Goal: Task Accomplishment & Management: Manage account settings

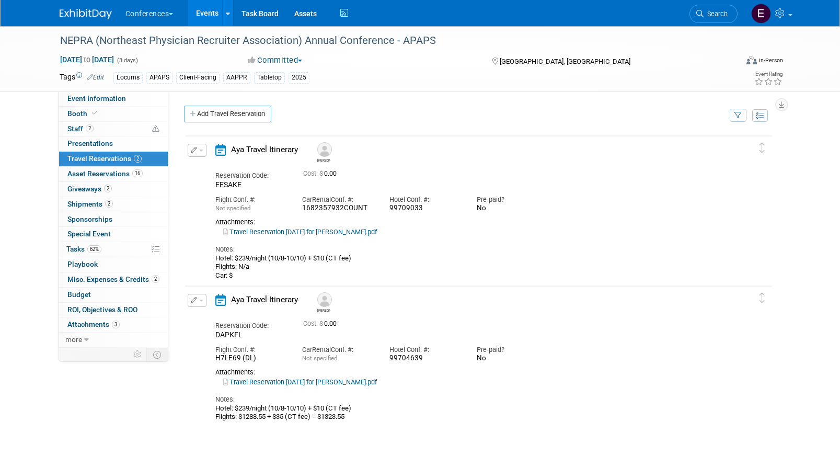
drag, startPoint x: 387, startPoint y: 211, endPoint x: 431, endPoint y: 211, distance: 43.9
click at [431, 211] on div "Hotel Conf. #: 99709033" at bounding box center [425, 202] width 87 height 24
copy div "99709033"
click at [200, 158] on div "Edit Reservation Delete Reservation" at bounding box center [196, 153] width 22 height 19
click at [197, 152] on button "button" at bounding box center [197, 150] width 19 height 13
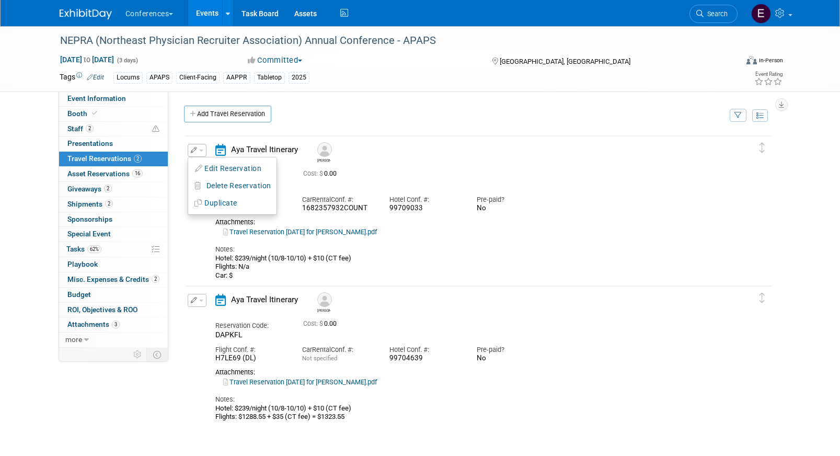
click at [424, 169] on div "Cost: $ 0.00" at bounding box center [491, 172] width 377 height 11
click at [712, 22] on link "Search" at bounding box center [714, 14] width 48 height 18
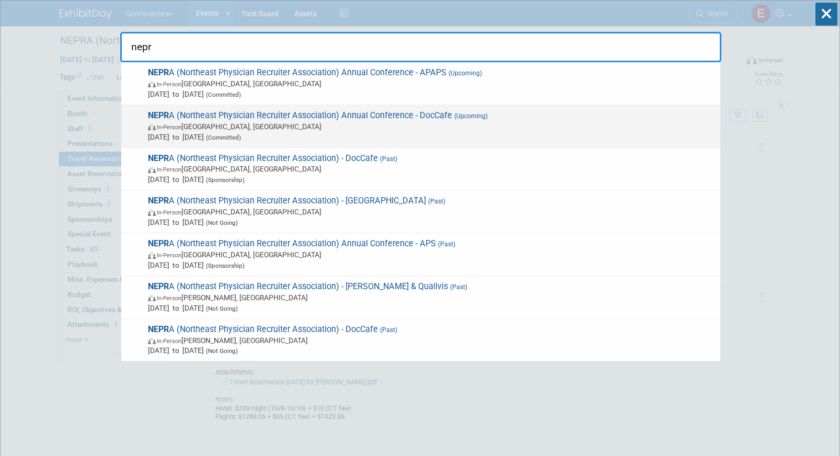
type input "nepr"
click at [374, 137] on span "Oct 8, 2025 to Oct 10, 2025 (Committed)" at bounding box center [431, 137] width 567 height 10
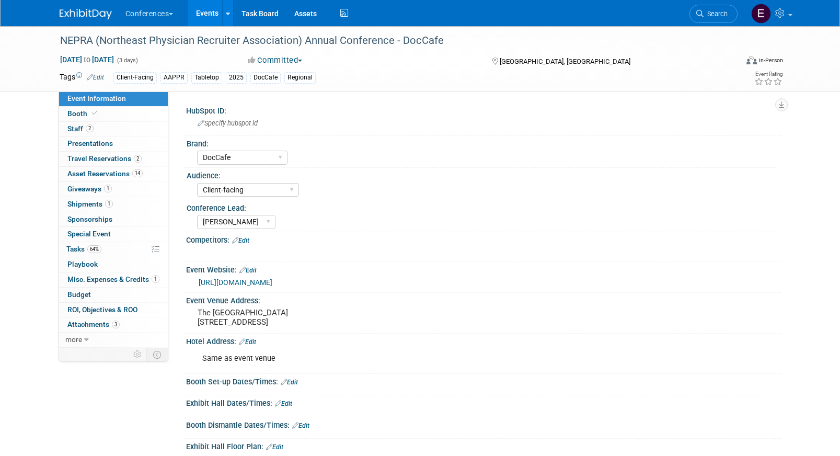
select select "DocCafe"
select select "Client-facing"
select select "[PERSON_NAME]"
click at [120, 159] on span "Travel Reservations 2" at bounding box center [104, 158] width 74 height 8
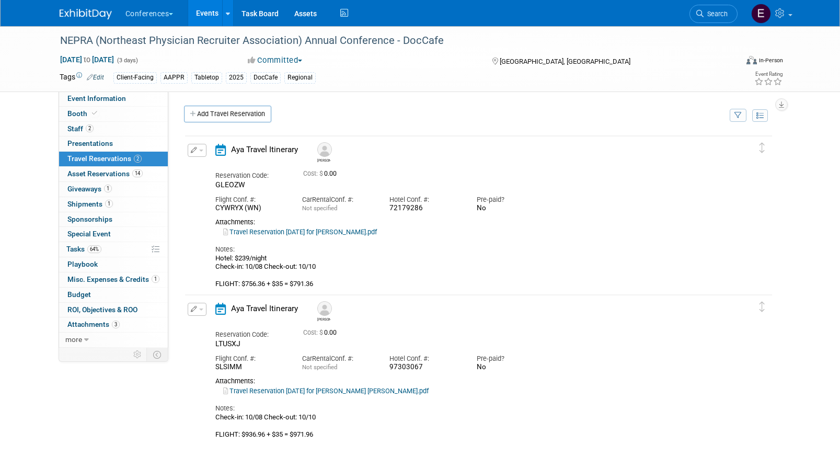
click at [191, 148] on icon "button" at bounding box center [194, 150] width 7 height 6
click at [216, 169] on button "Edit Reservation" at bounding box center [232, 168] width 88 height 15
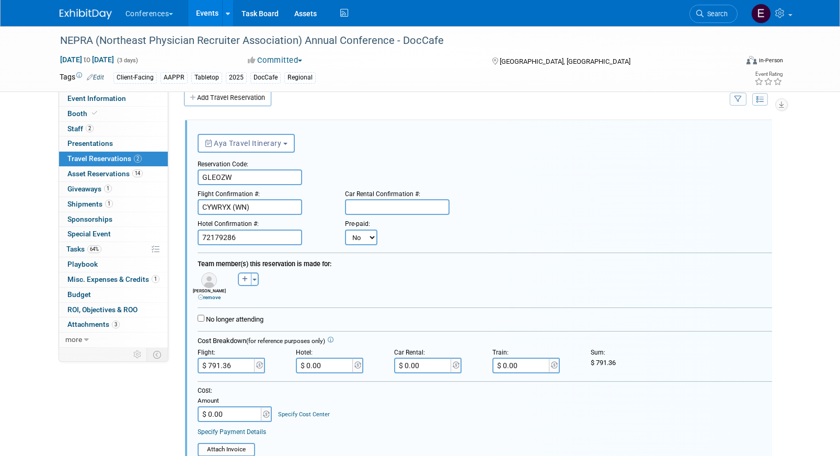
scroll to position [18, 0]
click at [362, 234] on select "No Yes" at bounding box center [361, 236] width 32 height 16
select select "1"
click at [345, 228] on select "No Yes" at bounding box center [361, 236] width 32 height 16
click at [423, 227] on div "Pre-payment Date:" at bounding box center [425, 220] width 63 height 14
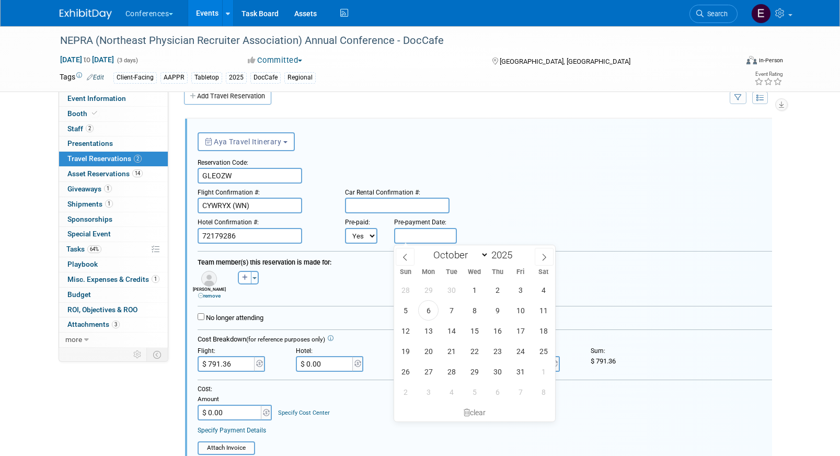
click at [423, 235] on input "text" at bounding box center [425, 236] width 63 height 16
click at [428, 315] on span "6" at bounding box center [428, 310] width 20 height 20
type input "Oct 6, 2025"
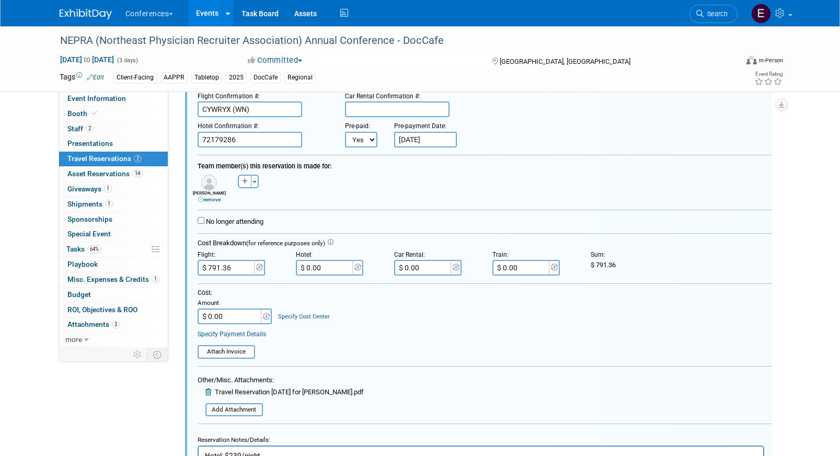
scroll to position [151, 0]
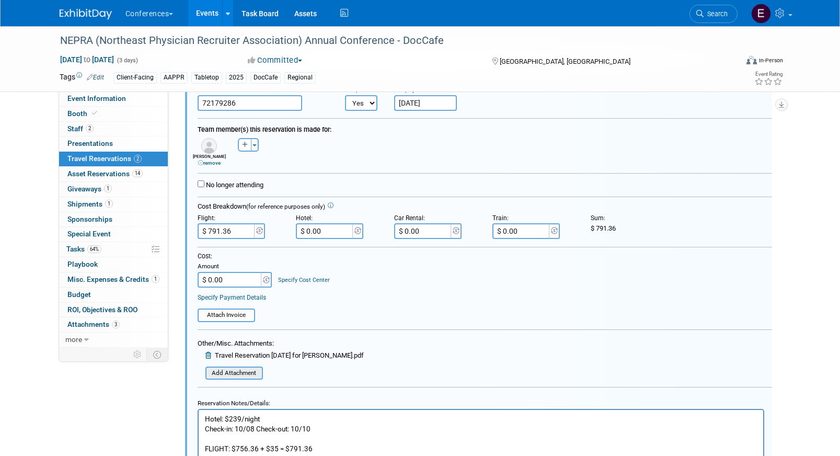
click at [216, 373] on input "file" at bounding box center [200, 374] width 124 height 12
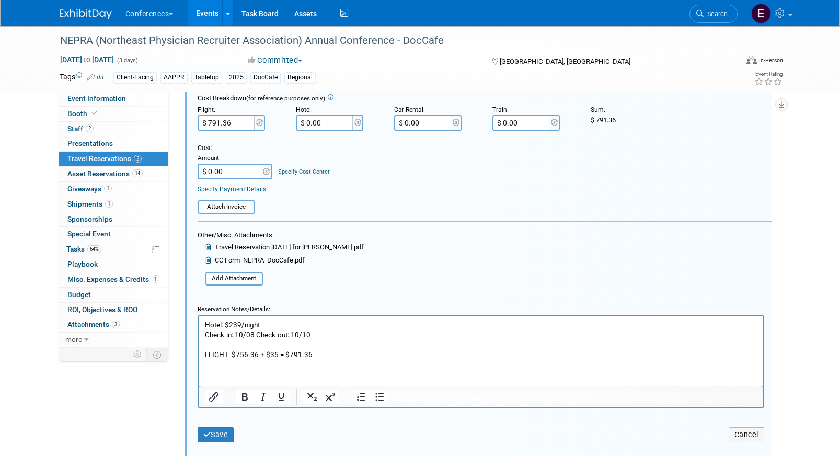
scroll to position [270, 0]
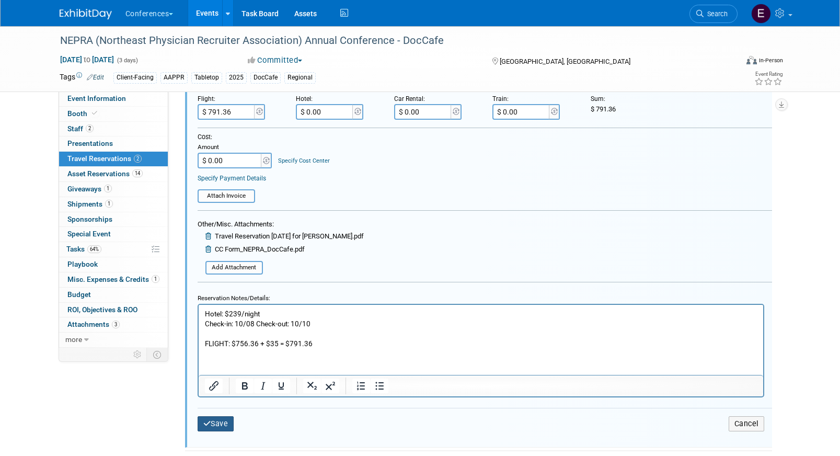
click at [215, 425] on button "Save" at bounding box center [216, 423] width 37 height 15
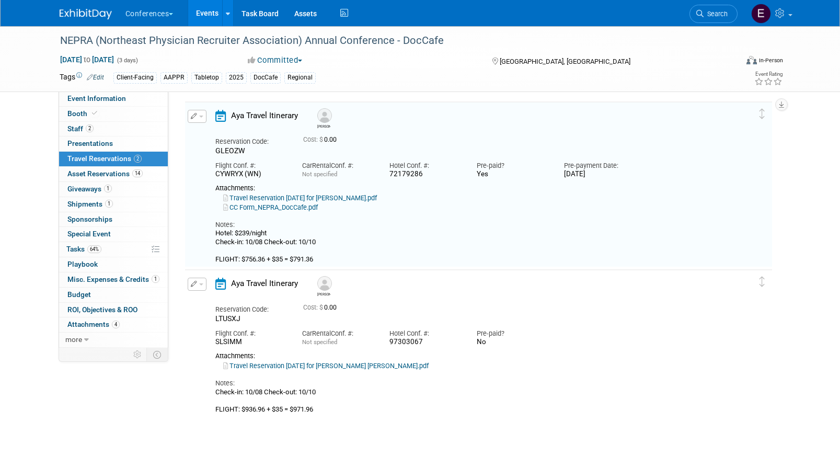
scroll to position [18, 0]
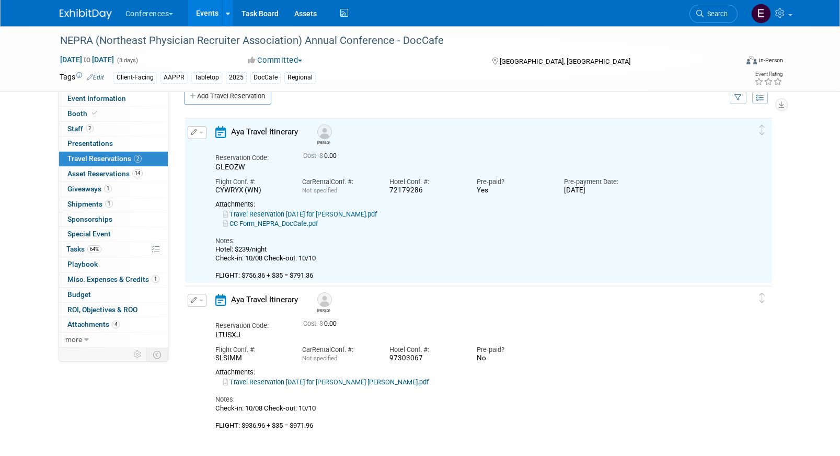
click at [192, 300] on icon "button" at bounding box center [194, 300] width 7 height 6
click at [213, 321] on button "Edit Reservation" at bounding box center [232, 318] width 88 height 15
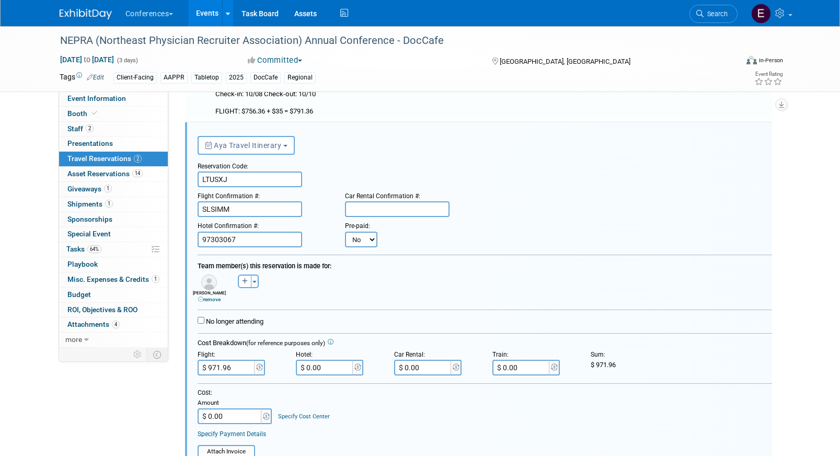
scroll to position [186, 0]
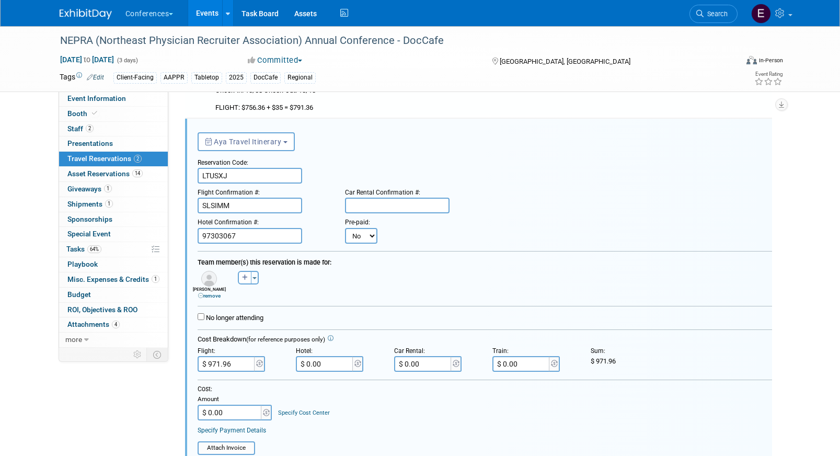
click at [360, 239] on select "No Yes" at bounding box center [361, 236] width 32 height 16
select select "1"
click at [345, 228] on select "No Yes" at bounding box center [361, 236] width 32 height 16
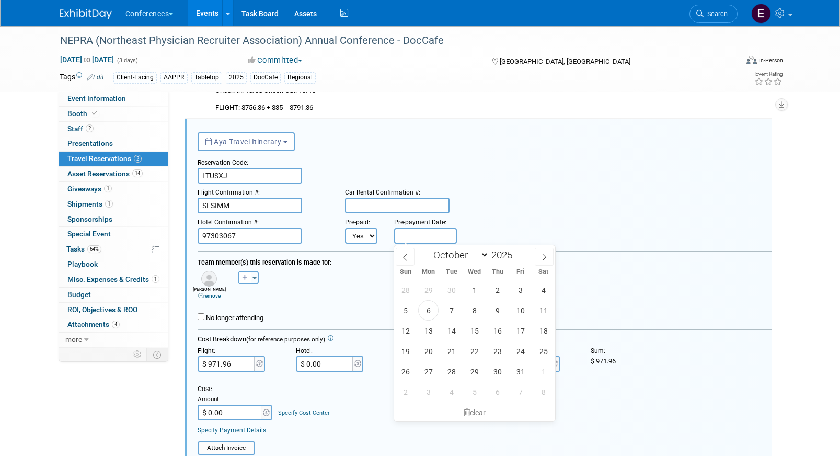
click at [422, 237] on input "text" at bounding box center [425, 236] width 63 height 16
click at [429, 313] on span "6" at bounding box center [428, 310] width 20 height 20
type input "Oct 6, 2025"
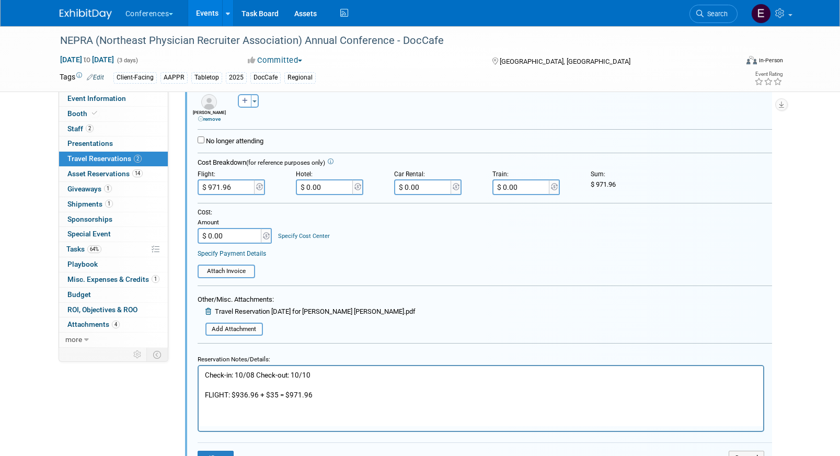
scroll to position [364, 0]
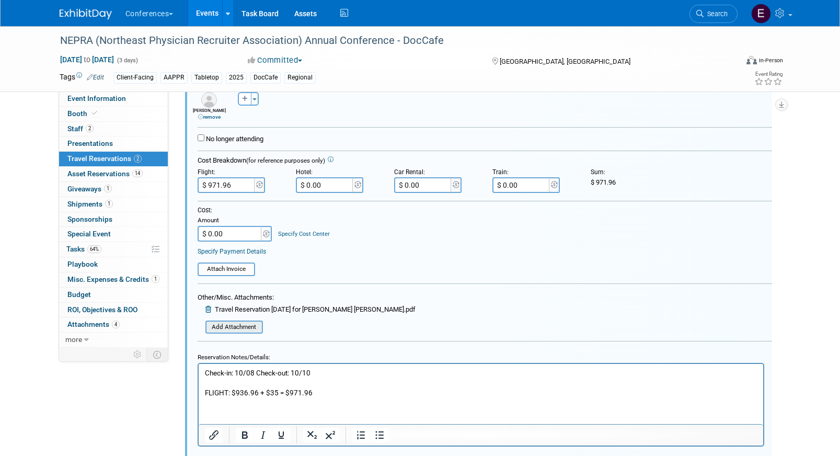
click at [244, 327] on input "file" at bounding box center [200, 328] width 124 height 12
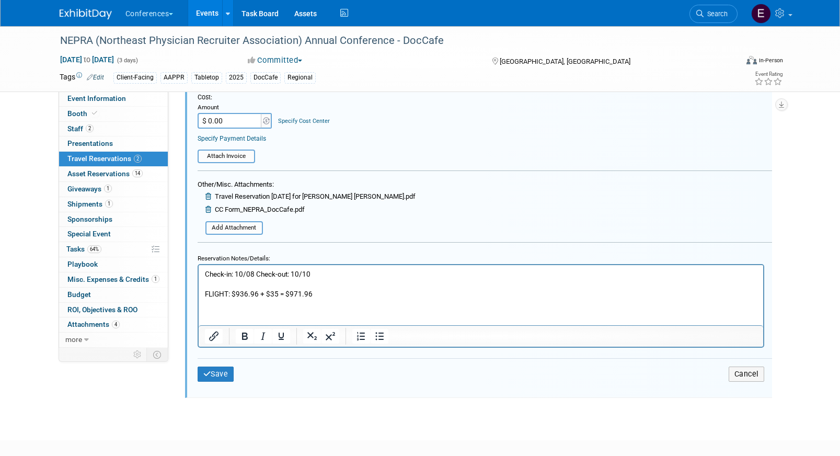
scroll to position [487, 0]
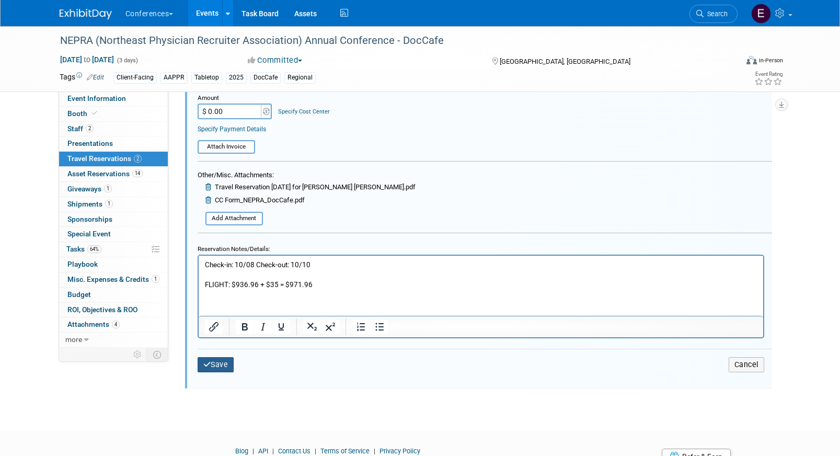
click at [214, 364] on button "Save" at bounding box center [216, 364] width 37 height 15
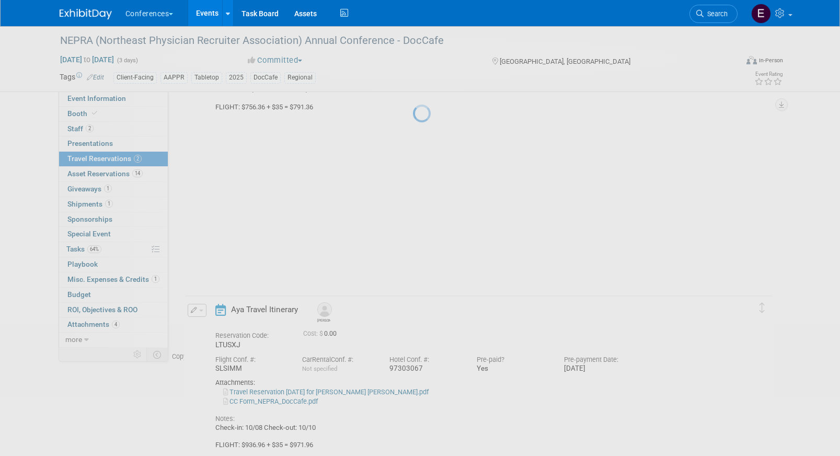
scroll to position [120, 0]
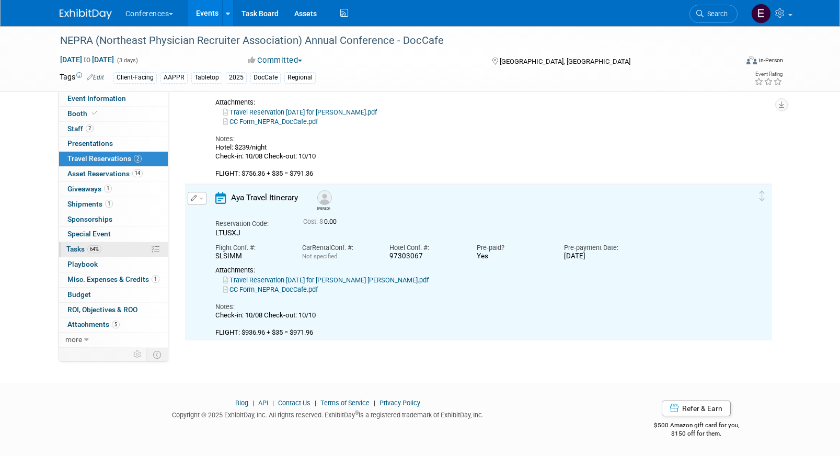
click at [109, 251] on link "64% Tasks 64%" at bounding box center [113, 249] width 109 height 15
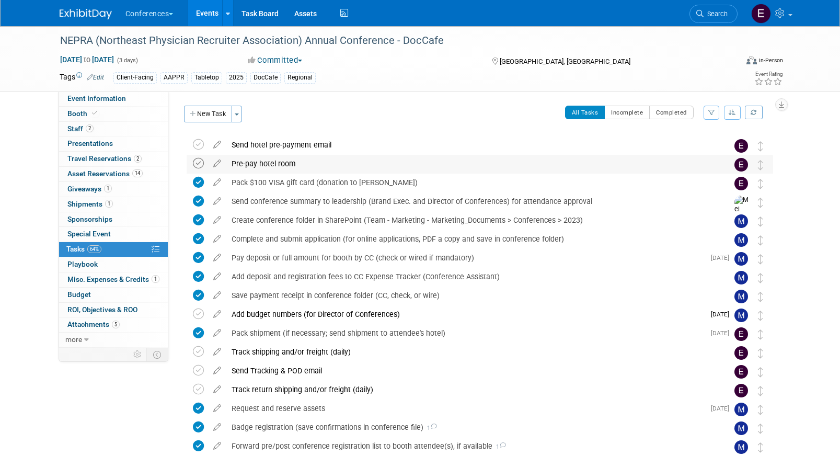
click at [199, 165] on icon at bounding box center [198, 163] width 11 height 11
click at [719, 13] on span "Search" at bounding box center [716, 14] width 24 height 8
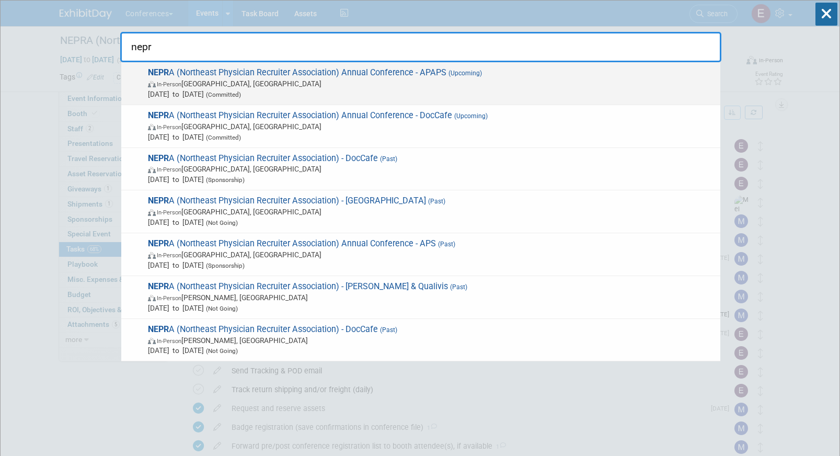
type input "nepr"
click at [446, 78] on span "In-Person Portland, ME" at bounding box center [431, 83] width 567 height 10
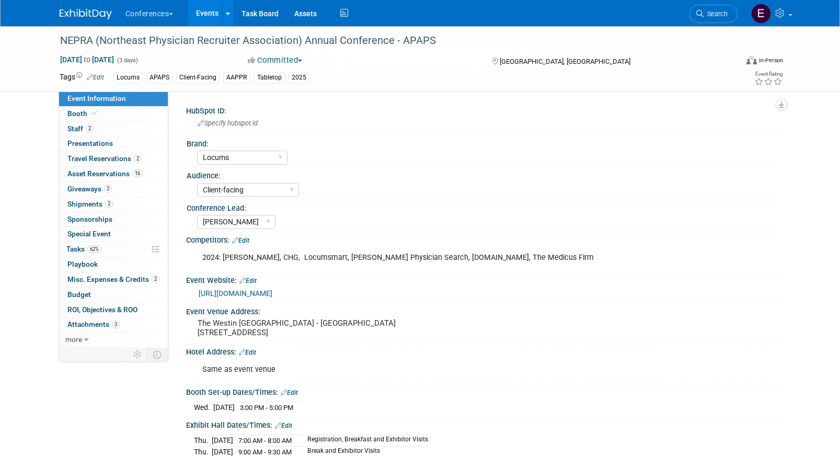
select select "Locums"
select select "Client-facing"
select select "[PERSON_NAME]"
click at [355, 321] on pre "The Westin Portland Harborview - Eastland Ballroom 157 High Street, Portland, M…" at bounding box center [310, 327] width 225 height 19
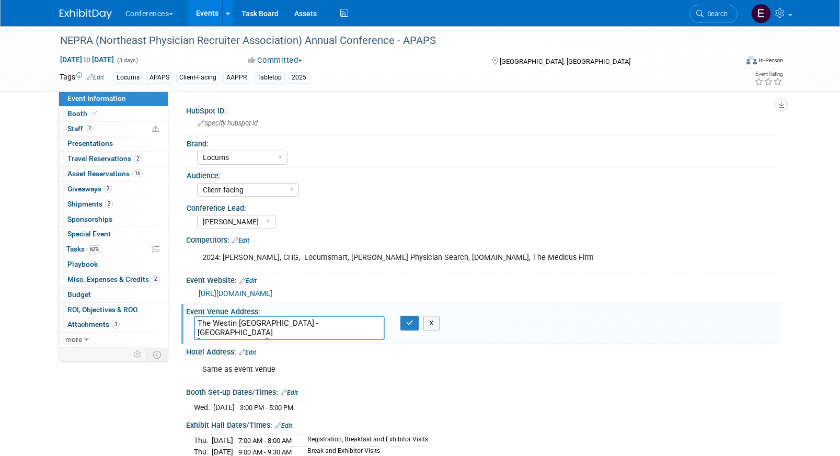
drag, startPoint x: 197, startPoint y: 320, endPoint x: 309, endPoint y: 319, distance: 111.9
click at [309, 320] on textarea "The Westin Portland Harborview - Eastland Ballroom 157 High Street, Portland, M…" at bounding box center [289, 328] width 191 height 24
click at [113, 124] on link "2 Staff 2" at bounding box center [113, 129] width 109 height 15
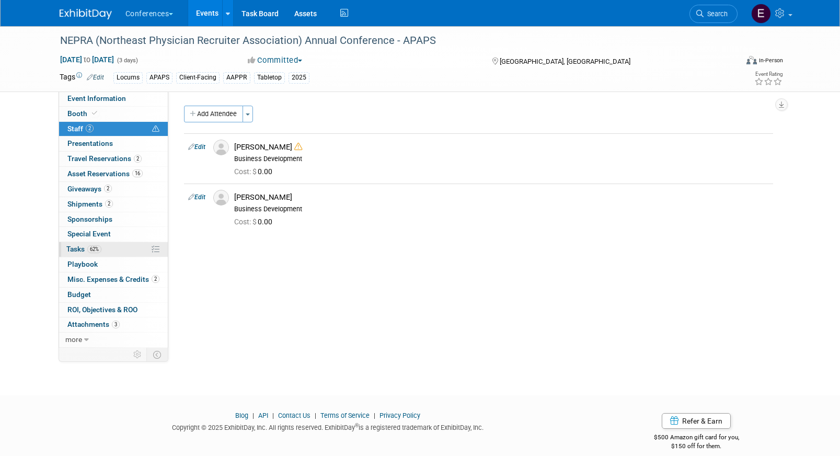
click at [106, 246] on link "62% Tasks 62%" at bounding box center [113, 249] width 109 height 15
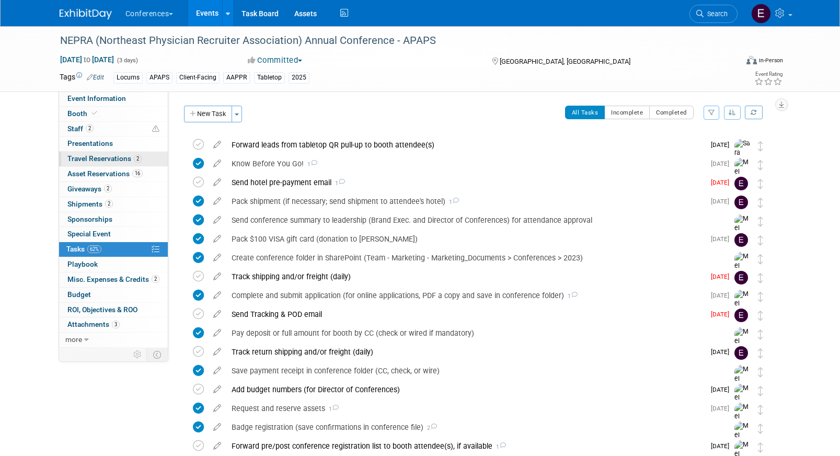
click at [97, 161] on span "Travel Reservations 2" at bounding box center [104, 158] width 74 height 8
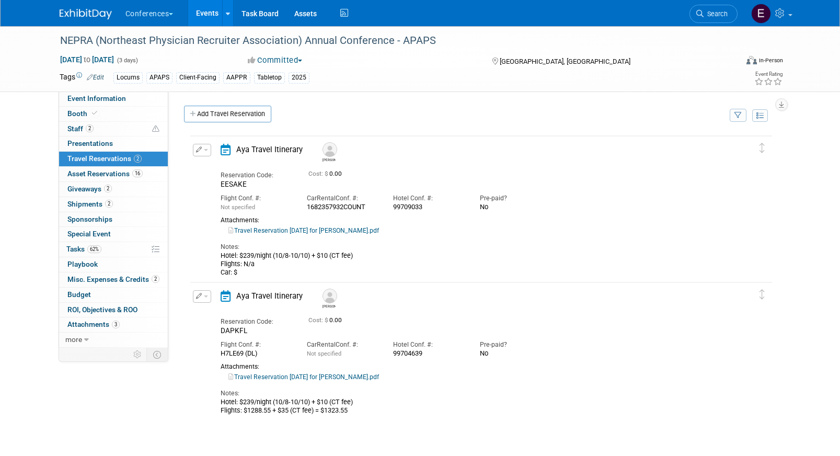
click at [193, 150] on button "button" at bounding box center [202, 150] width 18 height 13
click at [215, 167] on button "Edit Reservation" at bounding box center [237, 168] width 88 height 15
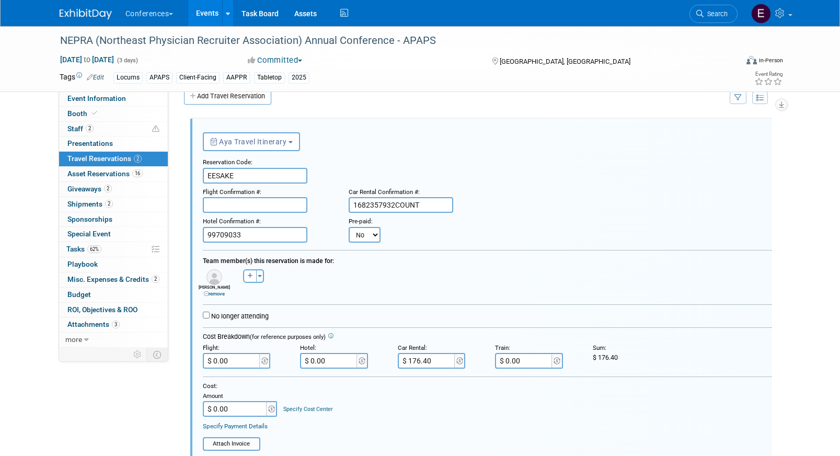
click at [366, 237] on select "No Yes" at bounding box center [365, 235] width 32 height 16
select select "1"
click at [349, 227] on select "No Yes" at bounding box center [365, 235] width 32 height 16
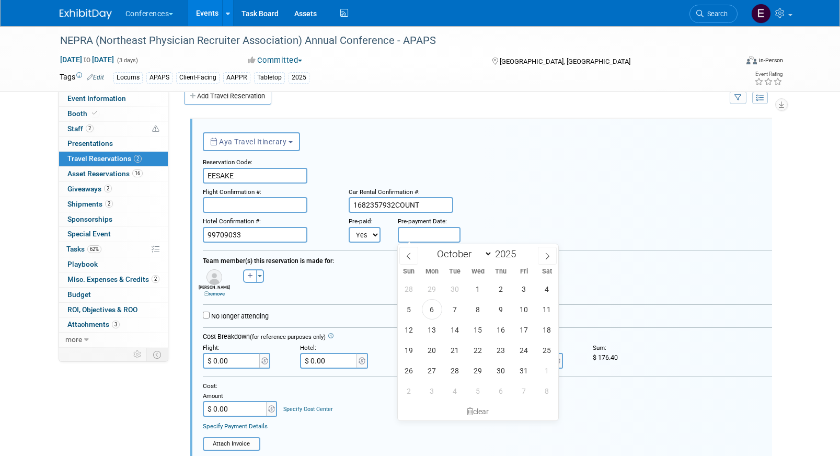
click at [412, 240] on body "Conferences Explore: My Workspaces 2 Go to Workspace: Conferences Marketing Req…" at bounding box center [420, 210] width 840 height 456
click at [434, 312] on span "6" at bounding box center [432, 309] width 20 height 20
type input "Oct 6, 2025"
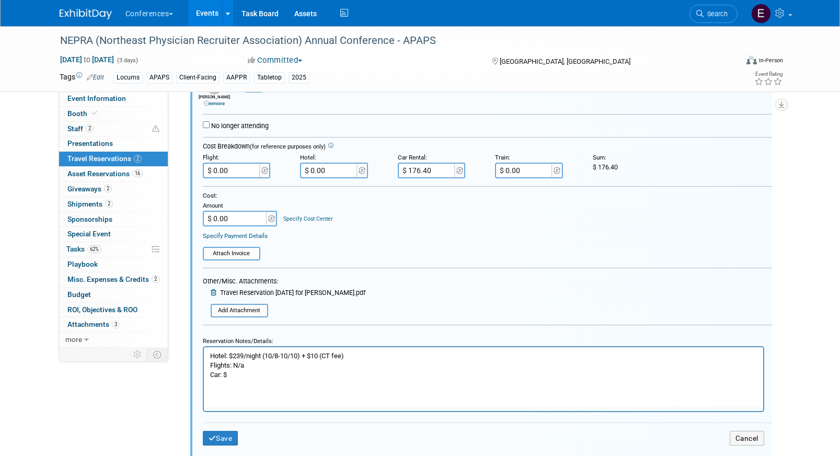
scroll to position [222, 0]
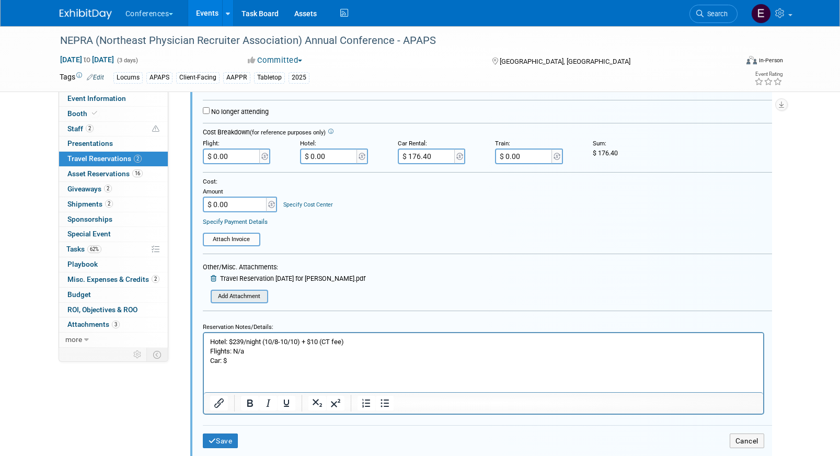
click at [244, 297] on input "file" at bounding box center [214, 296] width 107 height 11
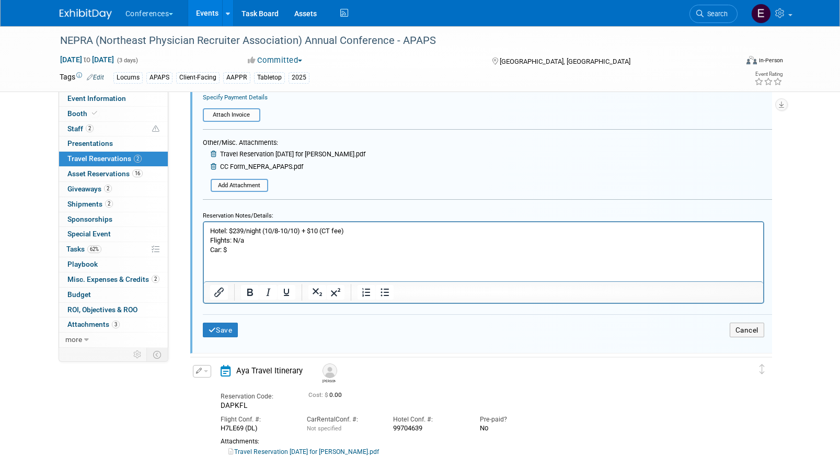
scroll to position [351, 0]
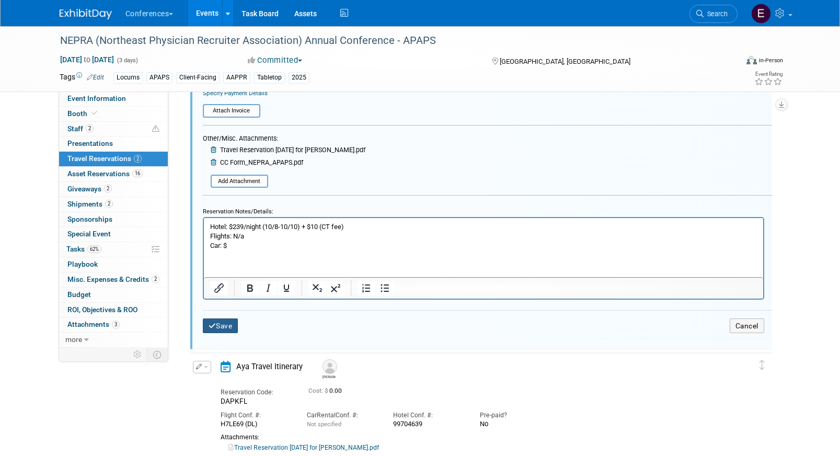
click at [217, 328] on button "Save" at bounding box center [221, 325] width 36 height 15
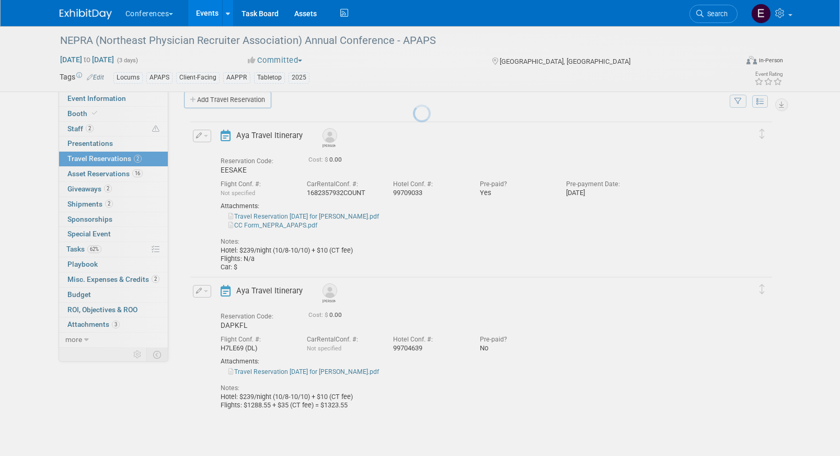
scroll to position [15, 0]
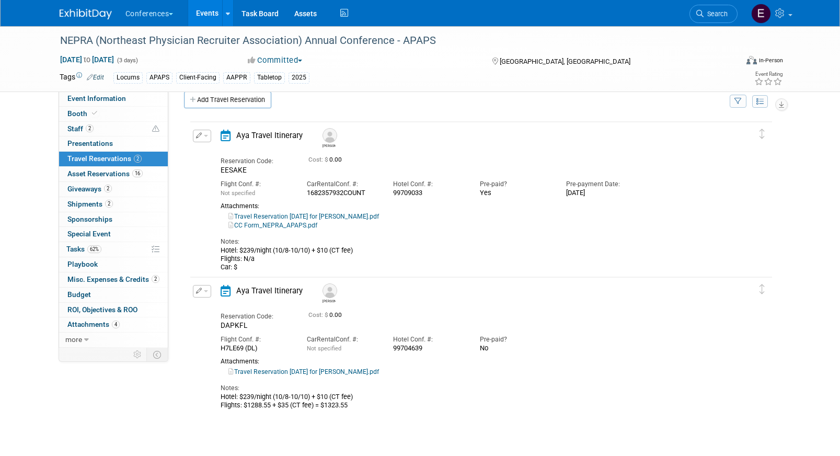
click at [206, 287] on button "button" at bounding box center [202, 291] width 18 height 13
click at [220, 305] on button "Edit Reservation" at bounding box center [237, 309] width 88 height 15
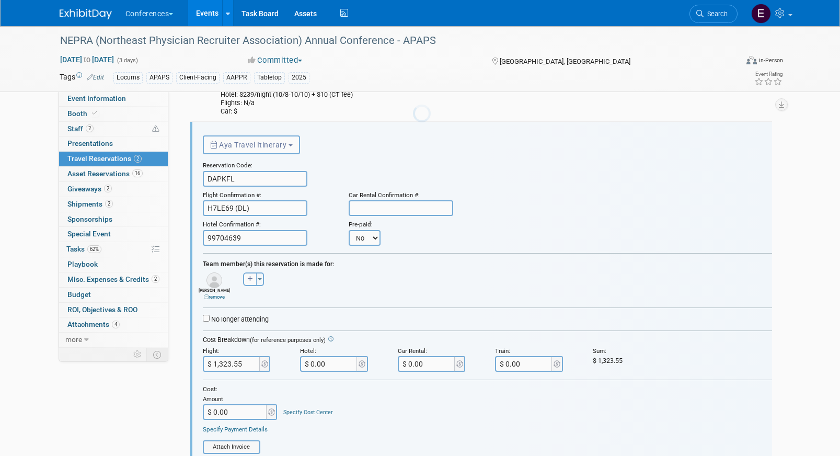
scroll to position [173, 0]
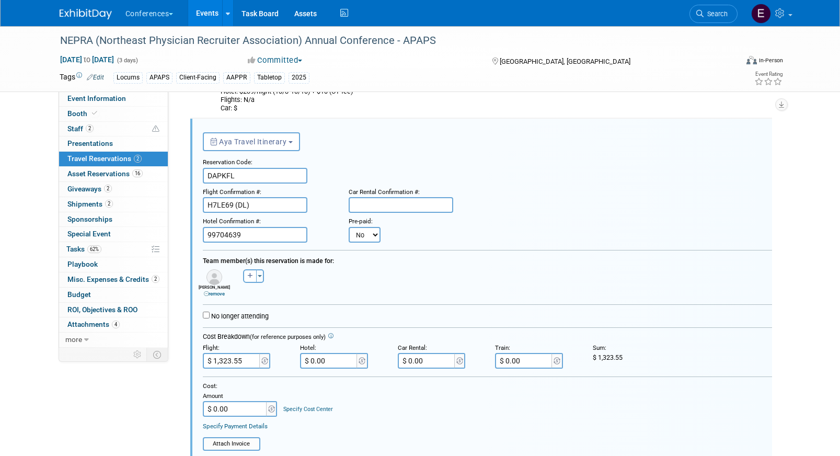
click at [365, 228] on select "No Yes" at bounding box center [365, 235] width 32 height 16
select select "1"
click at [349, 227] on select "No Yes" at bounding box center [365, 235] width 32 height 16
click at [424, 238] on input "text" at bounding box center [429, 235] width 63 height 16
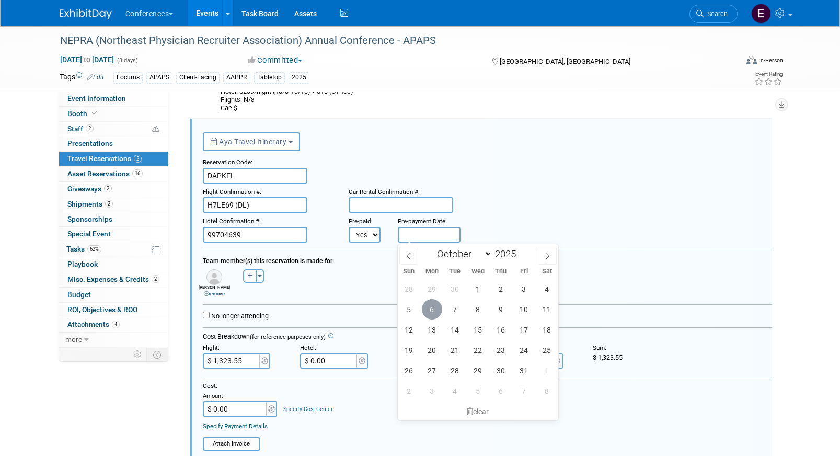
click at [433, 316] on span "6" at bounding box center [432, 309] width 20 height 20
type input "Oct 6, 2025"
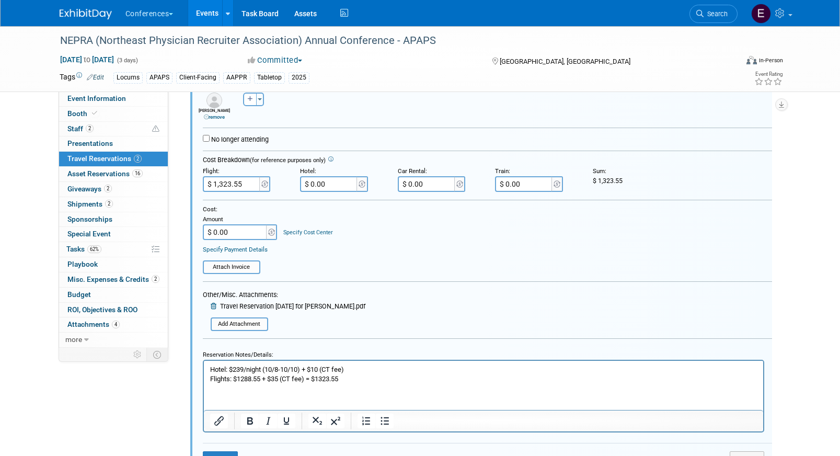
scroll to position [400, 0]
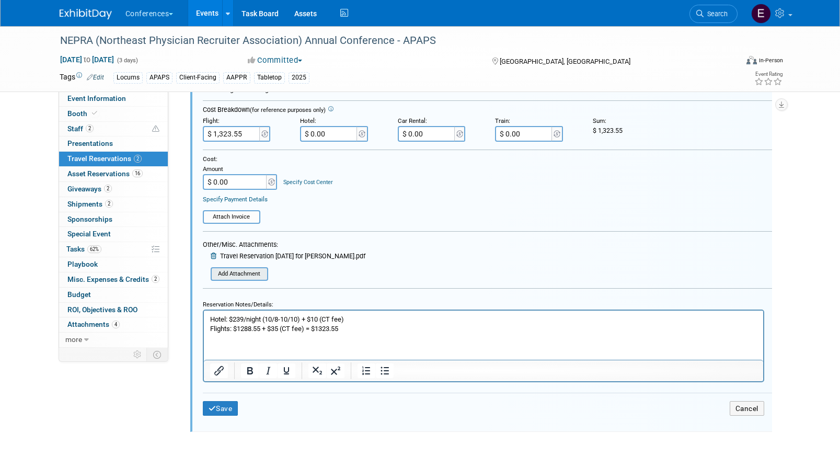
click at [257, 271] on input "file" at bounding box center [214, 273] width 107 height 11
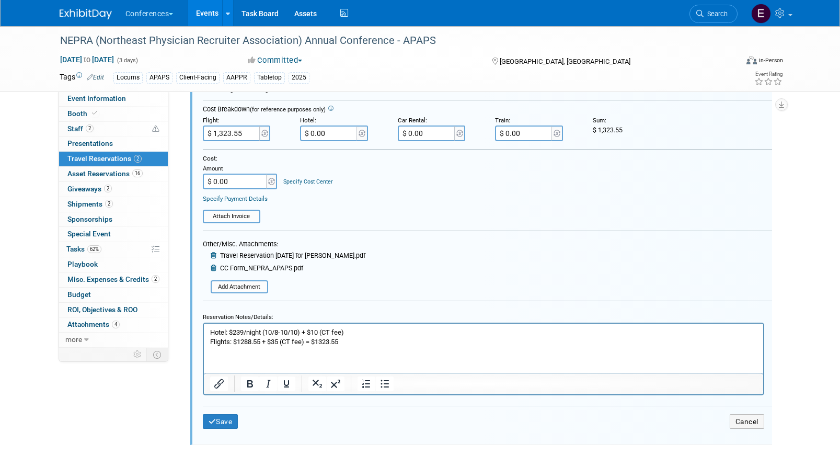
scroll to position [414, 0]
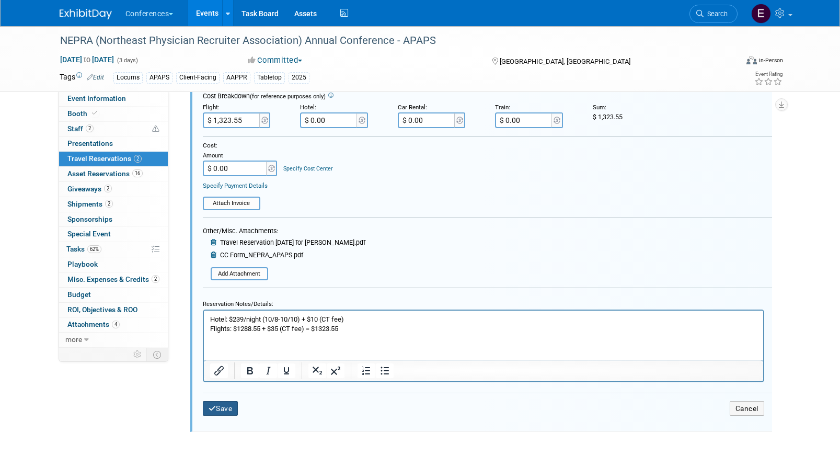
click at [231, 404] on button "Save" at bounding box center [221, 408] width 36 height 15
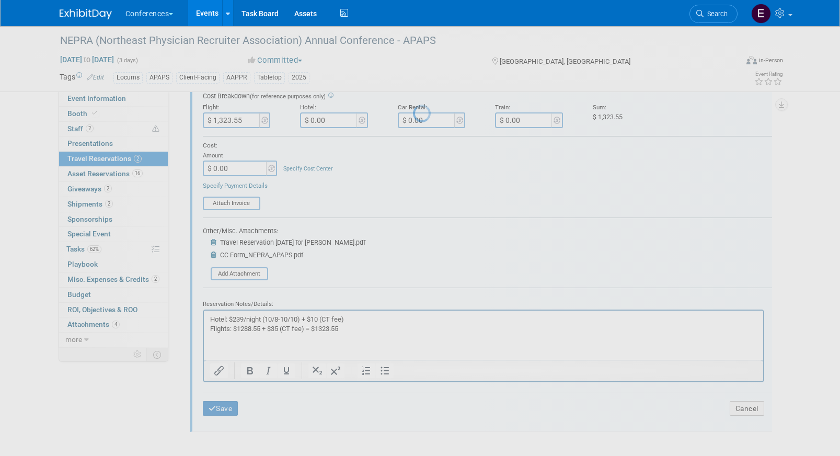
scroll to position [15, 0]
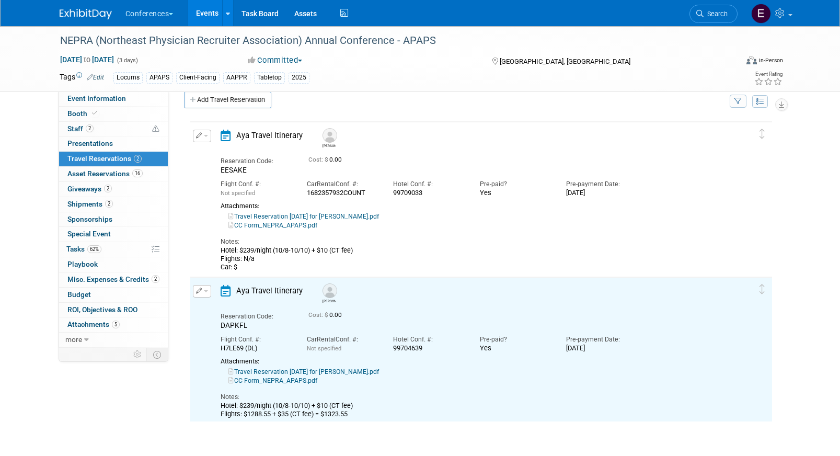
click at [125, 204] on link "2 Shipments 2" at bounding box center [113, 204] width 109 height 15
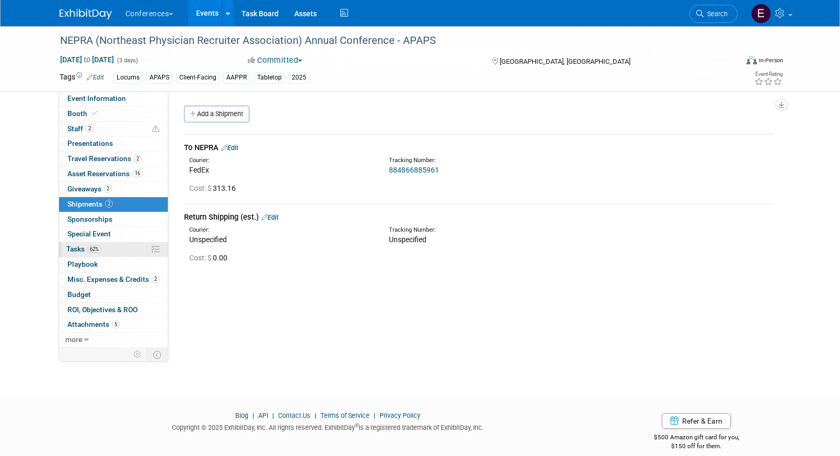
click at [107, 249] on link "62% Tasks 62%" at bounding box center [113, 249] width 109 height 15
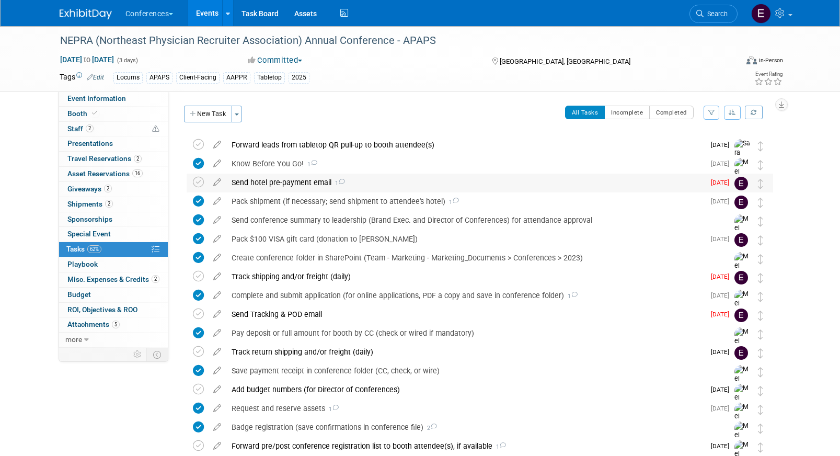
click at [250, 182] on div "Send hotel pre-payment email 1" at bounding box center [465, 183] width 478 height 18
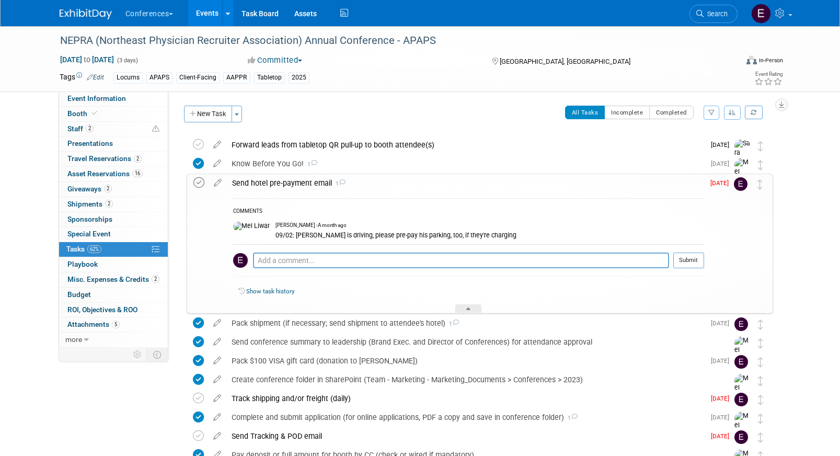
click at [199, 184] on icon at bounding box center [198, 182] width 11 height 11
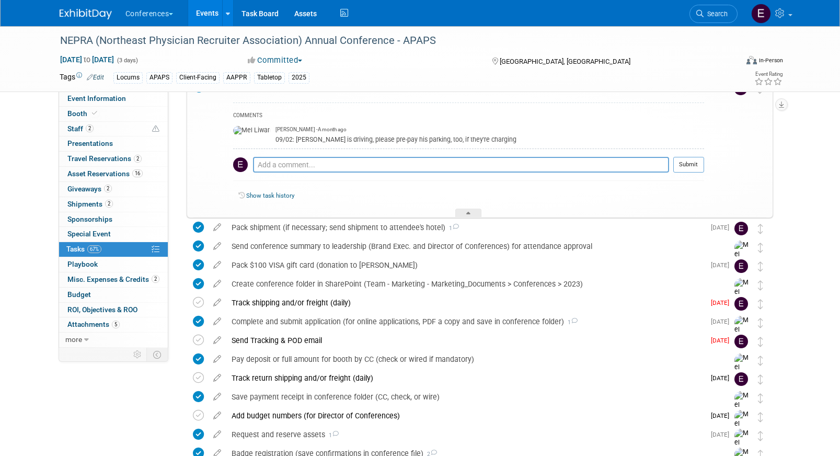
scroll to position [99, 0]
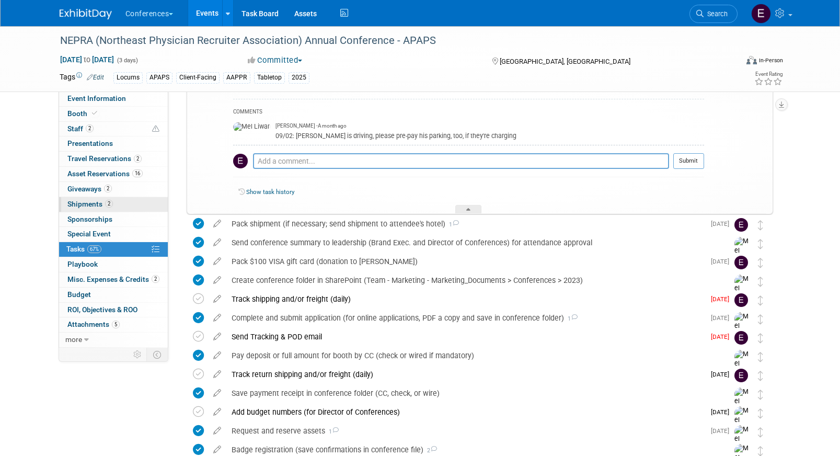
click at [119, 204] on link "2 Shipments 2" at bounding box center [113, 204] width 109 height 15
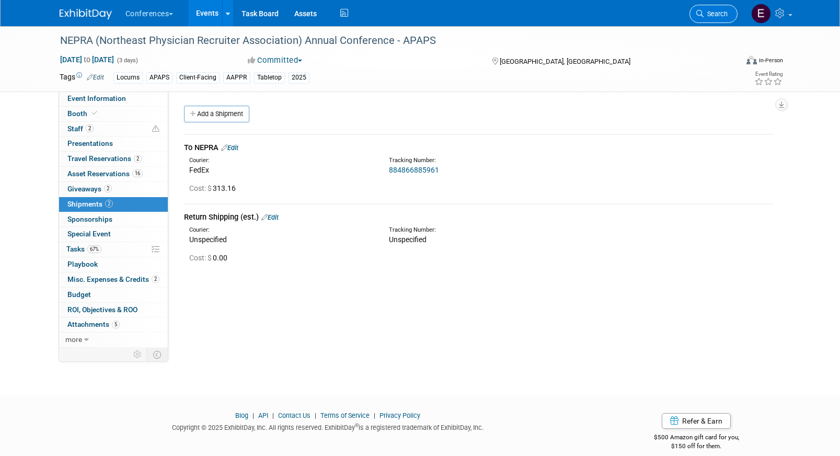
click at [718, 15] on span "Search" at bounding box center [716, 14] width 24 height 8
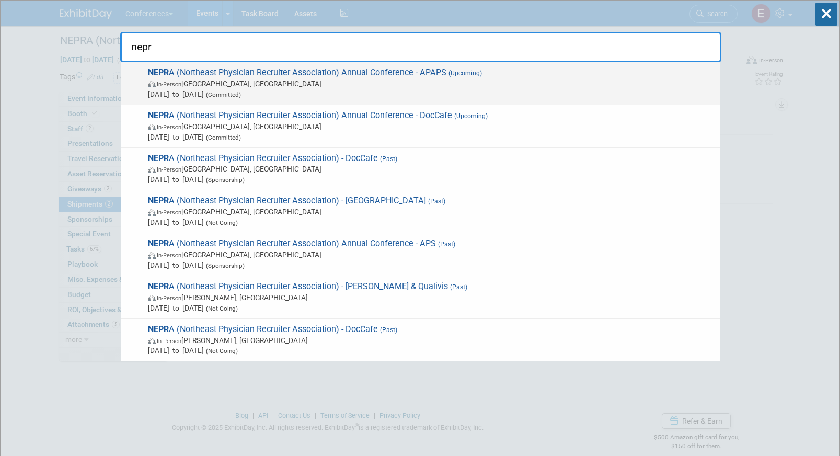
type input "nepr"
click at [385, 91] on span "Oct 8, 2025 to Oct 10, 2025 (Committed)" at bounding box center [431, 94] width 567 height 10
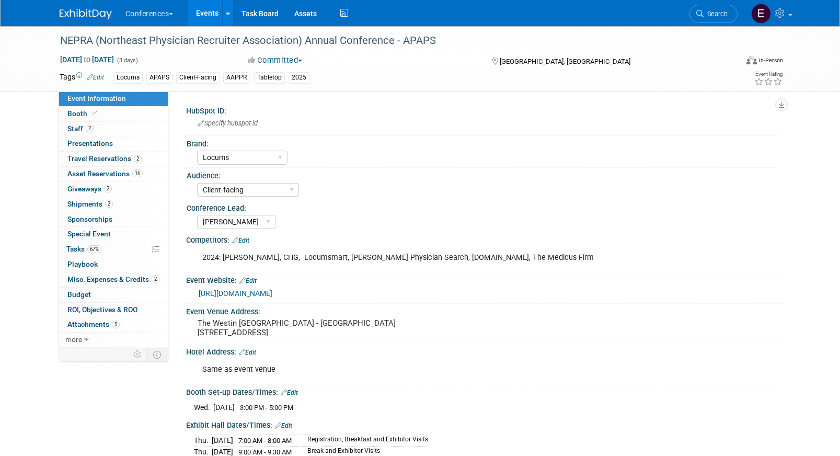
select select "Locums"
select select "Client-facing"
select select "[PERSON_NAME]"
click at [706, 14] on span "Search" at bounding box center [716, 14] width 24 height 8
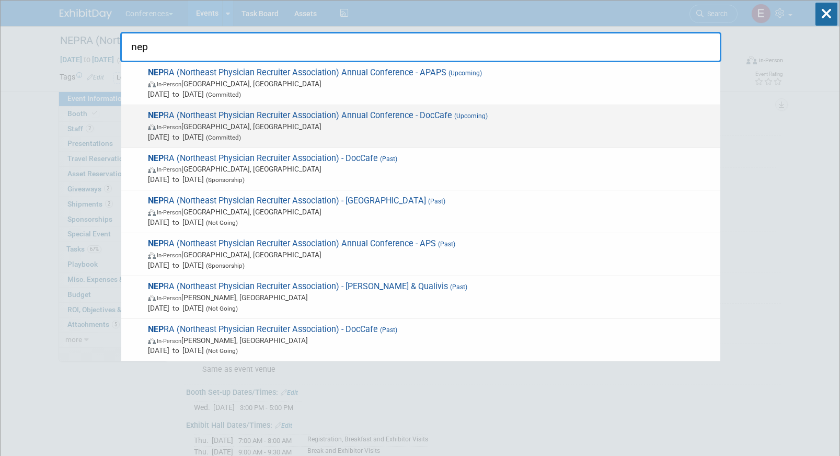
type input "nep"
click at [455, 123] on span "In-Person Portland, ME" at bounding box center [431, 126] width 567 height 10
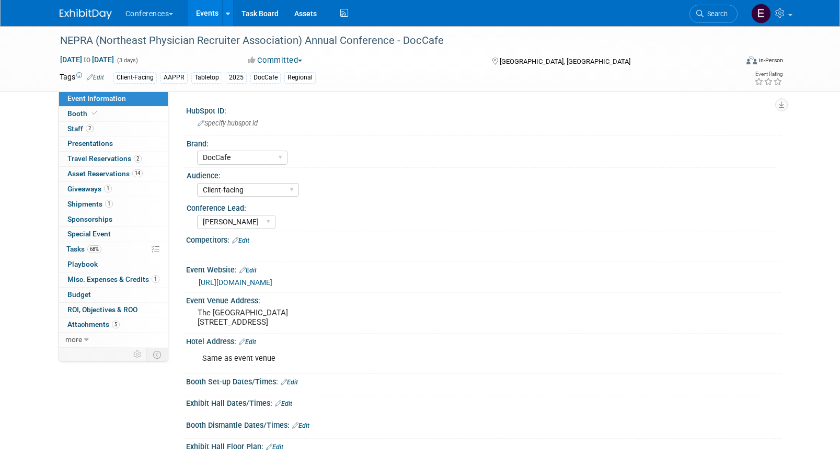
select select "DocCafe"
select select "Client-facing"
select select "[PERSON_NAME]"
click at [121, 159] on span "Travel Reservations 2" at bounding box center [104, 158] width 74 height 8
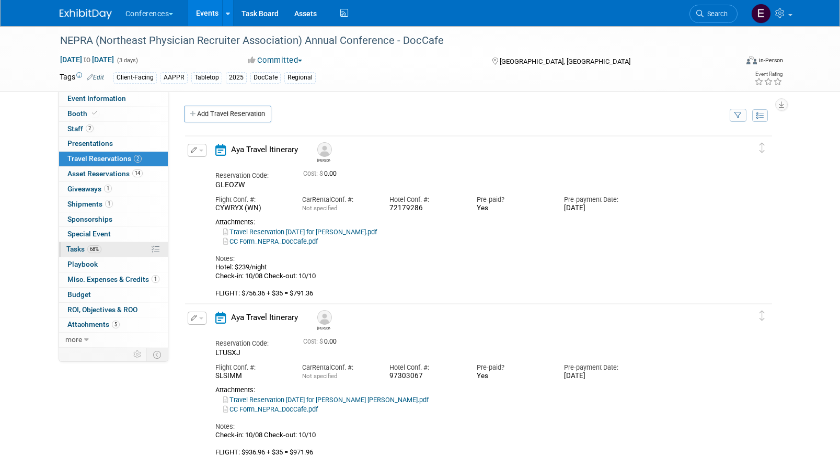
click at [108, 244] on link "68% Tasks 68%" at bounding box center [113, 249] width 109 height 15
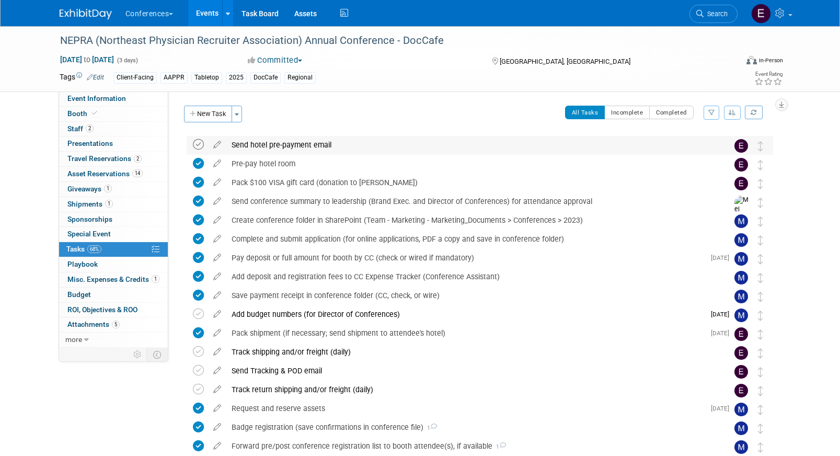
click at [198, 142] on icon at bounding box center [198, 144] width 11 height 11
click at [715, 16] on span "Search" at bounding box center [716, 14] width 24 height 8
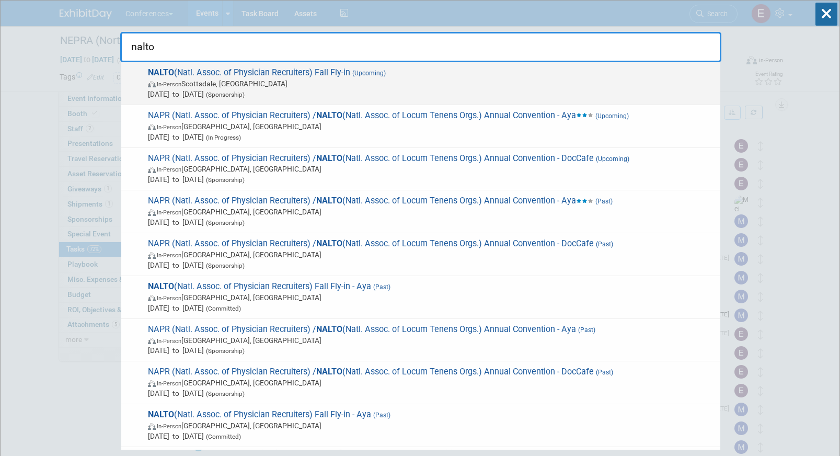
type input "nalto"
click at [555, 71] on span "NALTO (Natl. Assoc. of Physician Recruiters) Fall Fly-in (Upcoming) In-Person […" at bounding box center [430, 83] width 570 height 32
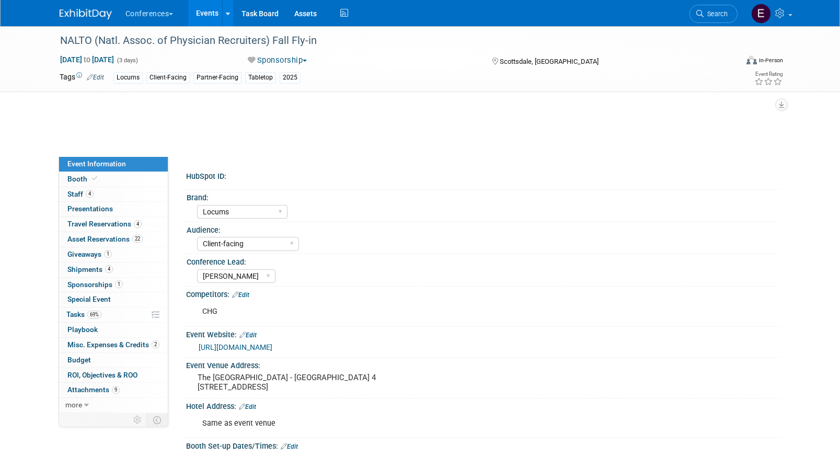
select select "Locums"
select select "Client-facing"
select select "[PERSON_NAME]"
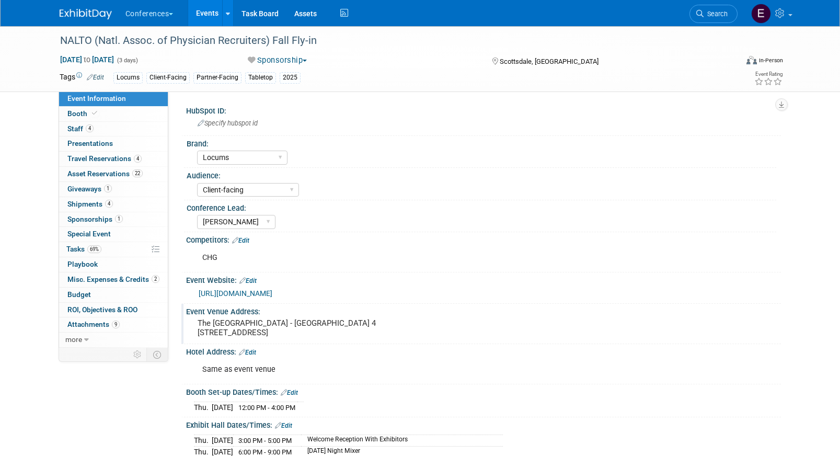
drag, startPoint x: 198, startPoint y: 322, endPoint x: 312, endPoint y: 318, distance: 114.0
click at [312, 318] on pre "The [GEOGRAPHIC_DATA] - [GEOGRAPHIC_DATA] 4 [STREET_ADDRESS]" at bounding box center [310, 327] width 225 height 19
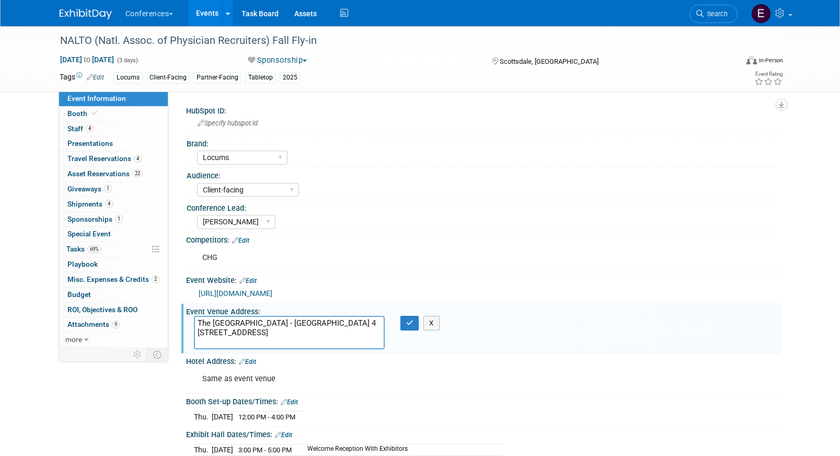
click at [311, 320] on textarea "The [GEOGRAPHIC_DATA] - [GEOGRAPHIC_DATA] 4 [STREET_ADDRESS]" at bounding box center [289, 332] width 191 height 33
drag, startPoint x: 313, startPoint y: 320, endPoint x: 184, endPoint y: 311, distance: 129.4
click at [184, 311] on div "Event Venue Address: The [GEOGRAPHIC_DATA] 4 [STREET_ADDRESS] The [GEOGRAPHIC_D…" at bounding box center [481, 329] width 600 height 50
click at [130, 166] on link "4 Travel Reservations 4" at bounding box center [113, 159] width 109 height 15
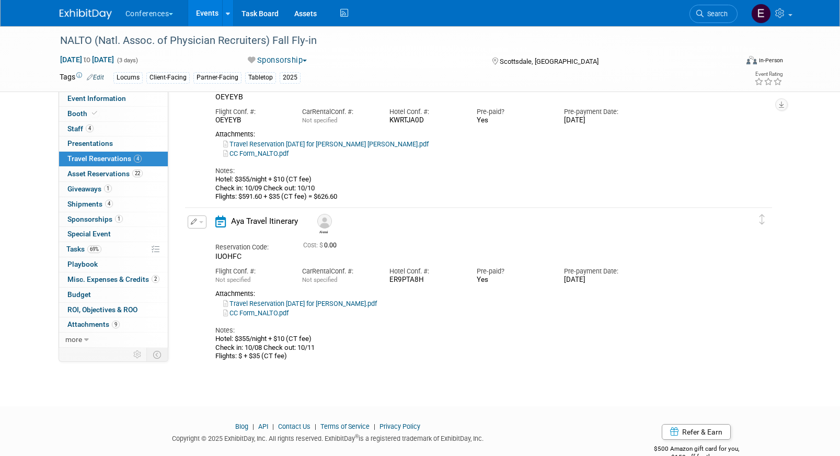
scroll to position [419, 0]
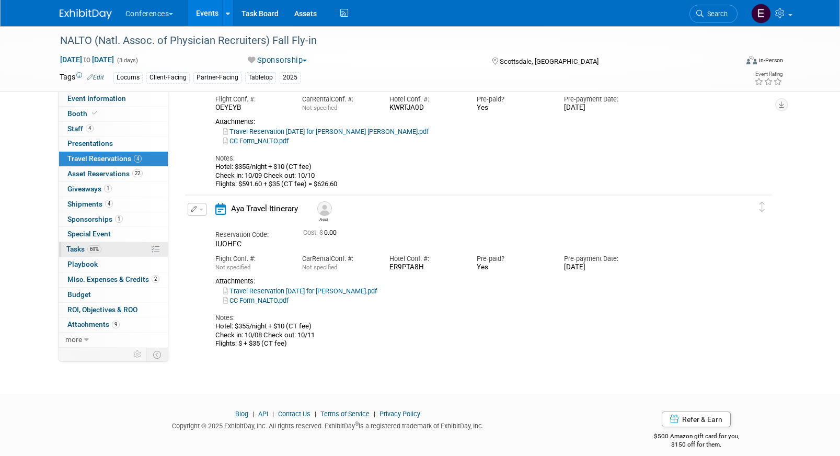
click at [88, 252] on span "Tasks 69%" at bounding box center [83, 249] width 35 height 8
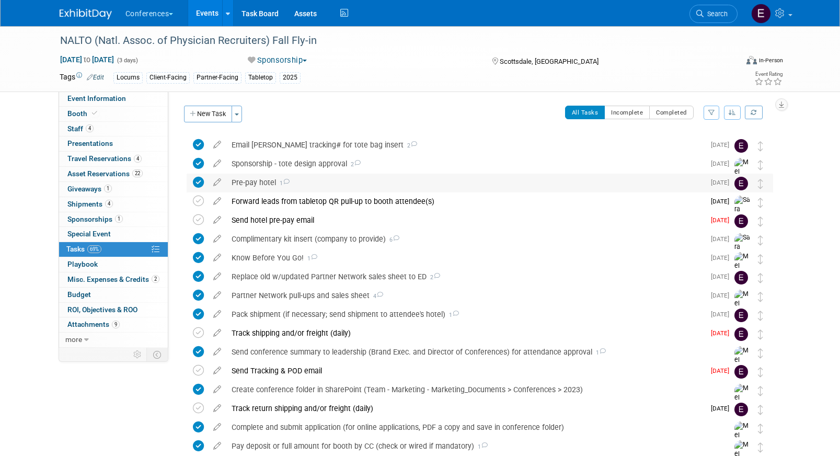
click at [259, 181] on div "Pre-pay hotel 1" at bounding box center [465, 183] width 478 height 18
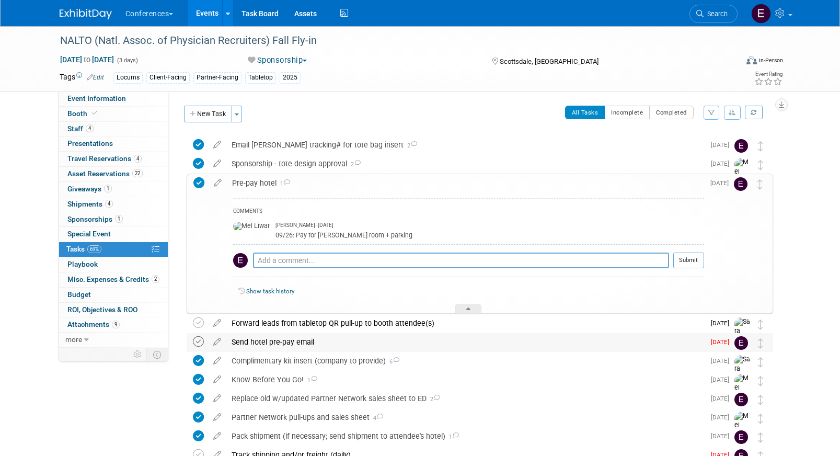
click at [195, 342] on icon at bounding box center [198, 341] width 11 height 11
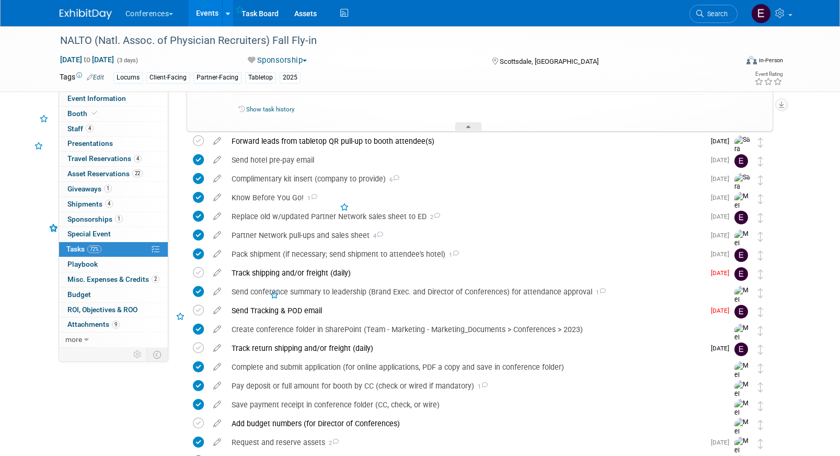
scroll to position [196, 0]
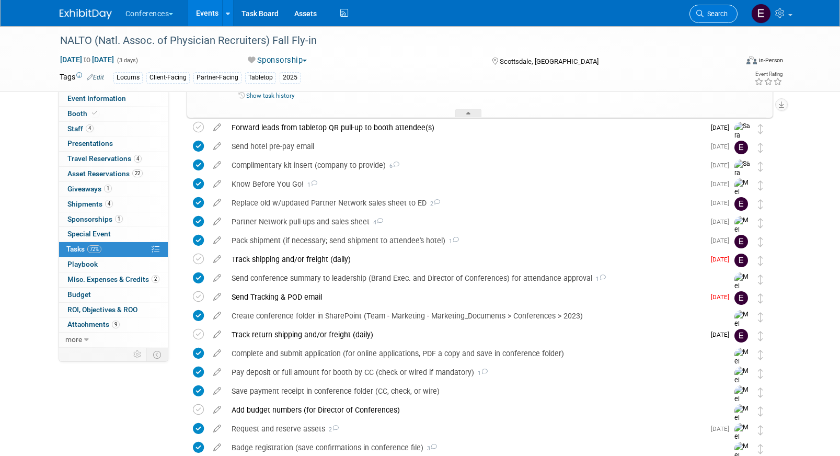
click at [723, 17] on span "Search" at bounding box center [716, 14] width 24 height 8
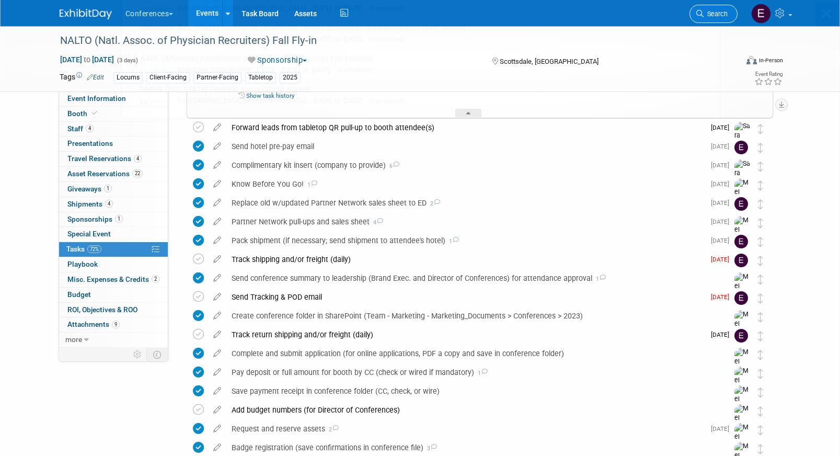
scroll to position [0, 0]
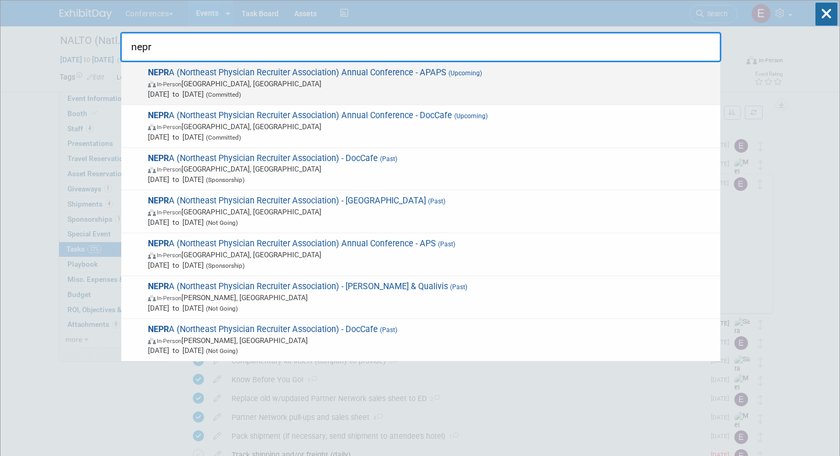
type input "nepr"
click at [519, 80] on span "In-Person Portland, ME" at bounding box center [431, 83] width 567 height 10
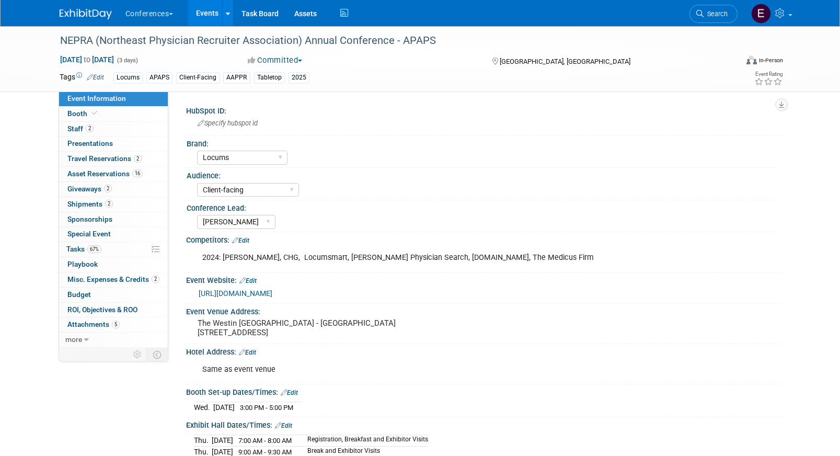
select select "Locums"
select select "Client-facing"
select select "[PERSON_NAME]"
click at [99, 192] on span "Giveaways 2" at bounding box center [89, 189] width 44 height 8
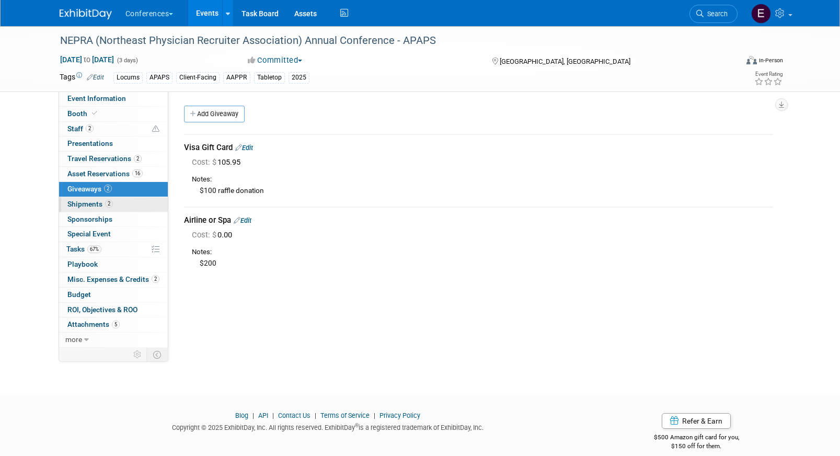
click at [113, 204] on link "2 Shipments 2" at bounding box center [113, 204] width 109 height 15
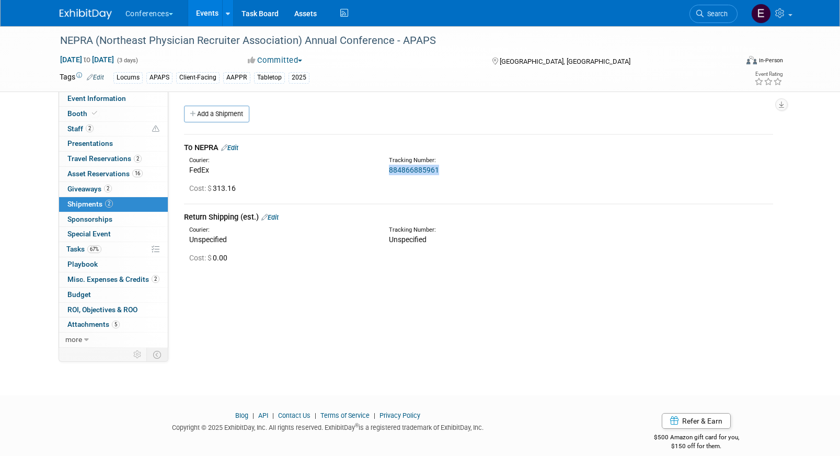
drag, startPoint x: 443, startPoint y: 170, endPoint x: 385, endPoint y: 174, distance: 58.1
click at [385, 174] on div "Tracking Number: 884866885961" at bounding box center [506, 165] width 250 height 19
copy link "884866885961"
click at [408, 169] on link "884866885961" at bounding box center [414, 170] width 50 height 8
copy link "884866885961"
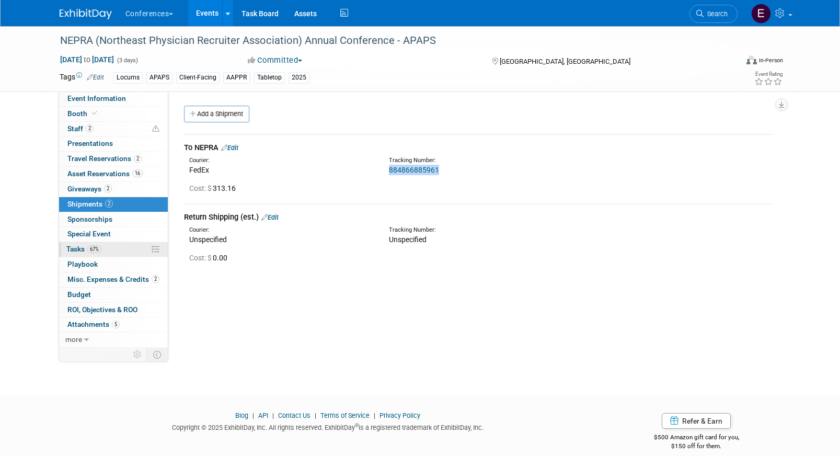
click at [119, 250] on link "67% Tasks 67%" at bounding box center [113, 249] width 109 height 15
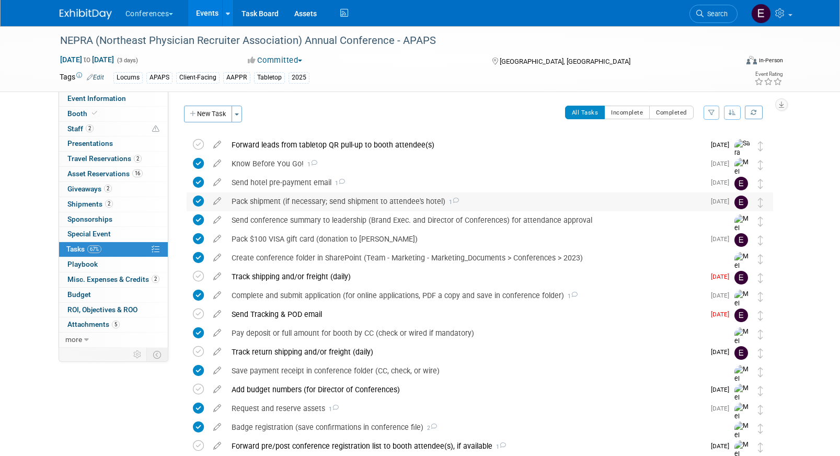
click at [279, 196] on div "Pack shipment (if necessary; send shipment to attendee's hotel) 1" at bounding box center [465, 201] width 478 height 18
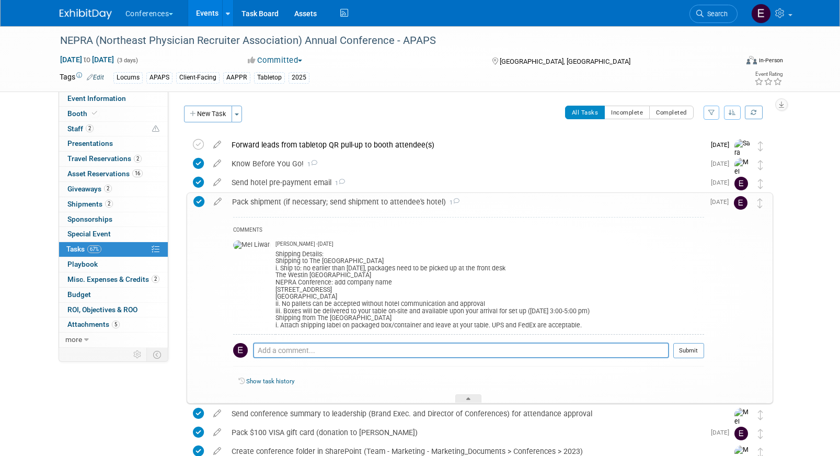
drag, startPoint x: 371, startPoint y: 269, endPoint x: 520, endPoint y: 269, distance: 149.0
click at [520, 269] on div "Shipping Details: Shipping to The Westin Portland Harborview i. Ship to: no ear…" at bounding box center [490, 288] width 429 height 81
copy div "packages need to be picked up at the front desk"
drag, startPoint x: 260, startPoint y: 312, endPoint x: 613, endPoint y: 314, distance: 353.4
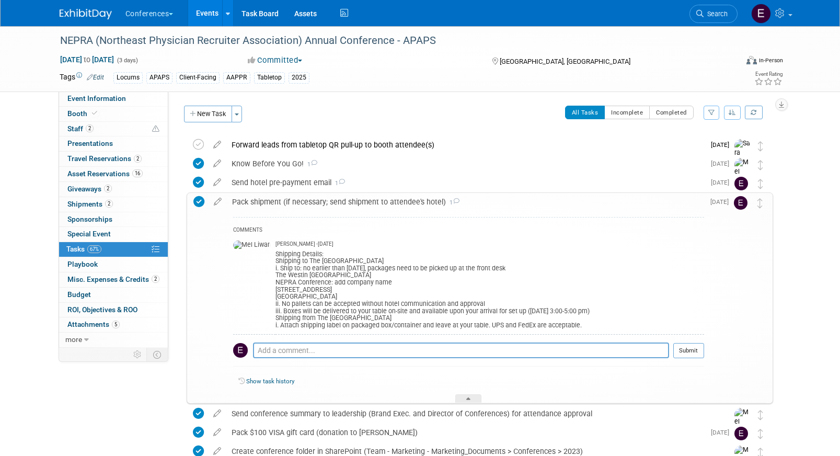
click at [613, 314] on div "Shipping Details: Shipping to The Westin Portland Harborview i. Ship to: no ear…" at bounding box center [490, 288] width 429 height 81
copy div "Boxes will be delivered to your table on-site and available upon your arrival f…"
drag, startPoint x: 257, startPoint y: 324, endPoint x: 581, endPoint y: 330, distance: 324.2
click at [581, 330] on td "Mel Liwanag - 14 days ago Shipping Details: Shipping to The Westin Portland Har…" at bounding box center [490, 285] width 429 height 98
copy div "Attach shipping label on packaged box/container and leave at your table. UPS an…"
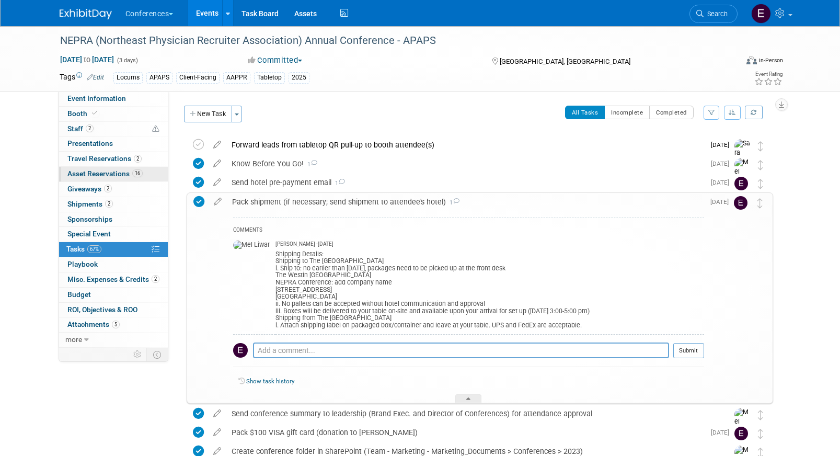
click at [111, 169] on link "16 Asset Reservations 16" at bounding box center [113, 174] width 109 height 15
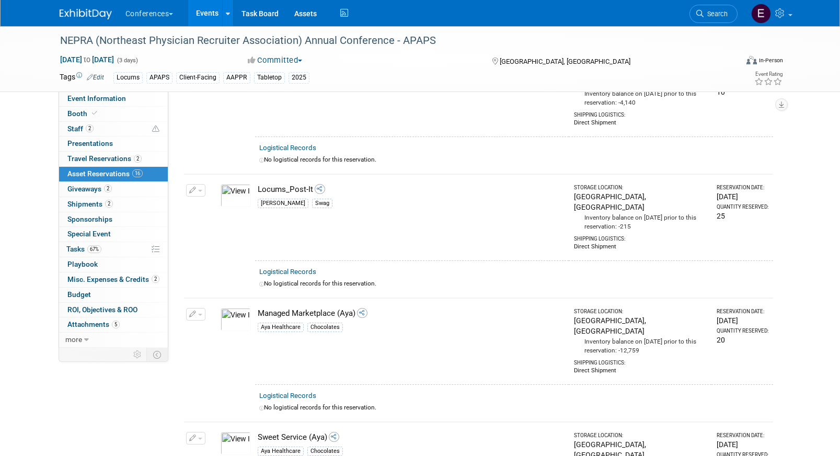
scroll to position [1607, 0]
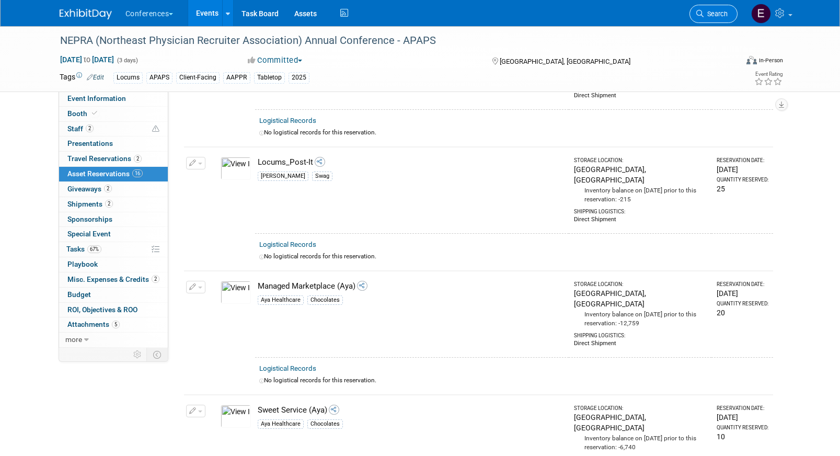
click at [727, 10] on span "Search" at bounding box center [716, 14] width 24 height 8
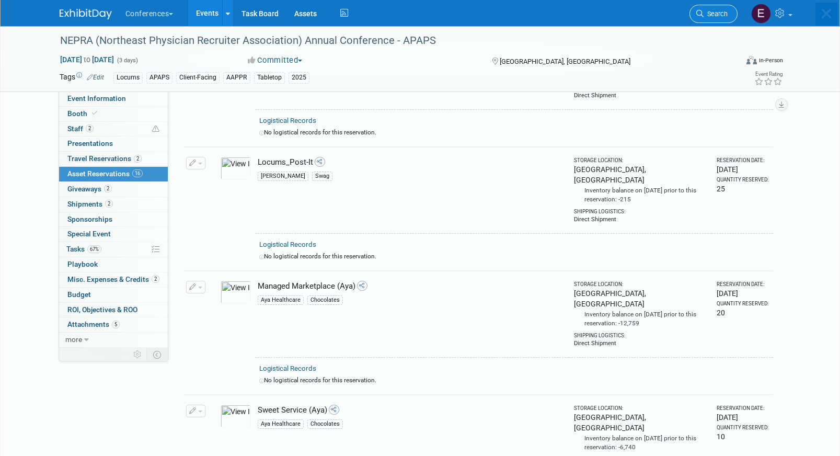
scroll to position [0, 0]
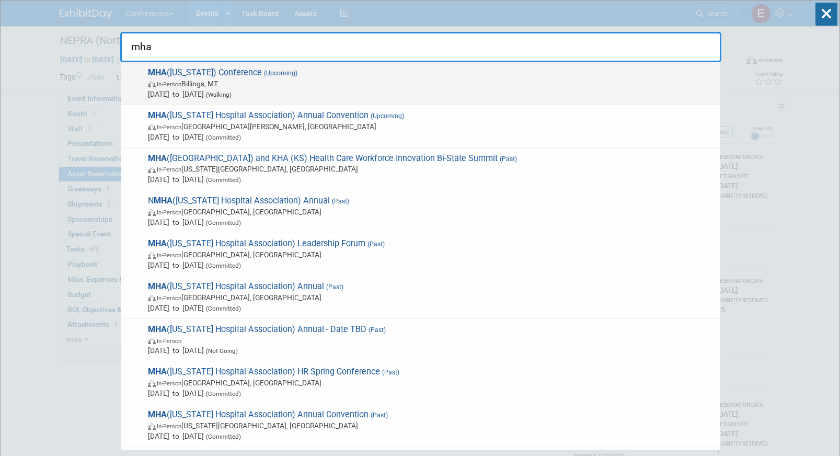
type input "mha"
click at [365, 76] on span "MHA (Montana) Conference (Upcoming) In-Person Billings, MT Oct 7, 2025 to Oct 1…" at bounding box center [430, 83] width 570 height 32
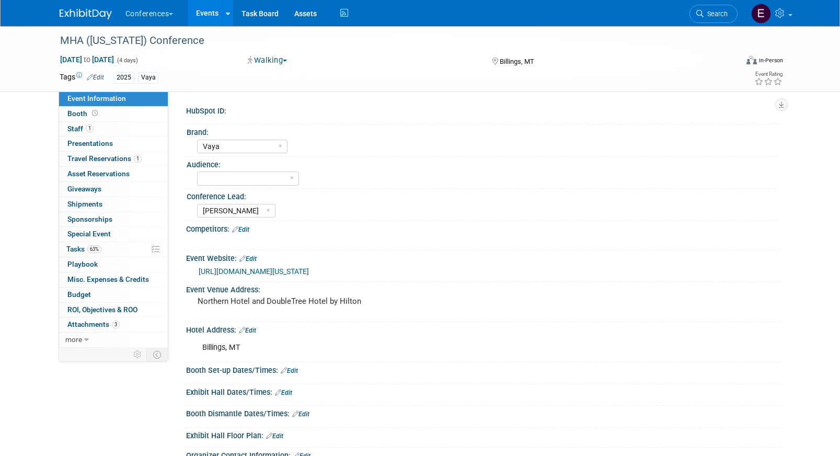
select select "Vaya"
select select "[PERSON_NAME]"
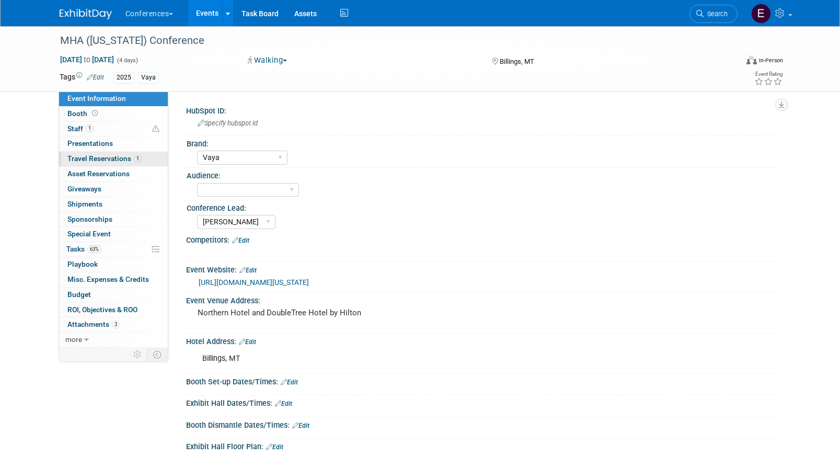
click at [118, 165] on link "1 Travel Reservations 1" at bounding box center [113, 159] width 109 height 15
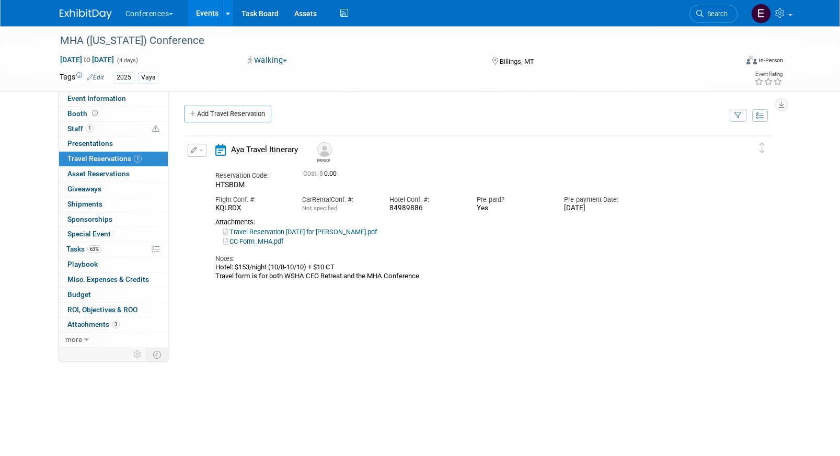
click at [247, 228] on link "Travel Reservation [DATE] for [PERSON_NAME].pdf" at bounding box center [300, 232] width 154 height 8
click at [249, 243] on link "CC Form_MHA.pdf" at bounding box center [253, 241] width 60 height 8
click at [716, 6] on link "Search" at bounding box center [714, 14] width 48 height 18
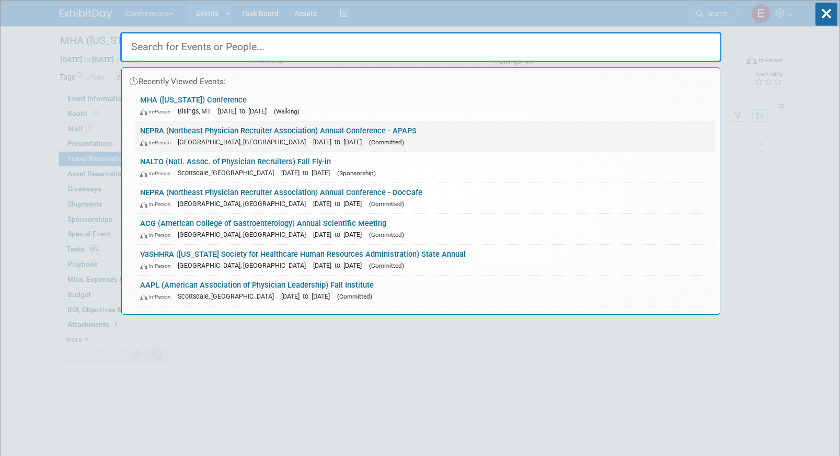
click at [341, 128] on link "NEPRA (Northeast Physician Recruiter Association) Annual Conference - APAPS In-…" at bounding box center [425, 136] width 580 height 30
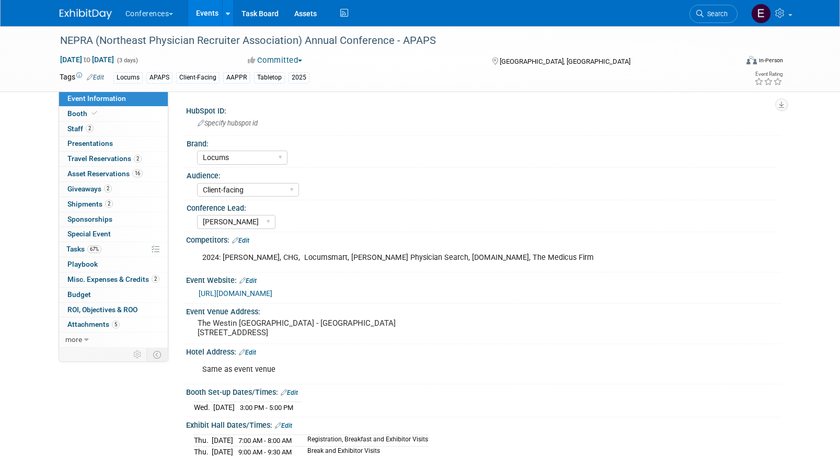
select select "Locums"
select select "Client-facing"
select select "[PERSON_NAME]"
click at [86, 156] on span "Travel Reservations 2" at bounding box center [104, 158] width 74 height 8
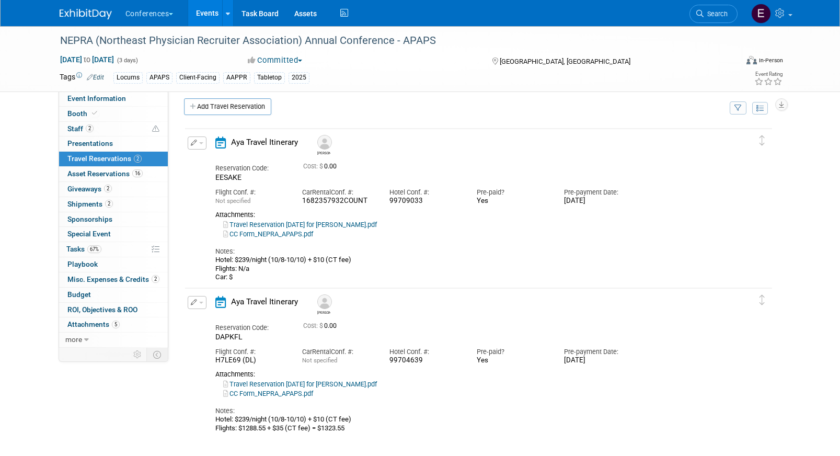
scroll to position [8, 0]
click at [125, 202] on link "2 Shipments 2" at bounding box center [113, 204] width 109 height 15
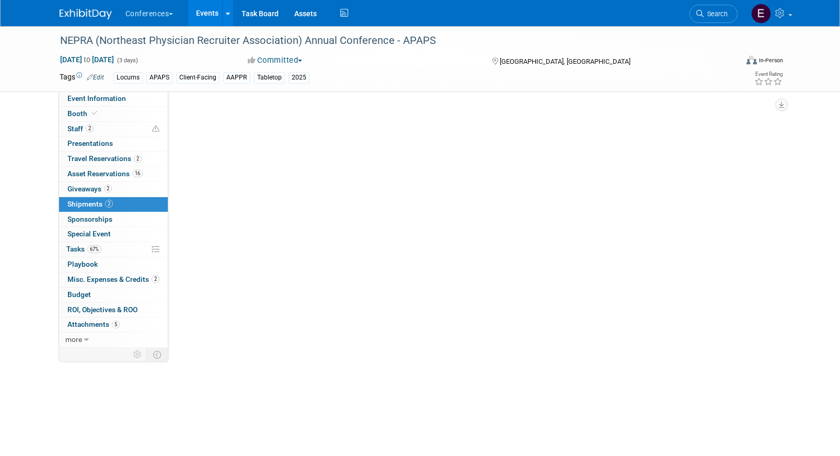
scroll to position [0, 0]
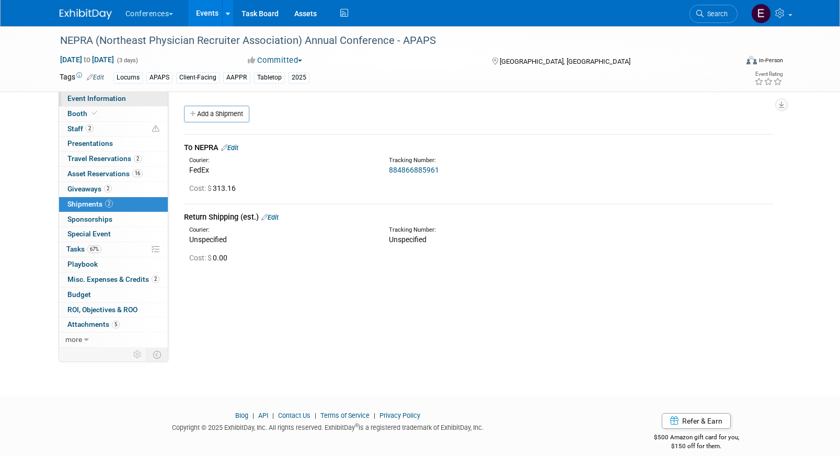
click at [101, 99] on span "Event Information" at bounding box center [96, 98] width 59 height 8
select select "Locums"
select select "Client-facing"
select select "[PERSON_NAME]"
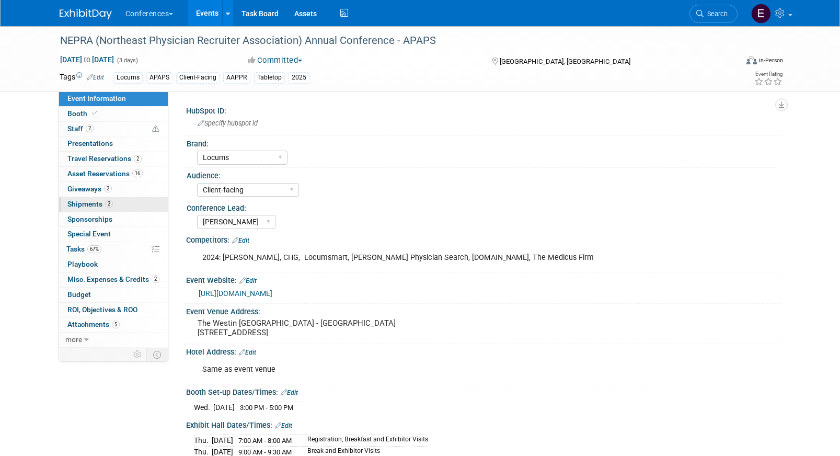
click at [98, 204] on span "Shipments 2" at bounding box center [89, 204] width 45 height 8
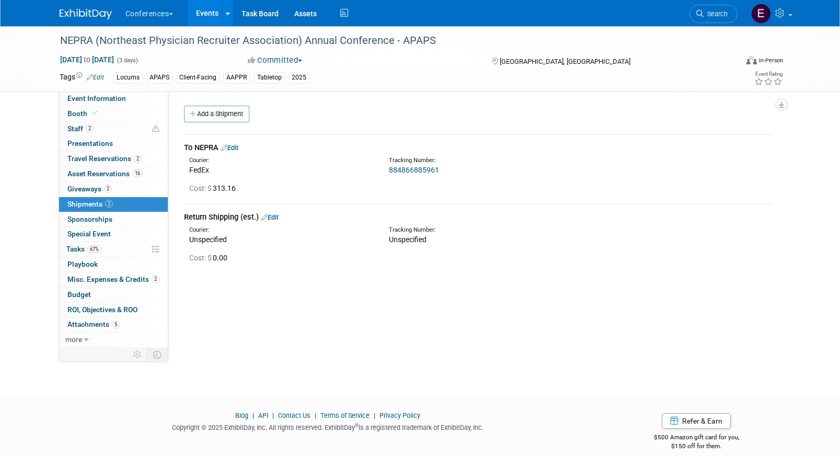
click at [413, 173] on link "884866885961" at bounding box center [414, 170] width 50 height 8
click at [100, 129] on link "2 Staff 2" at bounding box center [113, 129] width 109 height 15
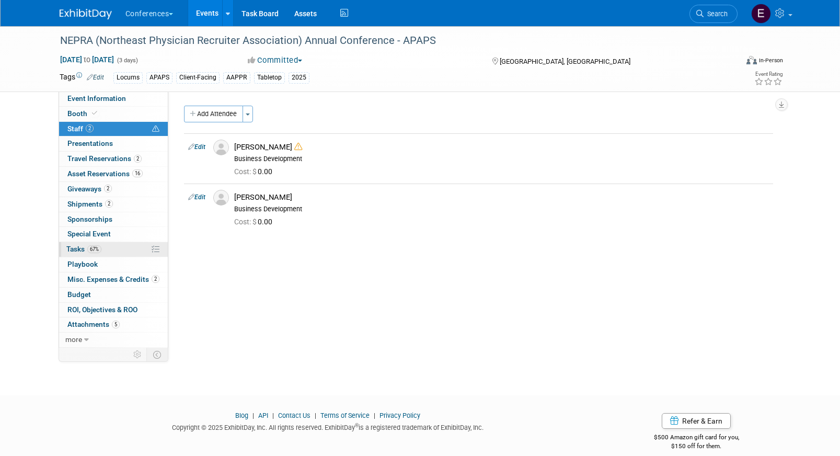
click at [114, 244] on link "67% Tasks 67%" at bounding box center [113, 249] width 109 height 15
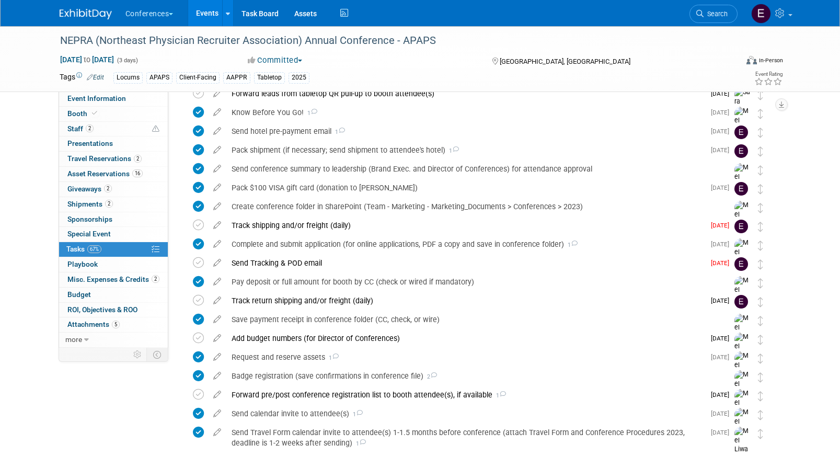
scroll to position [67, 0]
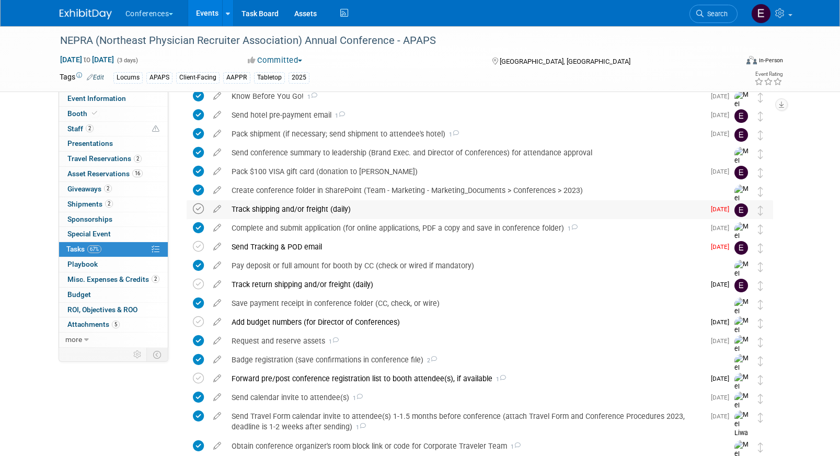
click at [197, 210] on icon at bounding box center [198, 208] width 11 height 11
click at [196, 247] on icon at bounding box center [198, 246] width 11 height 11
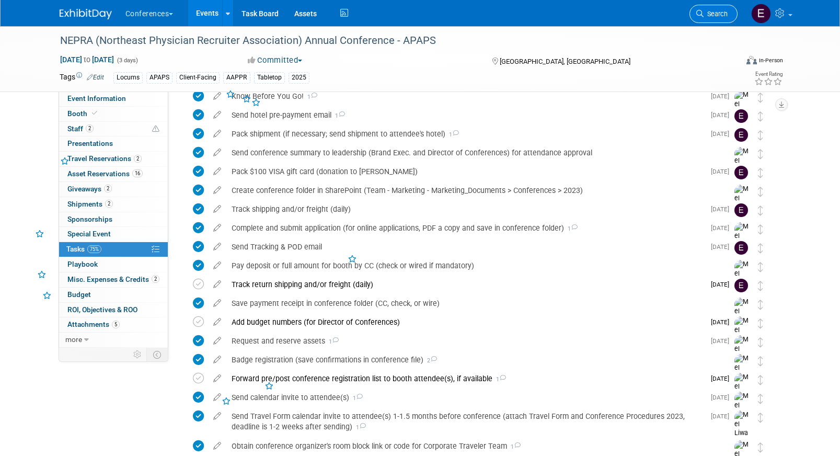
click at [716, 16] on span "Search" at bounding box center [716, 14] width 24 height 8
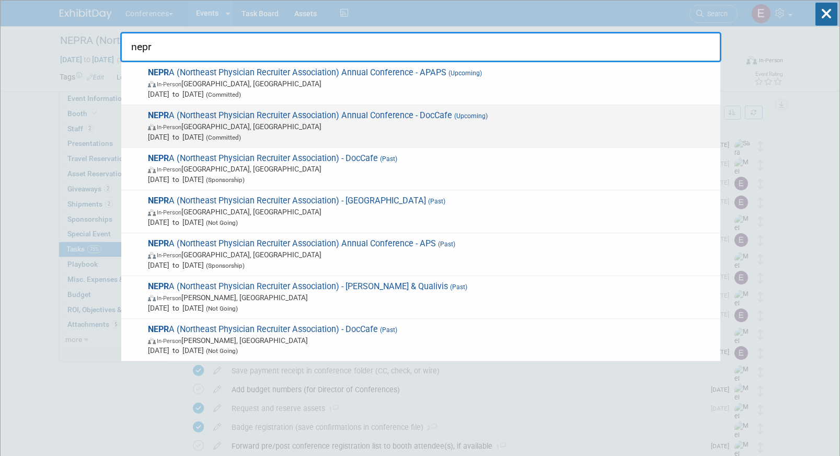
type input "nepr"
click at [468, 132] on span "[DATE] to [DATE] (Committed)" at bounding box center [431, 137] width 567 height 10
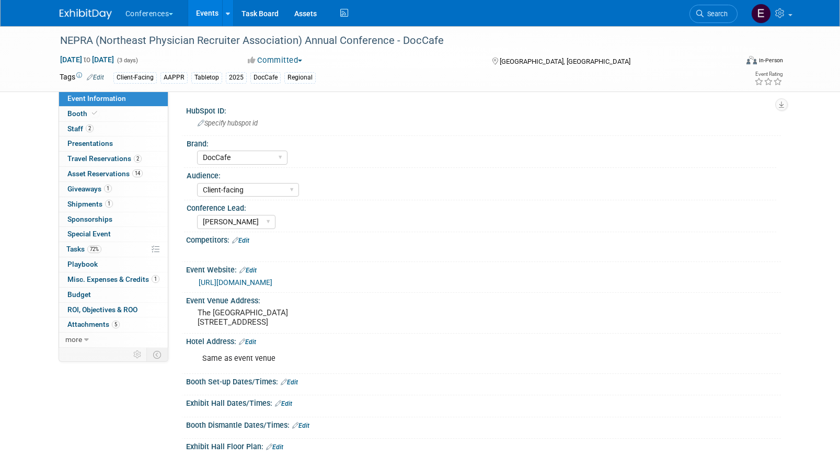
select select "DocCafe"
select select "Client-facing"
select select "[PERSON_NAME]"
click at [85, 246] on span "Tasks 72%" at bounding box center [83, 249] width 35 height 8
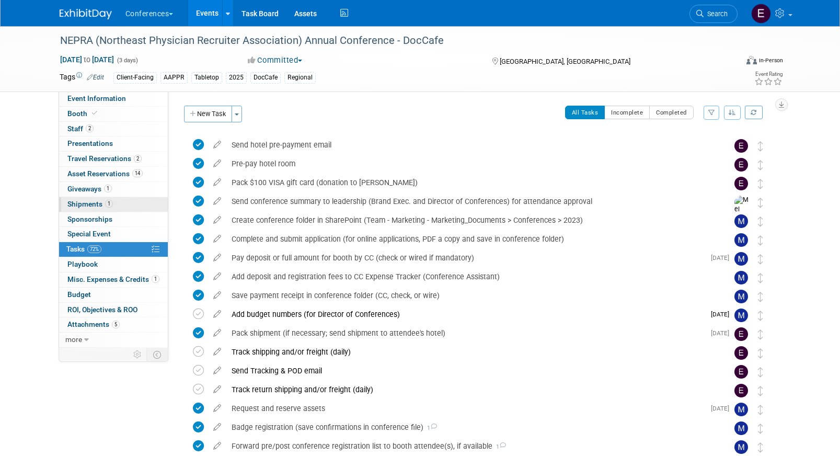
click at [120, 206] on link "1 Shipments 1" at bounding box center [113, 204] width 109 height 15
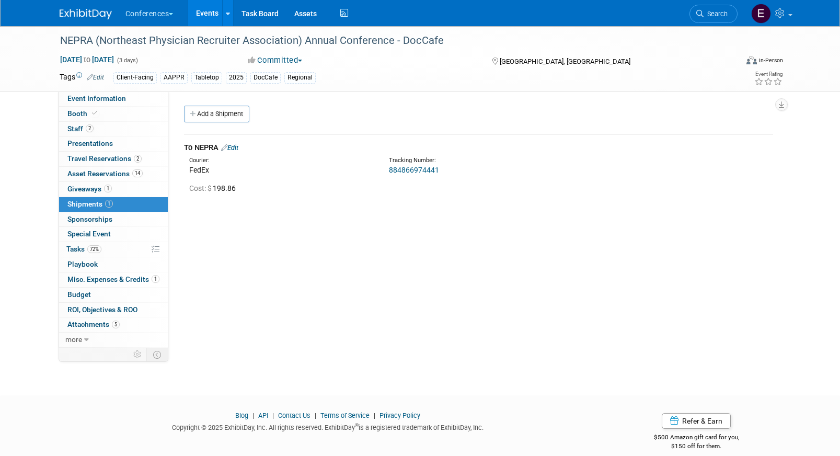
click at [406, 169] on link "884866974441" at bounding box center [414, 170] width 50 height 8
drag, startPoint x: 440, startPoint y: 173, endPoint x: 383, endPoint y: 171, distance: 57.0
click at [383, 171] on div "Tracking Number: 884866974441" at bounding box center [506, 165] width 250 height 19
copy link "884866974441"
click at [145, 172] on link "14 Asset Reservations 14" at bounding box center [113, 174] width 109 height 15
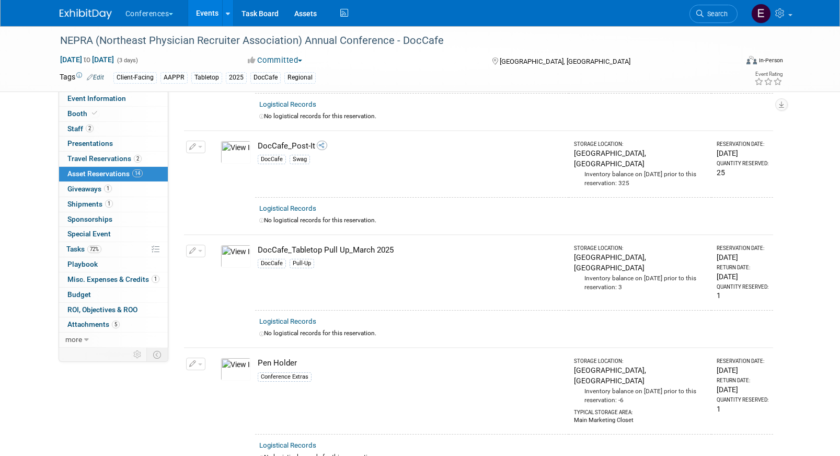
scroll to position [1208, 0]
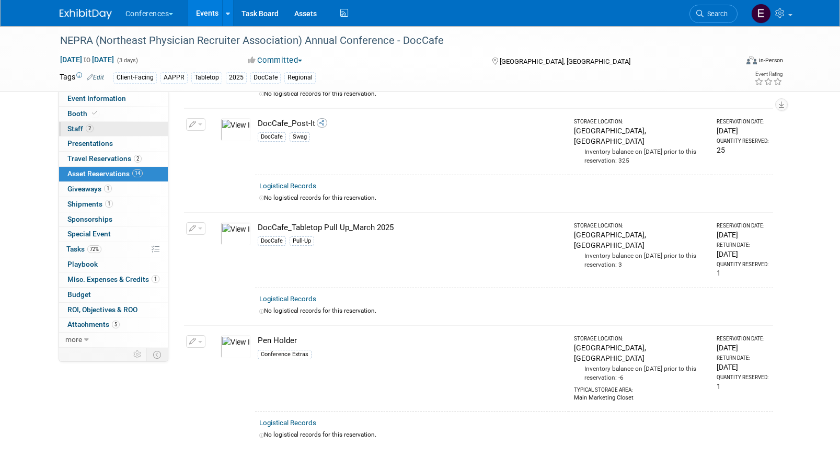
click at [108, 125] on link "2 Staff 2" at bounding box center [113, 129] width 109 height 15
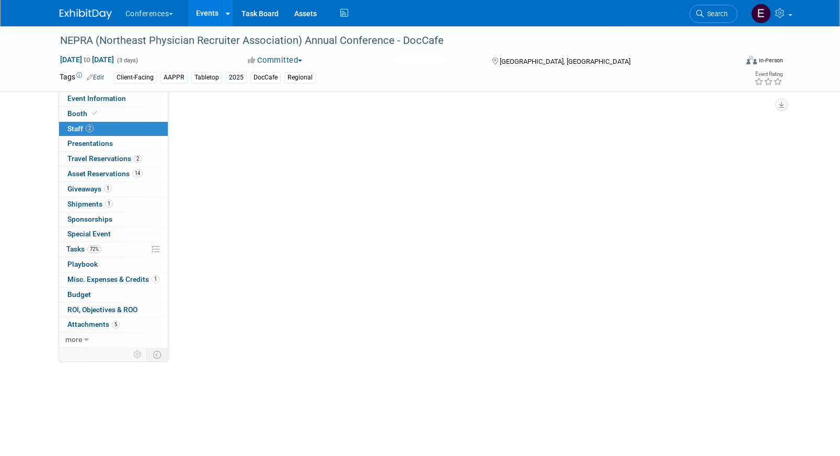
scroll to position [0, 0]
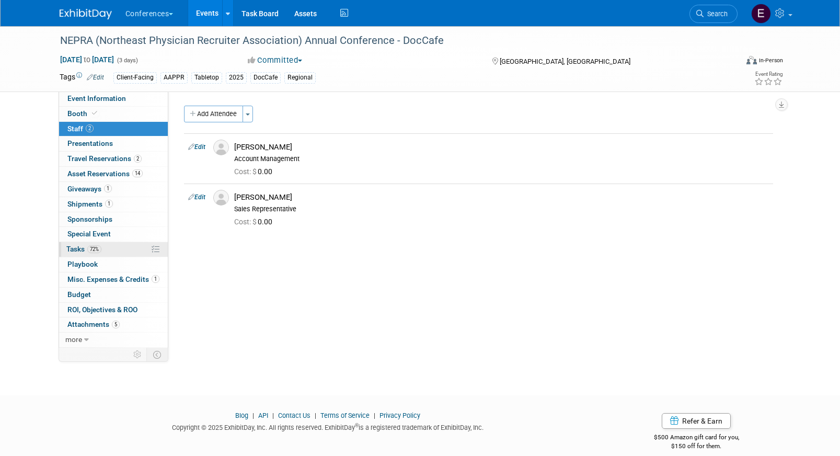
click at [105, 245] on link "72% Tasks 72%" at bounding box center [113, 249] width 109 height 15
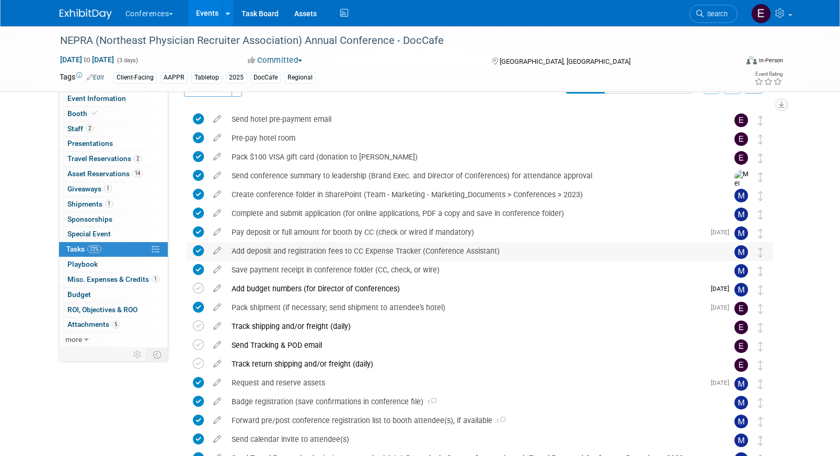
scroll to position [32, 0]
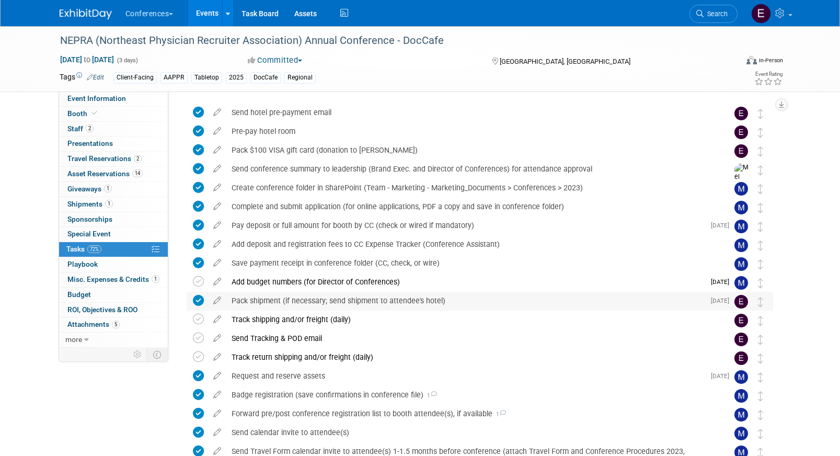
click at [331, 302] on div "Pack shipment (if necessary; send shipment to attendee's hotel)" at bounding box center [465, 301] width 478 height 18
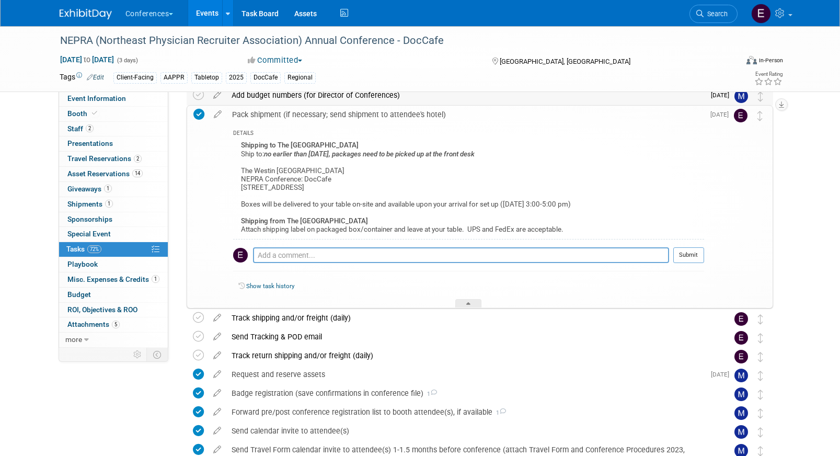
scroll to position [228, 0]
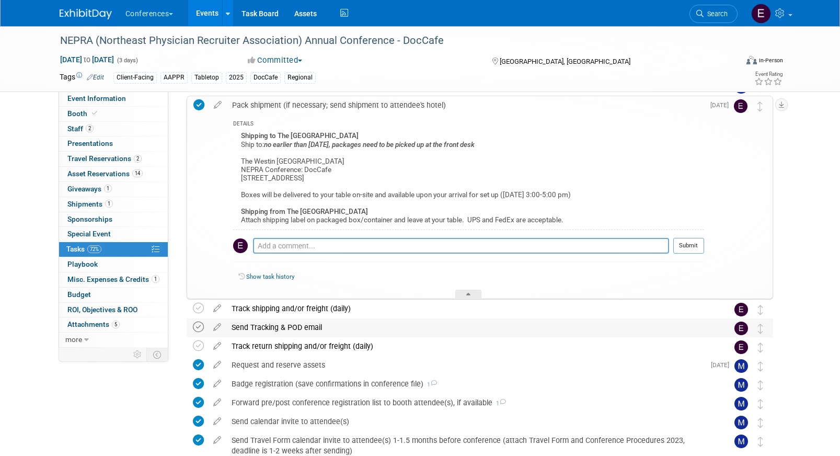
click at [197, 329] on icon at bounding box center [198, 327] width 11 height 11
click at [196, 311] on icon at bounding box center [198, 308] width 11 height 11
click at [116, 191] on link "1 Giveaways 1" at bounding box center [113, 189] width 109 height 15
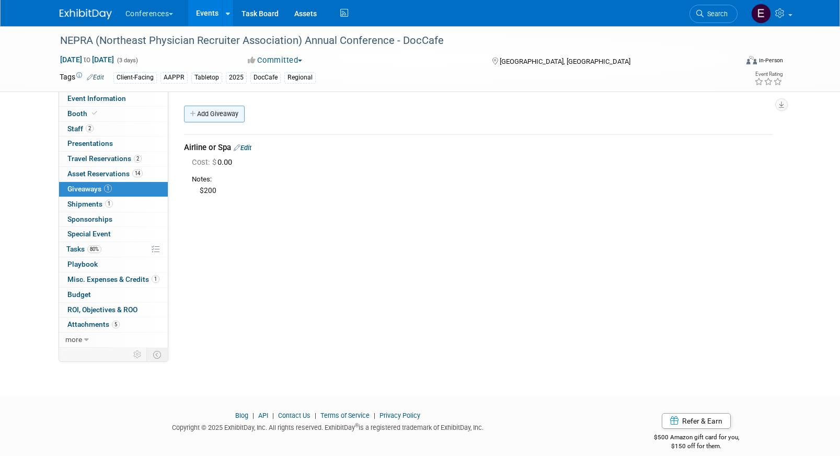
click at [197, 113] on link "Add Giveaway" at bounding box center [214, 114] width 61 height 17
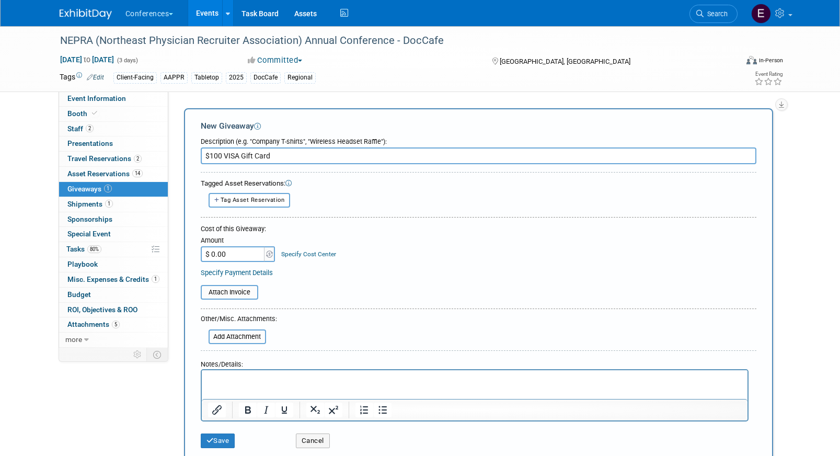
type input "$100 VISA Gift Card"
click at [243, 254] on input "$ 0.00" at bounding box center [233, 254] width 65 height 16
click at [256, 257] on input "$ 105.00" at bounding box center [233, 254] width 65 height 16
paste input "105.95"
type input "$ 105.95"
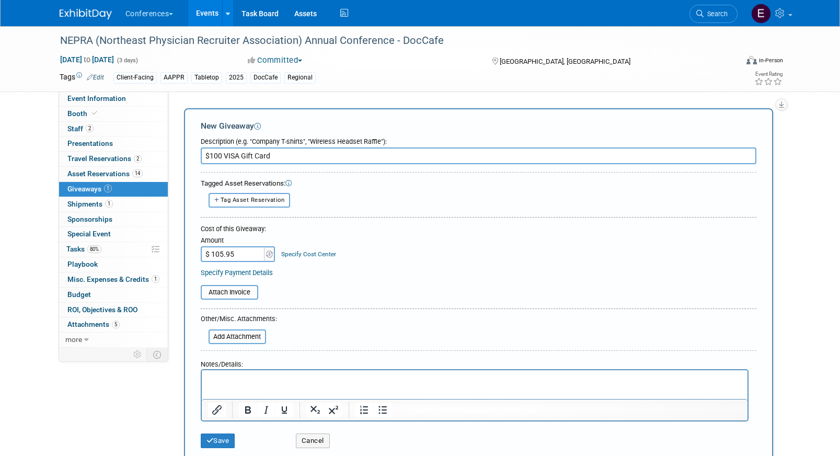
click at [309, 254] on link "Specify Cost Center" at bounding box center [308, 253] width 55 height 7
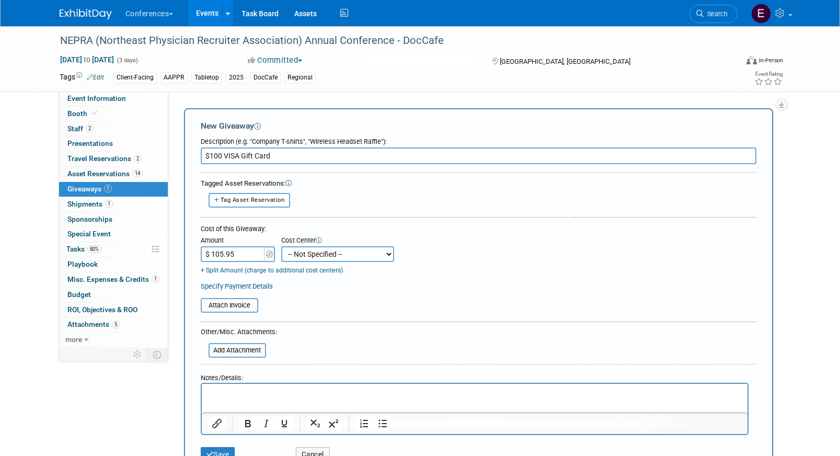
click at [309, 254] on select "-- Not Specified -- Aya Education Aya Healthcare Aya Locums Bespoke Corporate D…" at bounding box center [337, 254] width 113 height 16
select select "18965878"
click at [281, 246] on select "-- Not Specified -- Aya Education Aya Healthcare Aya Locums Bespoke Corporate D…" at bounding box center [337, 254] width 113 height 16
click at [244, 348] on input "file" at bounding box center [203, 350] width 124 height 13
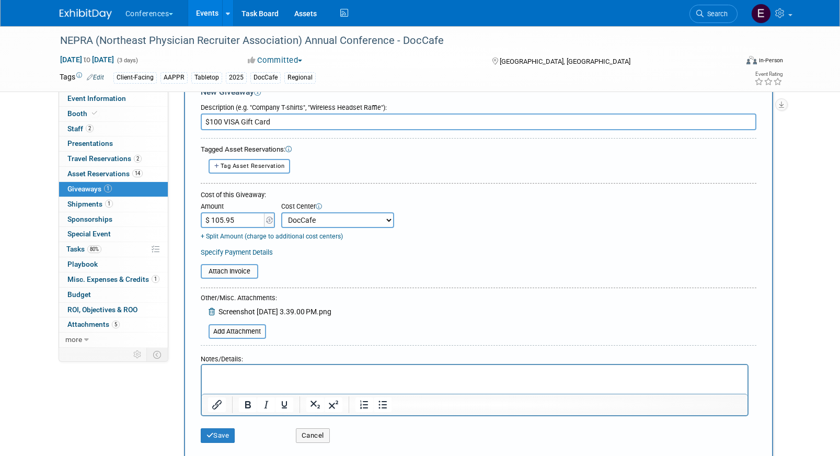
scroll to position [35, 0]
click at [207, 433] on icon "submit" at bounding box center [210, 434] width 7 height 7
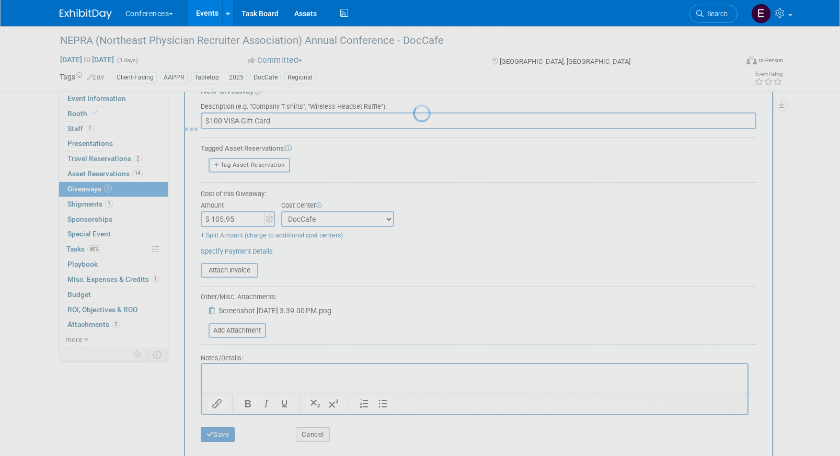
scroll to position [12, 0]
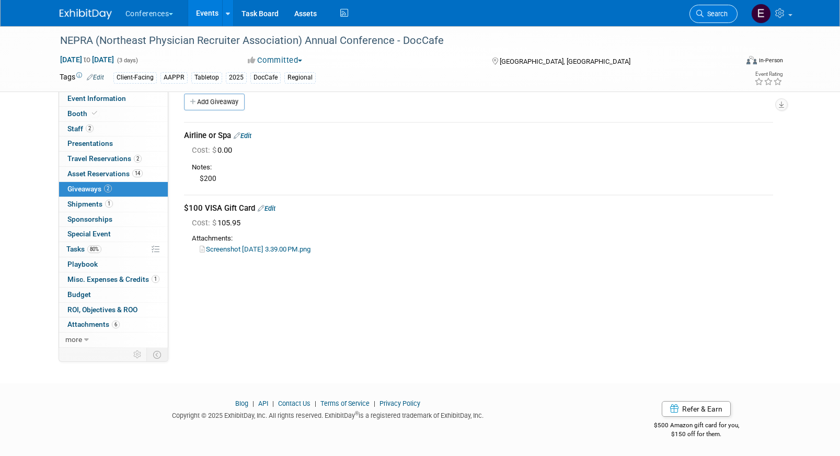
click at [720, 19] on link "Search" at bounding box center [714, 14] width 48 height 18
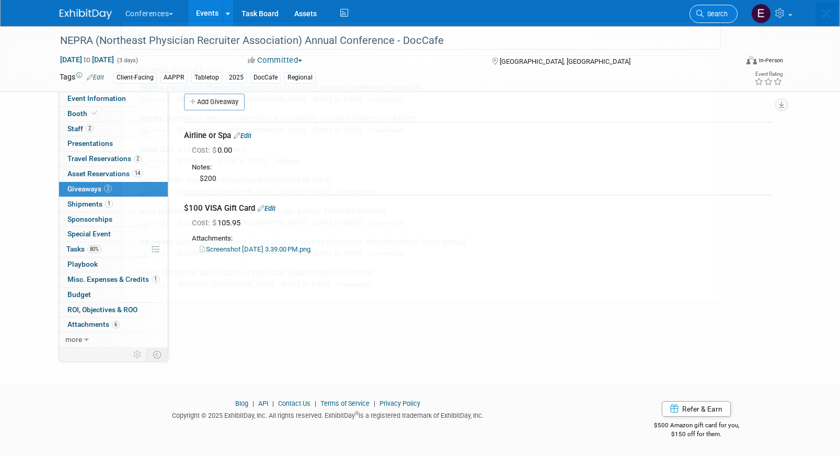
scroll to position [0, 0]
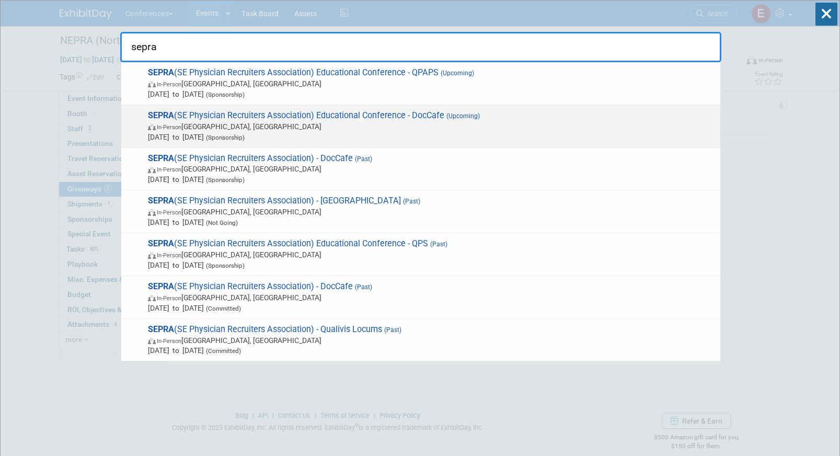
type input "sepra"
click at [403, 130] on span "In-Person FL, United States" at bounding box center [431, 126] width 567 height 10
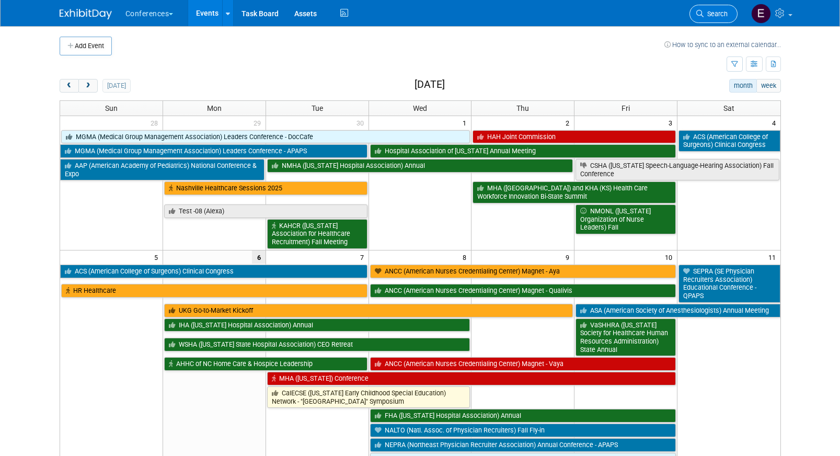
click at [723, 8] on link "Search" at bounding box center [714, 14] width 48 height 18
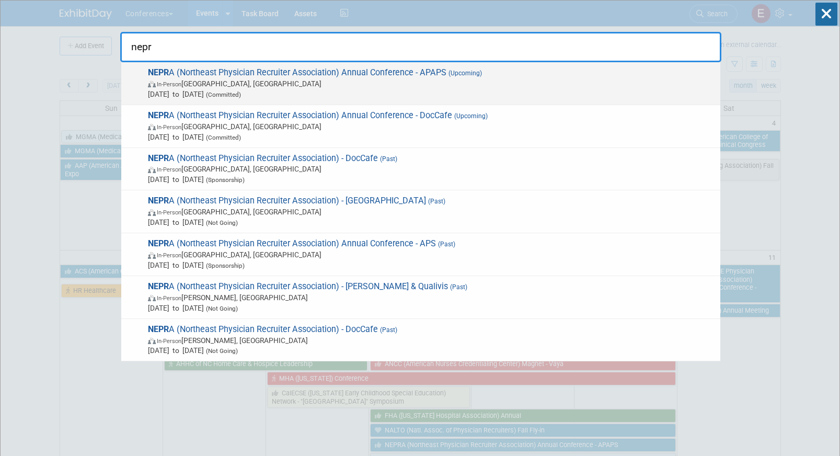
type input "nepr"
click at [422, 84] on span "In-Person [GEOGRAPHIC_DATA], [GEOGRAPHIC_DATA]" at bounding box center [431, 83] width 567 height 10
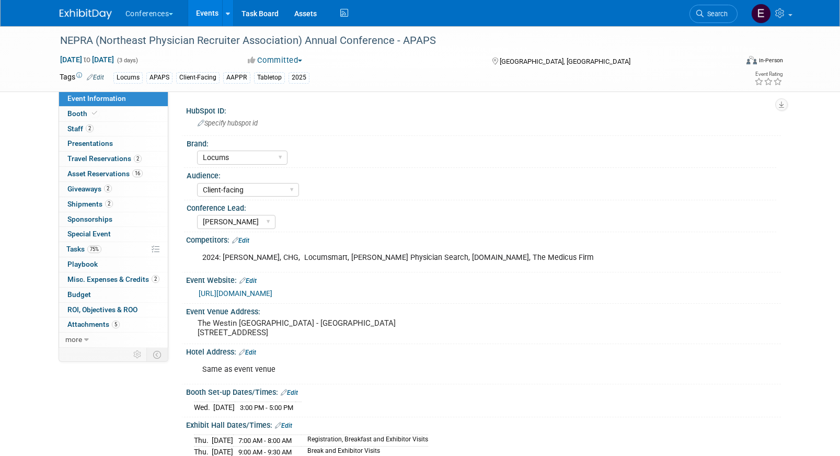
select select "Locums"
select select "Client-facing"
select select "[PERSON_NAME]"
click at [108, 189] on span "2" at bounding box center [108, 189] width 8 height 8
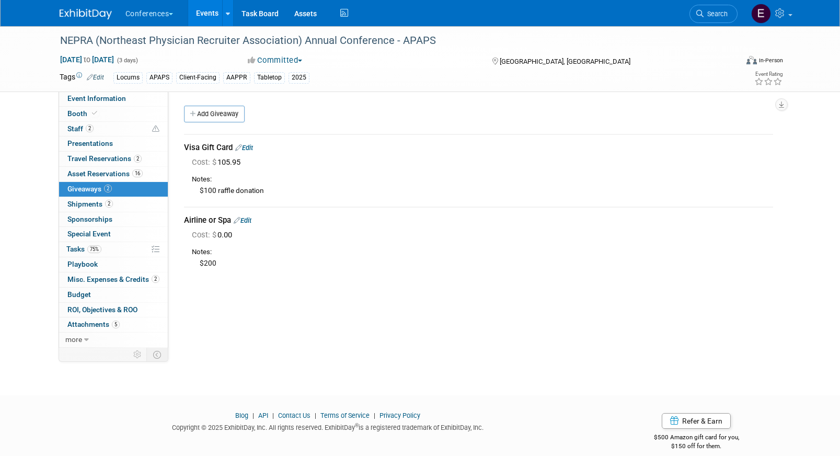
click at [249, 147] on link "Edit" at bounding box center [244, 148] width 18 height 8
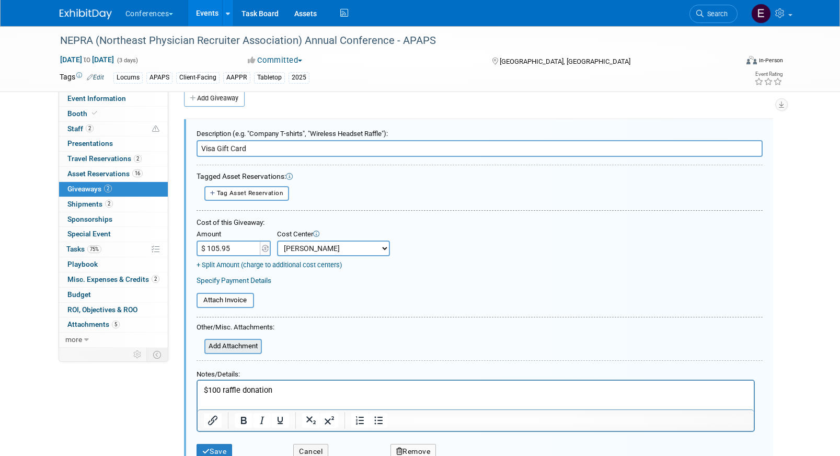
click at [228, 347] on input "file" at bounding box center [198, 346] width 124 height 13
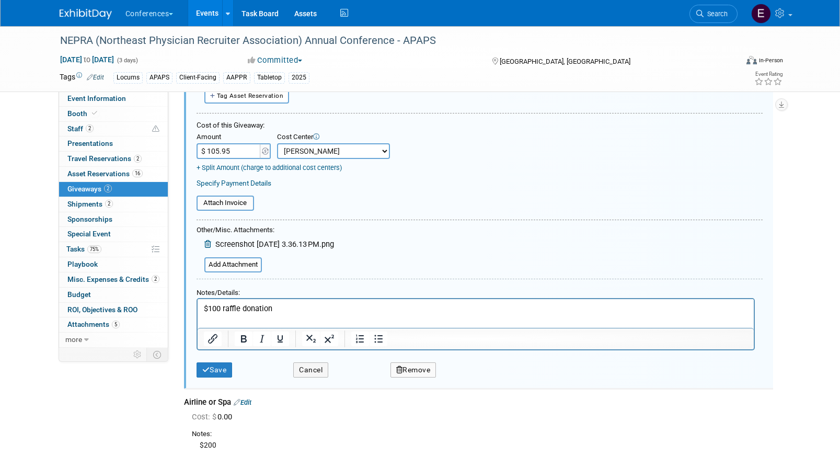
scroll to position [116, 0]
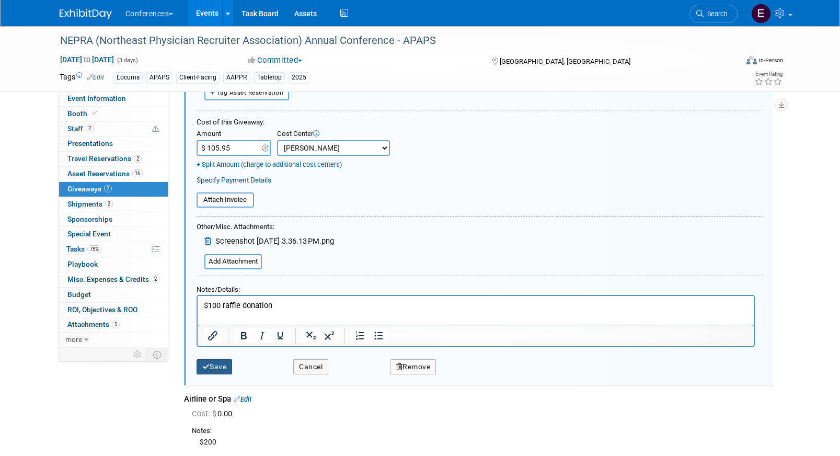
click at [217, 363] on button "Save" at bounding box center [215, 366] width 36 height 15
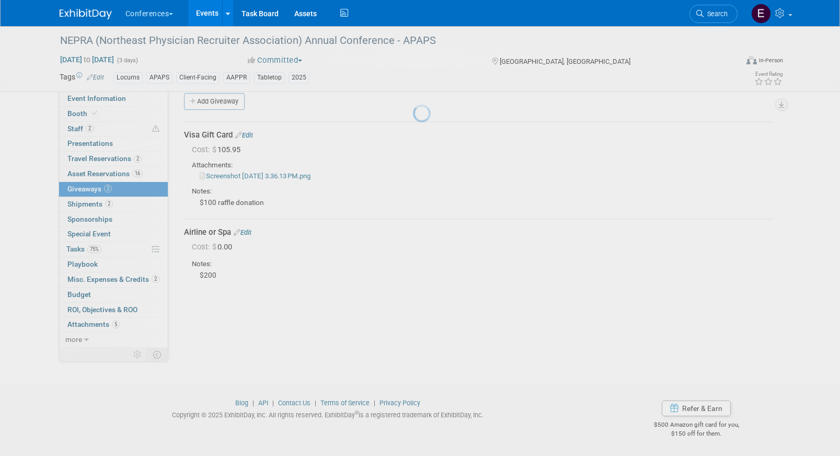
scroll to position [12, 0]
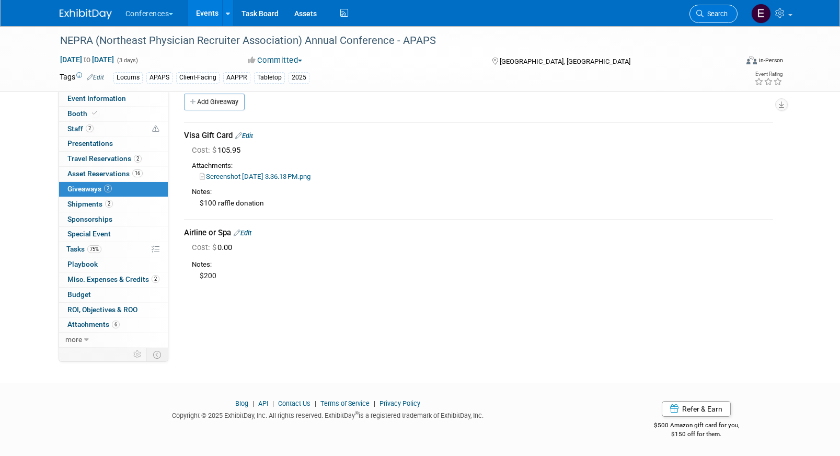
click at [712, 12] on span "Search" at bounding box center [716, 14] width 24 height 8
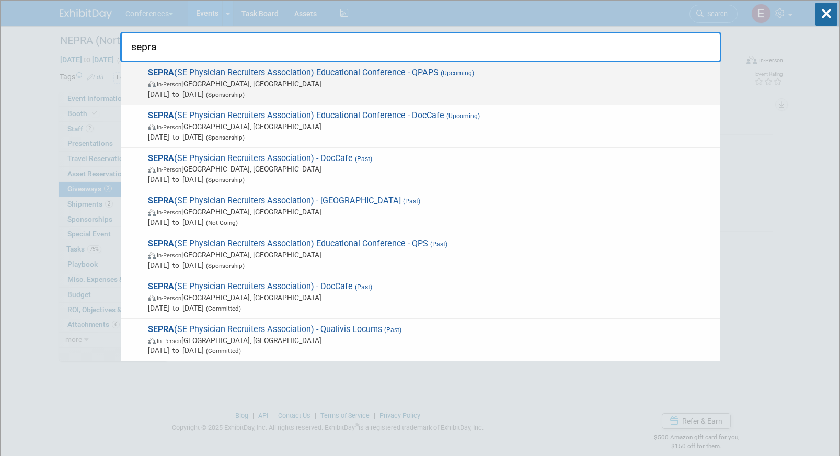
type input "sepra"
click at [377, 77] on span "SEPRA (SE Physician Recruiters Association) Educational Conference - QPAPS (Upc…" at bounding box center [430, 83] width 570 height 32
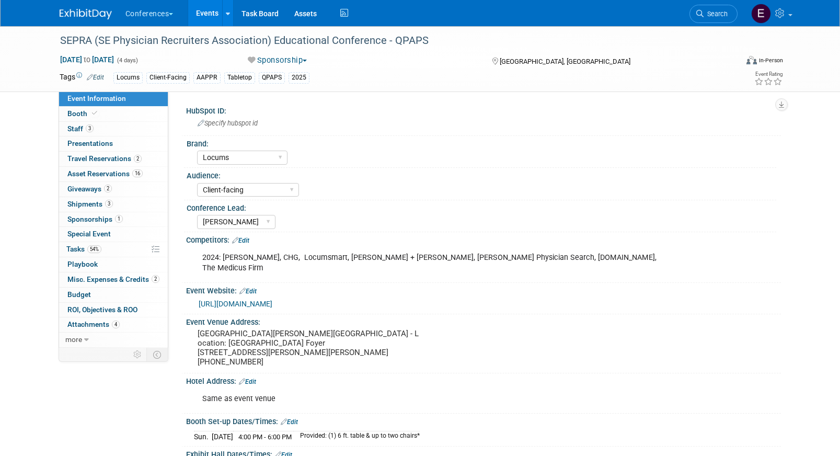
select select "Locums"
select select "Client-facing"
select select "[PERSON_NAME]"
click at [125, 186] on link "2 Giveaways 2" at bounding box center [113, 189] width 109 height 15
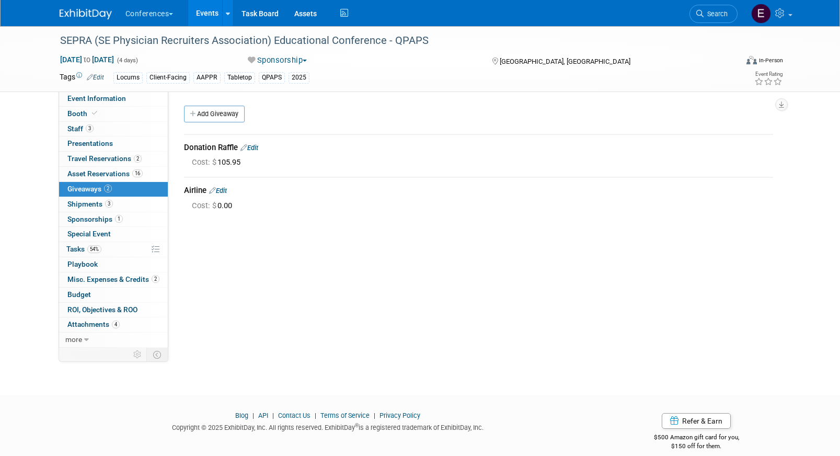
click at [262, 145] on div "Donation Raffle Edit" at bounding box center [478, 147] width 589 height 11
click at [258, 146] on link "Edit" at bounding box center [250, 148] width 18 height 8
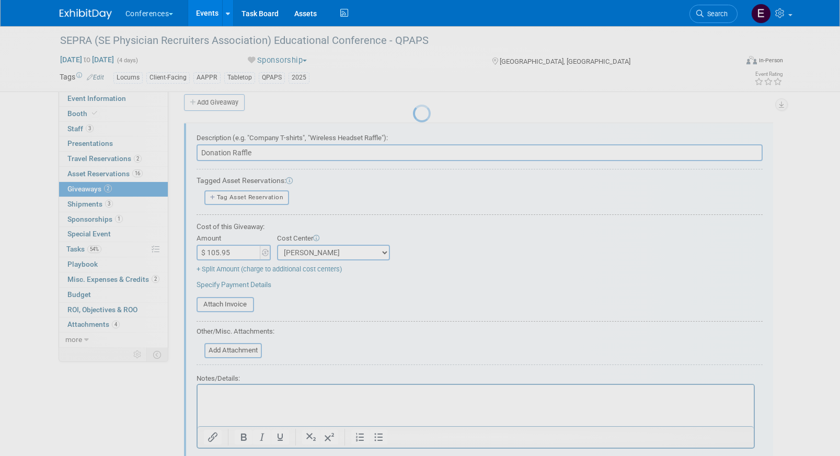
scroll to position [16, 0]
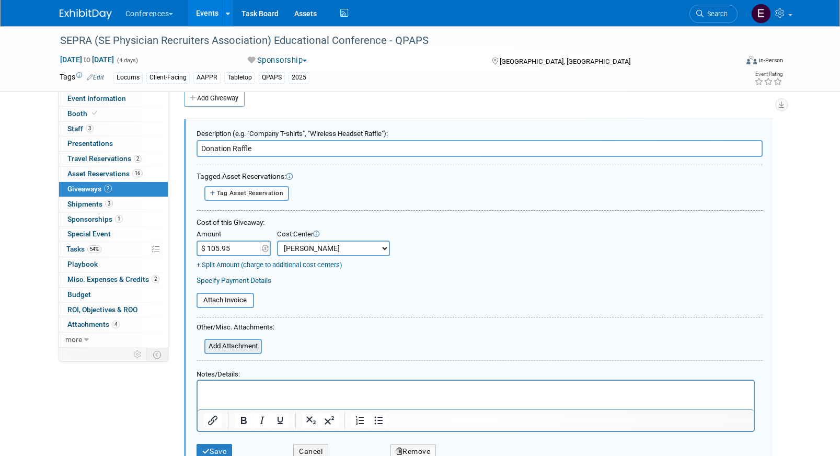
click at [219, 348] on input "file" at bounding box center [198, 346] width 124 height 13
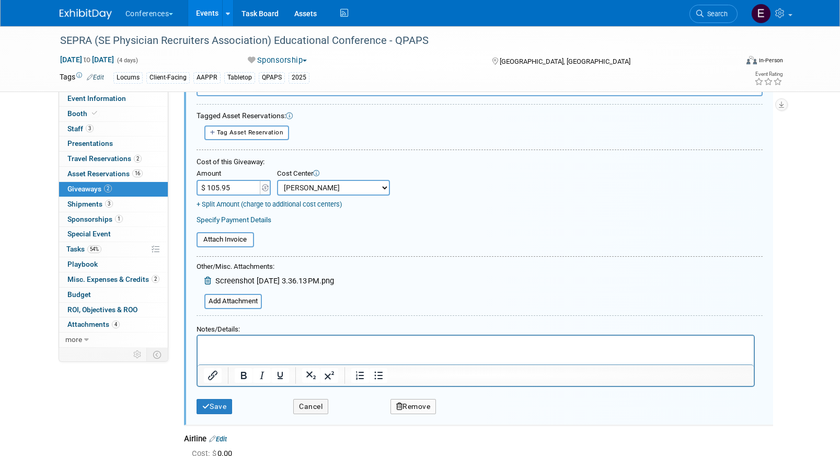
scroll to position [86, 0]
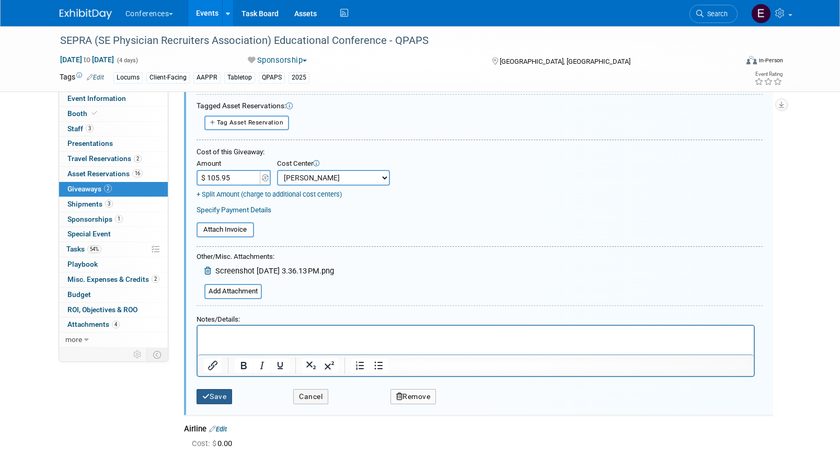
click at [216, 393] on button "Save" at bounding box center [215, 396] width 36 height 15
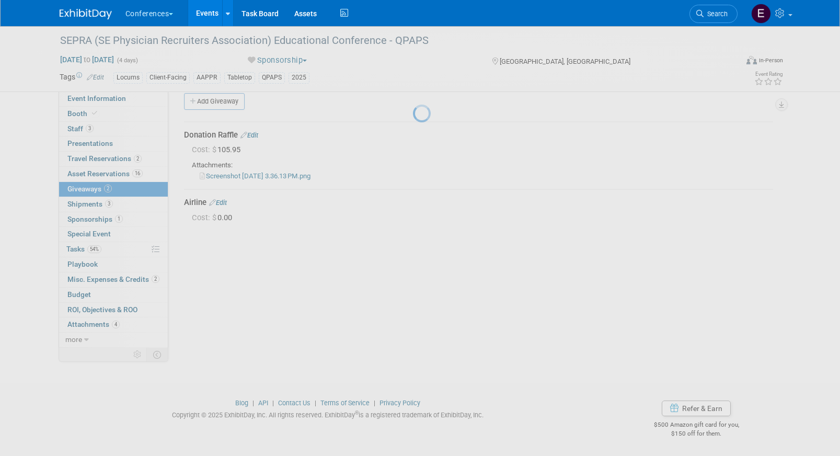
scroll to position [12, 0]
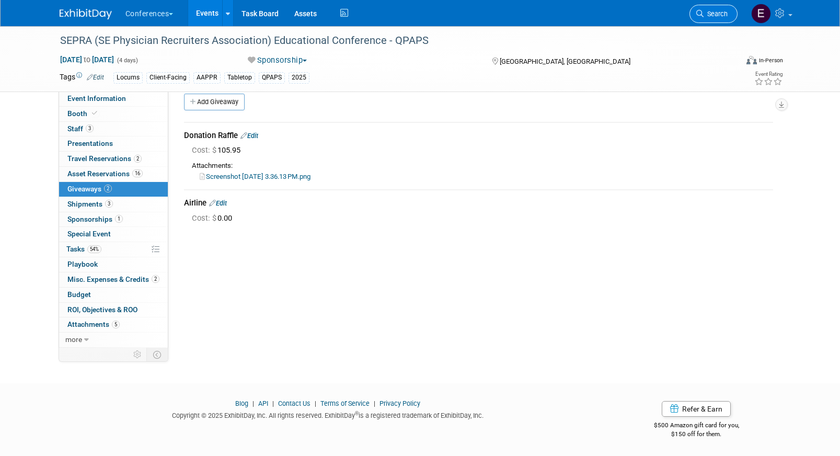
click at [715, 15] on span "Search" at bounding box center [716, 14] width 24 height 8
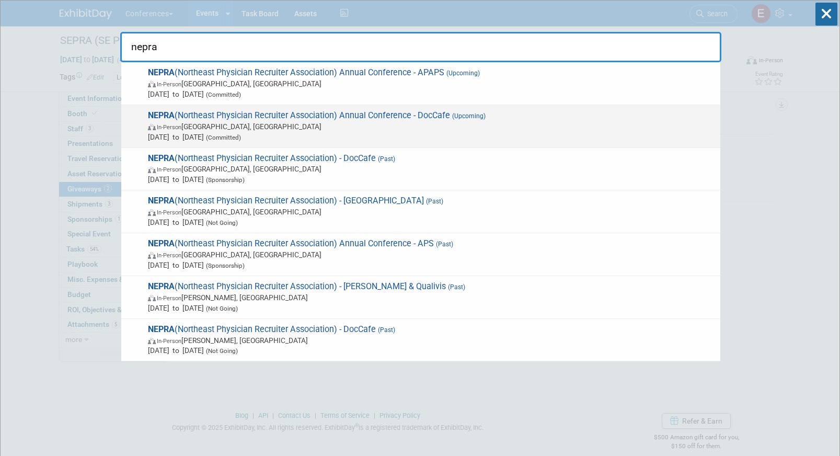
type input "nepra"
click at [432, 119] on span "NEPRA (Northeast Physician Recruiter Association) Annual Conference - DocCafe (…" at bounding box center [430, 126] width 570 height 32
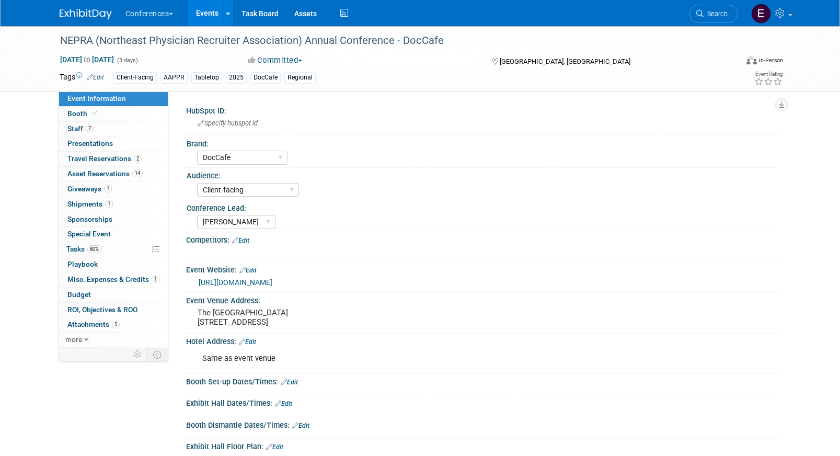
select select "DocCafe"
select select "Client-facing"
select select "[PERSON_NAME]"
click at [84, 189] on span "Giveaways 1" at bounding box center [89, 189] width 44 height 8
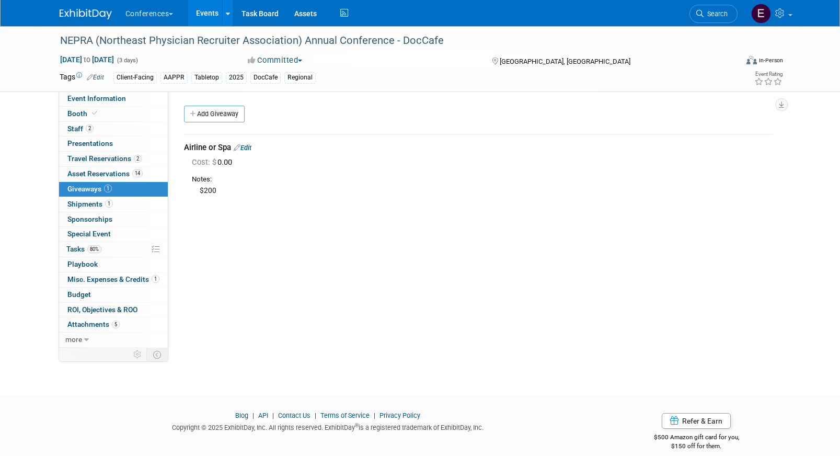
click at [245, 146] on link "Edit" at bounding box center [243, 148] width 18 height 8
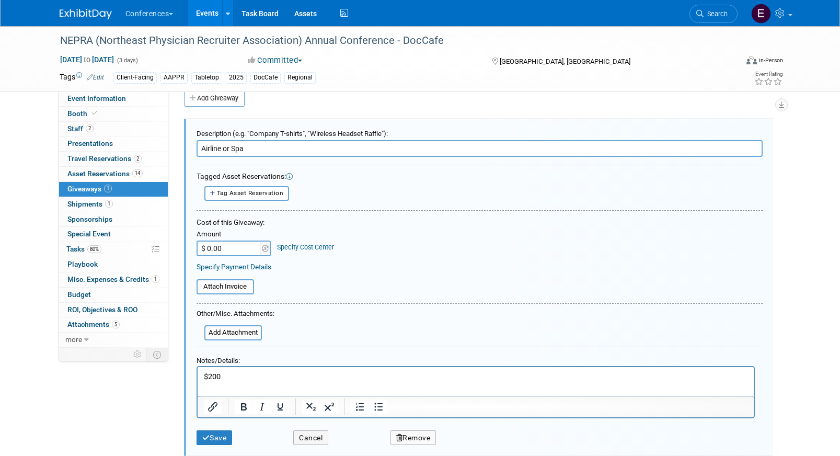
scroll to position [42, 0]
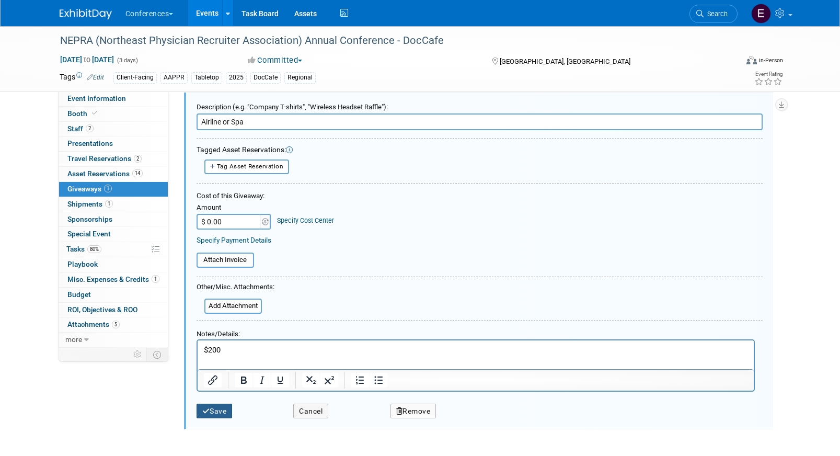
click at [216, 410] on button "Save" at bounding box center [215, 411] width 36 height 15
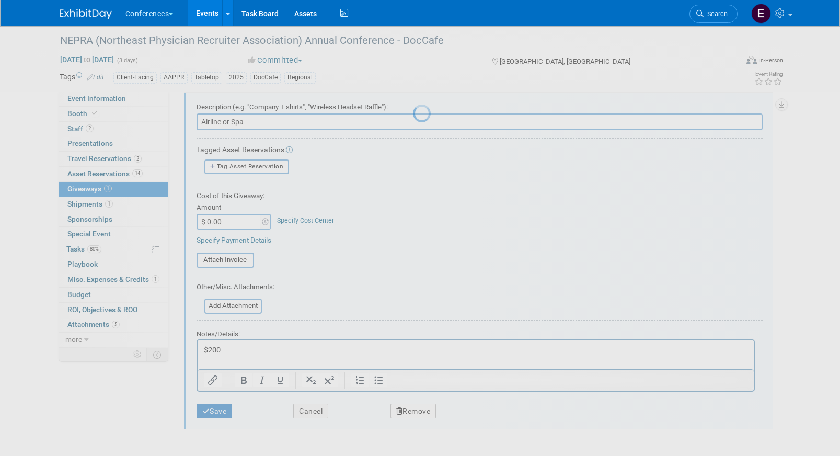
scroll to position [12, 0]
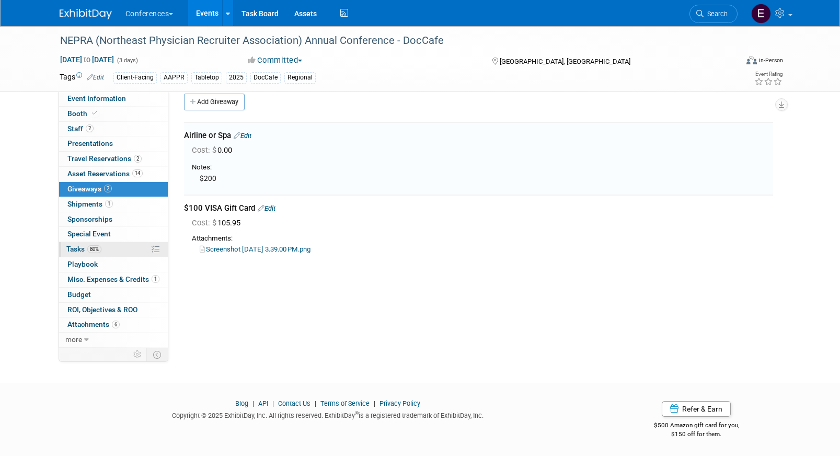
click at [111, 247] on link "80% Tasks 80%" at bounding box center [113, 249] width 109 height 15
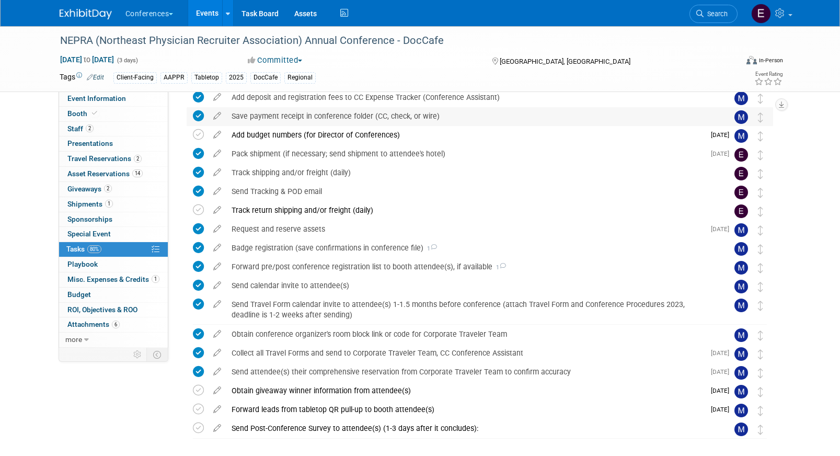
scroll to position [202, 0]
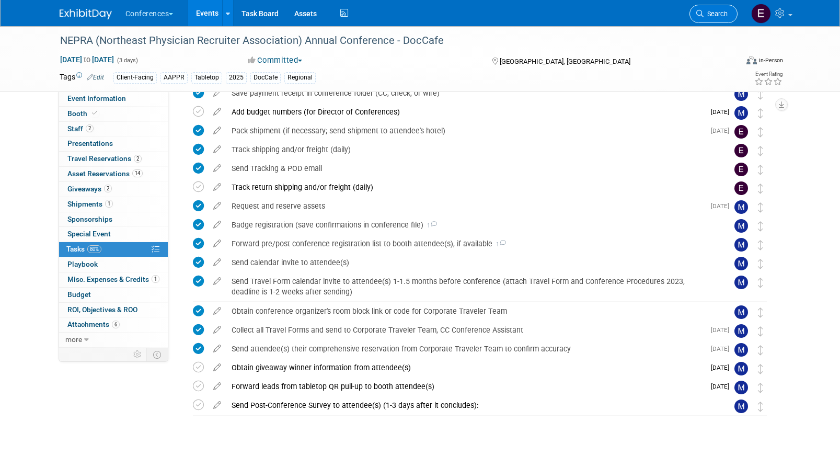
click at [719, 5] on link "Search" at bounding box center [714, 14] width 48 height 18
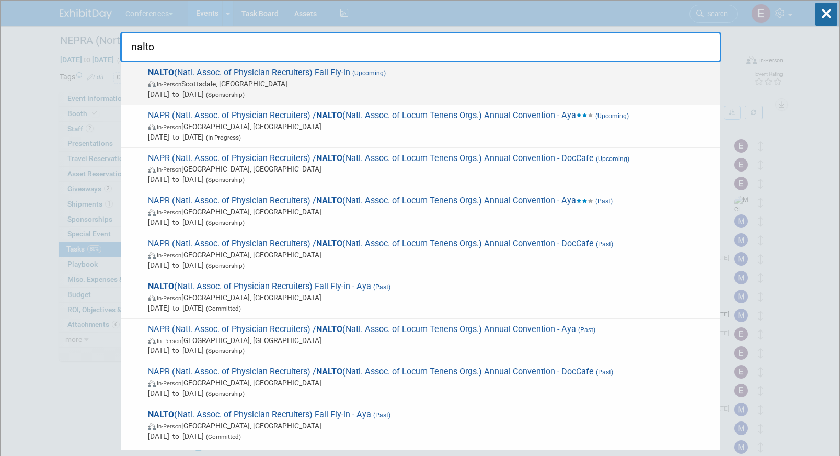
type input "nalto"
click at [434, 73] on span "NALTO (Natl. Assoc. of Physician Recruiters) Fall Fly-in (Upcoming) In-Person S…" at bounding box center [430, 83] width 570 height 32
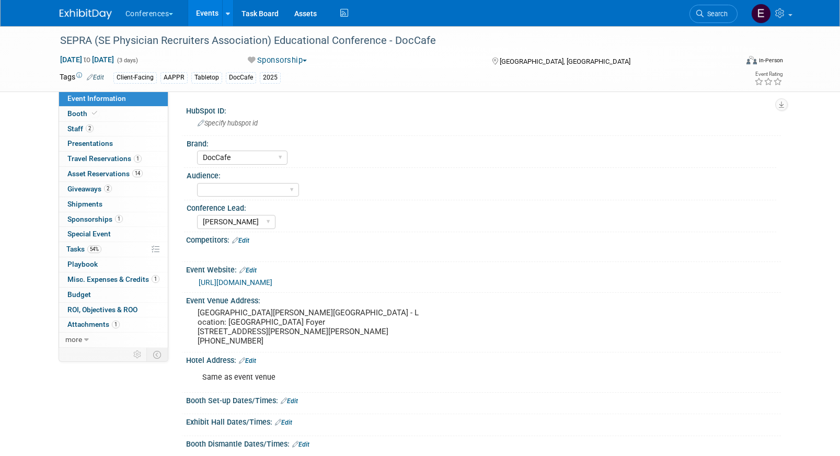
select select "DocCafe"
select select "[PERSON_NAME]"
click at [97, 191] on span "Giveaways 2" at bounding box center [89, 189] width 44 height 8
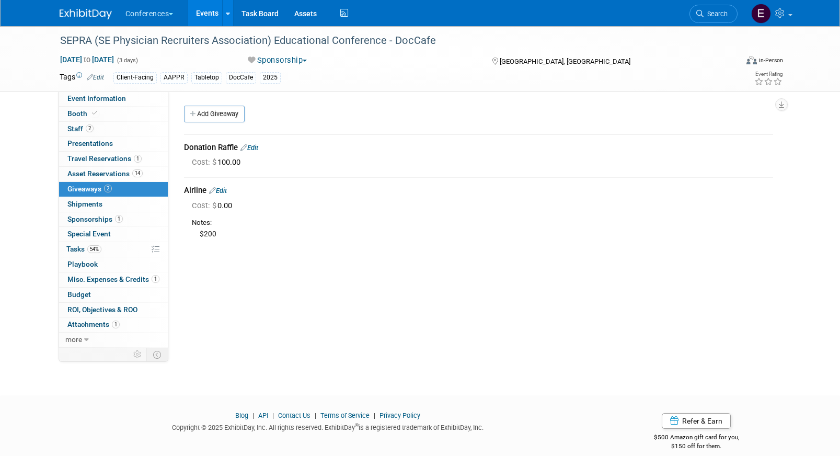
click at [255, 149] on link "Edit" at bounding box center [250, 148] width 18 height 8
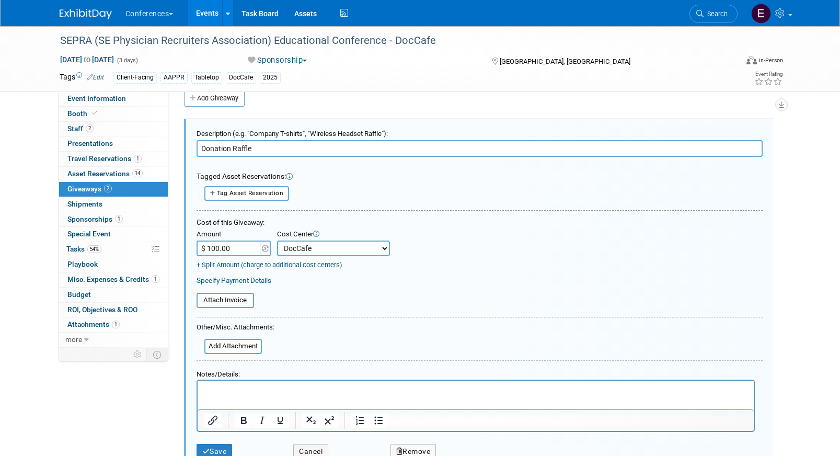
click at [240, 249] on input "$ 100.00" at bounding box center [229, 249] width 65 height 16
type input "$ 105.95"
click at [218, 346] on input "file" at bounding box center [198, 346] width 124 height 13
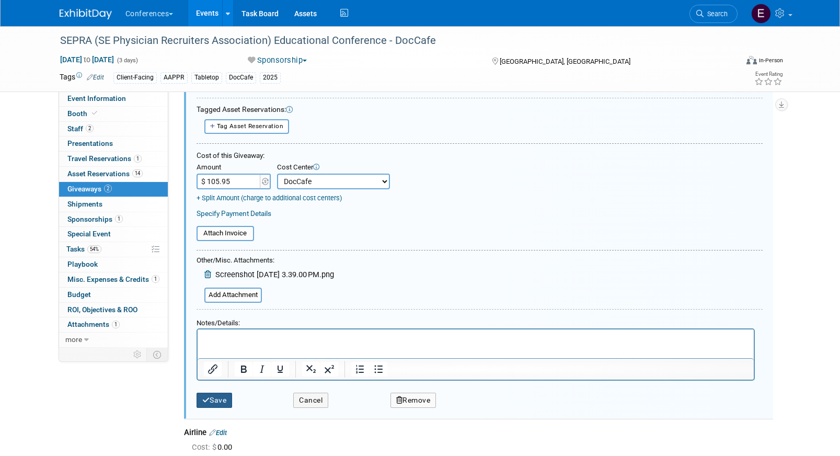
scroll to position [85, 0]
click at [222, 396] on button "Save" at bounding box center [215, 398] width 36 height 15
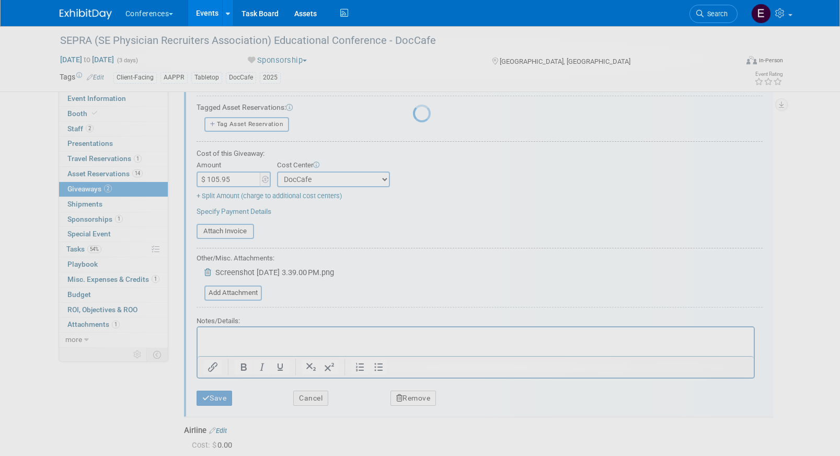
scroll to position [12, 0]
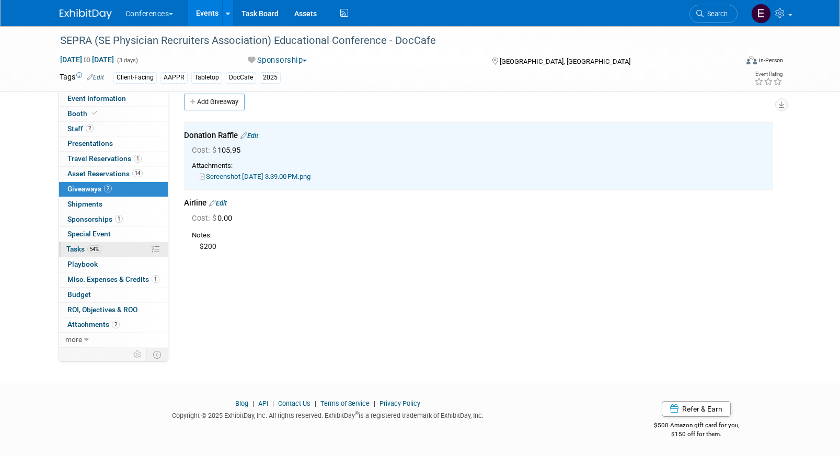
click at [106, 253] on link "54% Tasks 54%" at bounding box center [113, 249] width 109 height 15
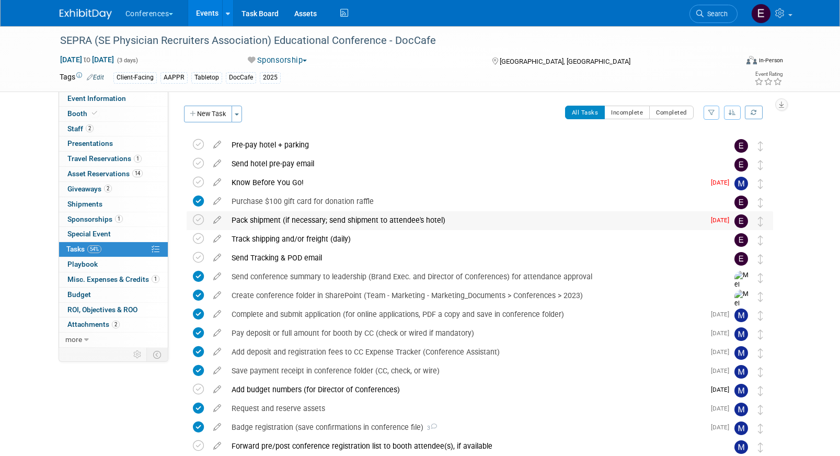
click at [302, 219] on div "Pack shipment (if necessary; send shipment to attendee's hotel)" at bounding box center [465, 220] width 478 height 18
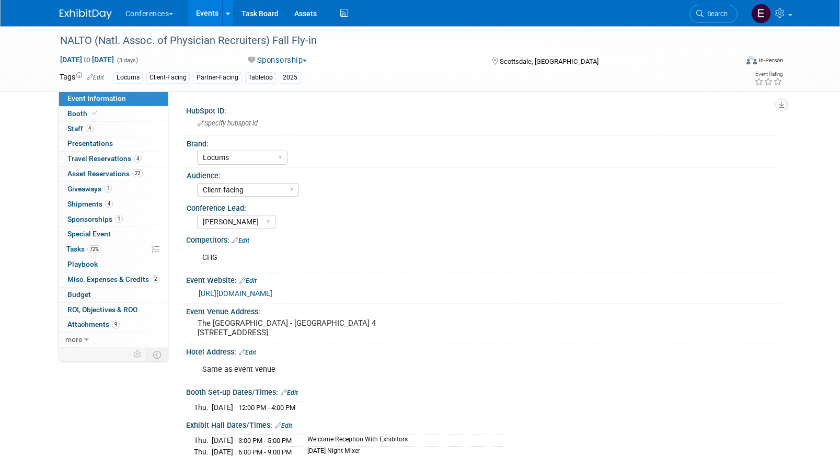
select select "Locums"
select select "Client-facing"
select select "[PERSON_NAME]"
click at [87, 199] on link "4 Shipments 4" at bounding box center [113, 204] width 109 height 15
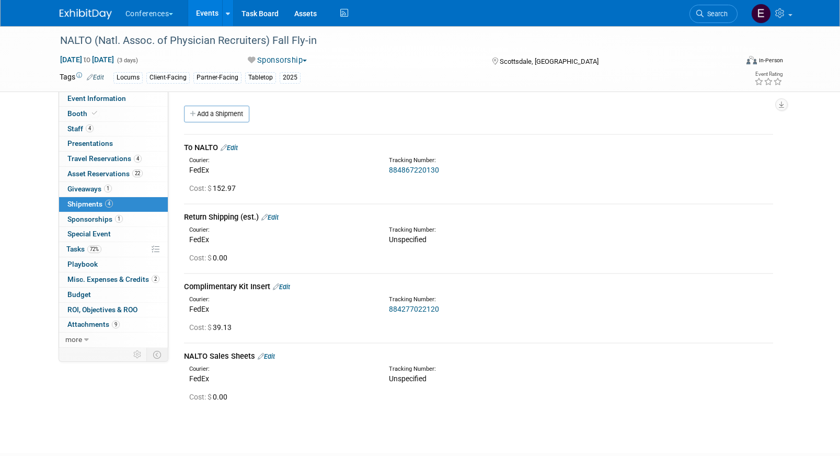
click at [271, 357] on link "Edit" at bounding box center [266, 356] width 17 height 8
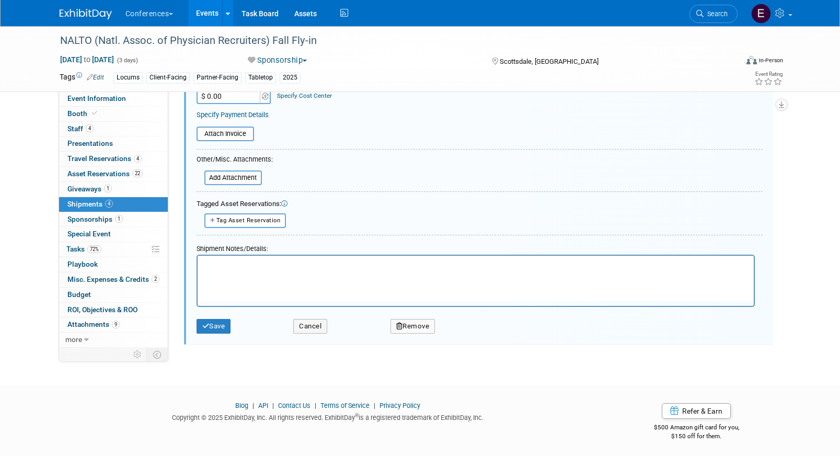
scroll to position [464, 0]
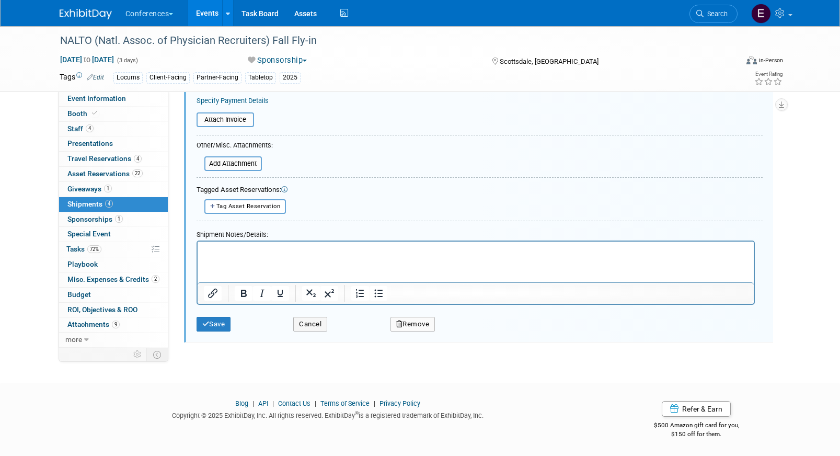
click at [414, 327] on button "Remove" at bounding box center [413, 324] width 45 height 15
click at [454, 328] on div "Yes No" at bounding box center [484, 332] width 68 height 17
click at [462, 330] on icon at bounding box center [463, 333] width 6 height 6
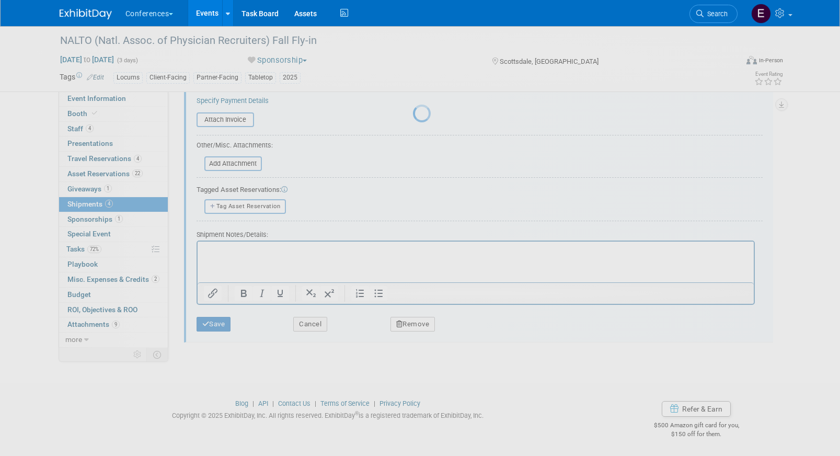
scroll to position [12, 0]
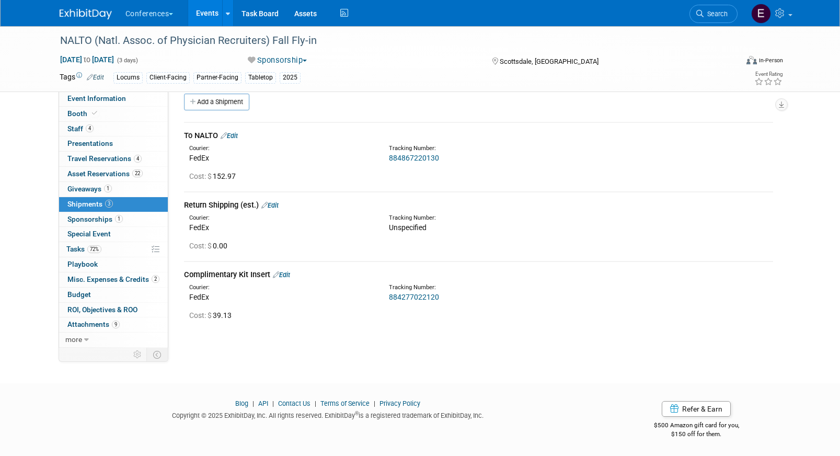
click at [409, 159] on link "884867220130" at bounding box center [414, 158] width 50 height 8
click at [102, 255] on link "72% Tasks 72%" at bounding box center [113, 249] width 109 height 15
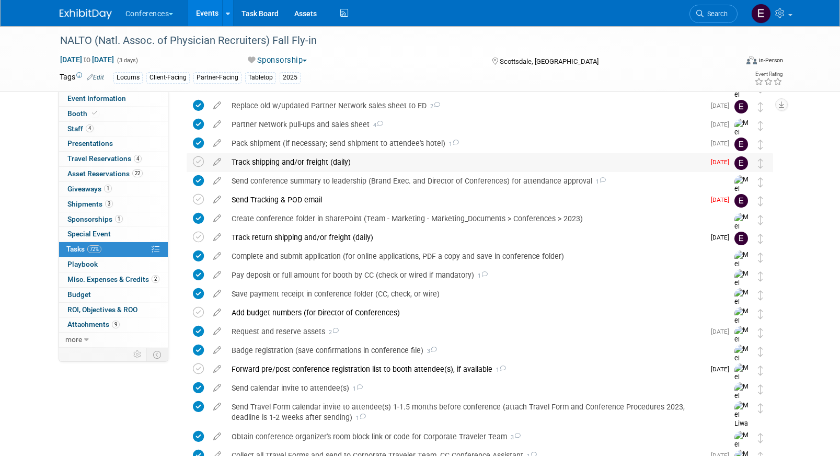
scroll to position [170, 0]
click at [313, 145] on div "Pack shipment (if necessary; send shipment to attendee's hotel) 1" at bounding box center [465, 144] width 478 height 18
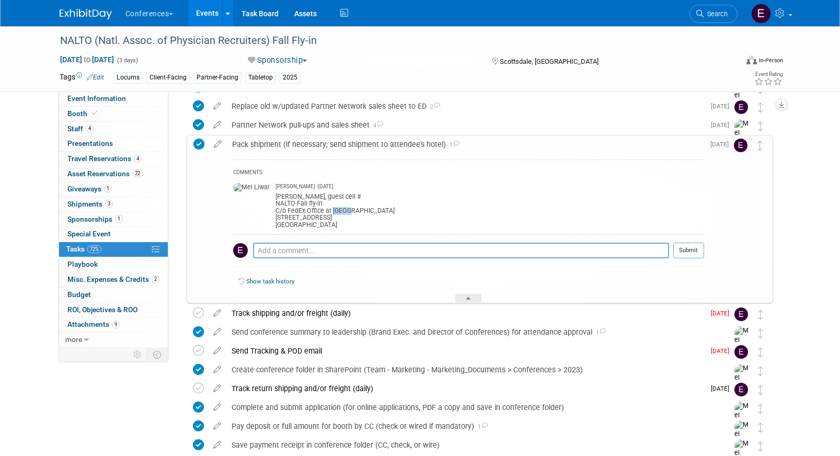
drag, startPoint x: 308, startPoint y: 211, endPoint x: 325, endPoint y: 211, distance: 16.2
click at [325, 211] on div "[PERSON_NAME], guest cell # NALTO Fall fly-in C/o FedEx Office at [GEOGRAPHIC_D…" at bounding box center [490, 210] width 429 height 38
click at [276, 208] on div "[PERSON_NAME], guest cell # NALTO Fall fly-in C/o FedEx Office at [GEOGRAPHIC_D…" at bounding box center [490, 210] width 429 height 38
drag, startPoint x: 310, startPoint y: 210, endPoint x: 416, endPoint y: 210, distance: 106.7
click at [416, 210] on div "[PERSON_NAME], guest cell # NALTO Fall fly-in C/o FedEx Office at [GEOGRAPHIC_D…" at bounding box center [490, 210] width 429 height 38
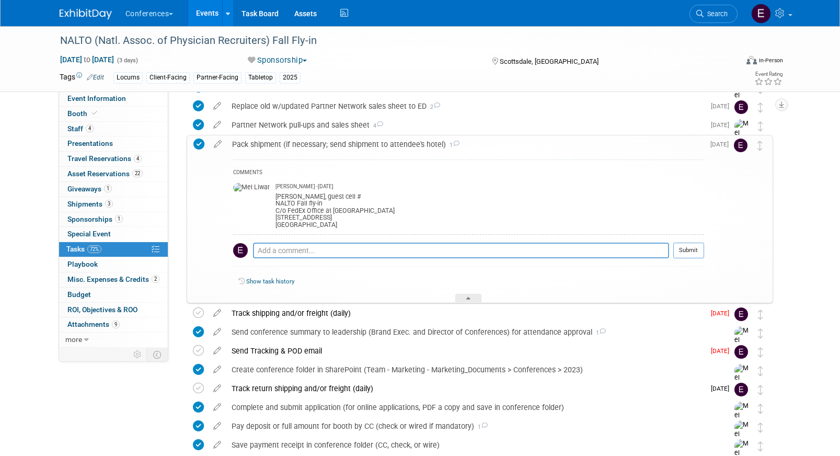
copy div "[GEOGRAPHIC_DATA]"
click at [136, 95] on link "Event Information" at bounding box center [113, 98] width 109 height 15
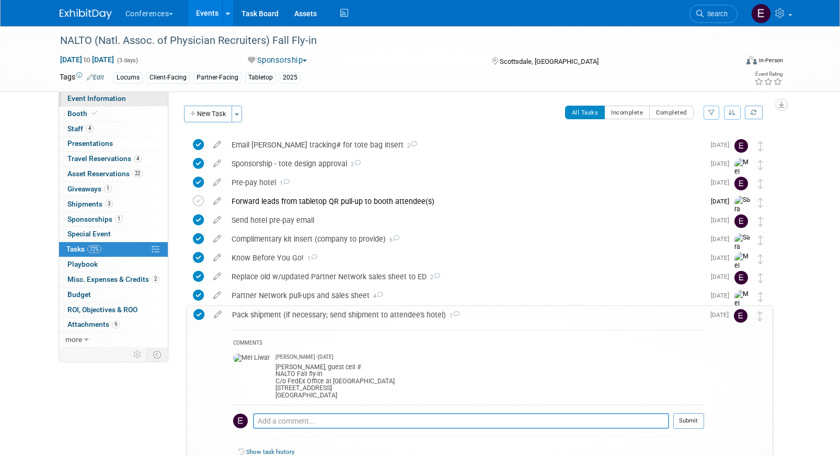
select select "Locums"
select select "Client-facing"
select select "[PERSON_NAME]"
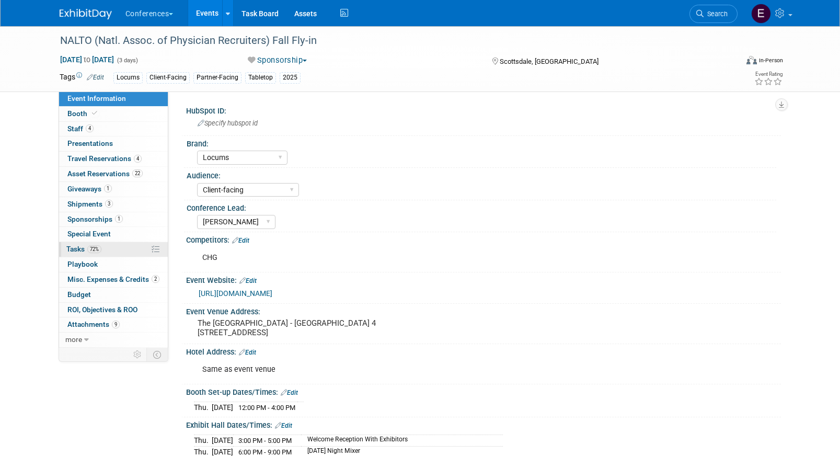
click at [74, 250] on span "Tasks 72%" at bounding box center [83, 249] width 35 height 8
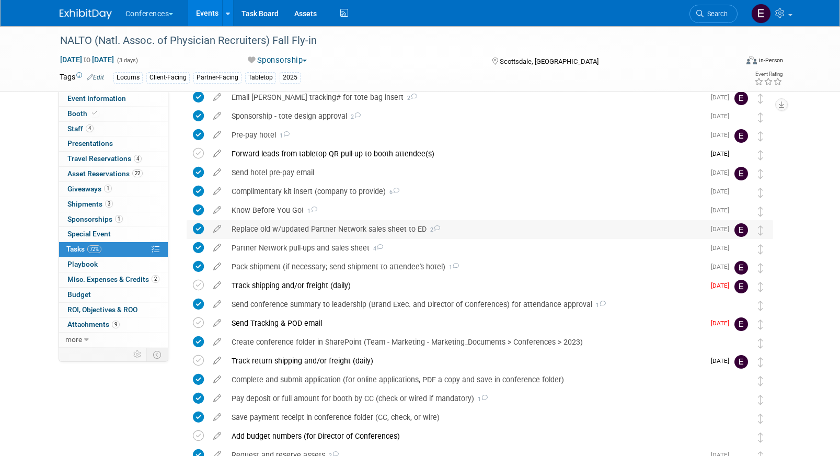
scroll to position [38, 0]
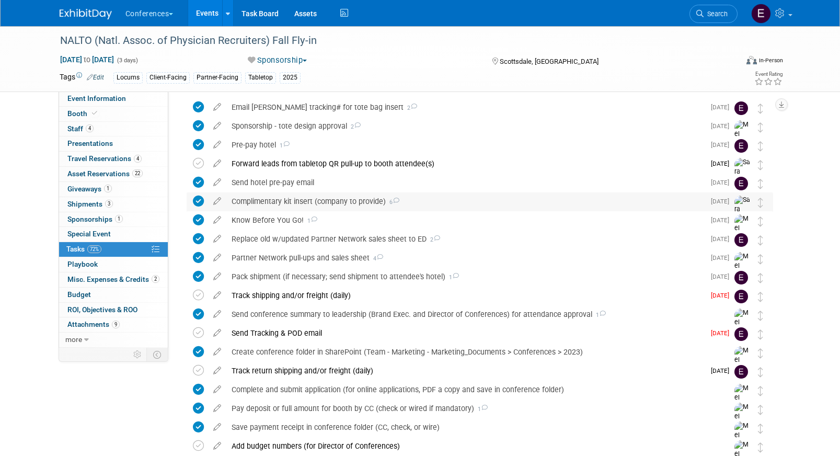
click at [305, 199] on div "Complimentary kit insert (company to provide) 6" at bounding box center [465, 201] width 478 height 18
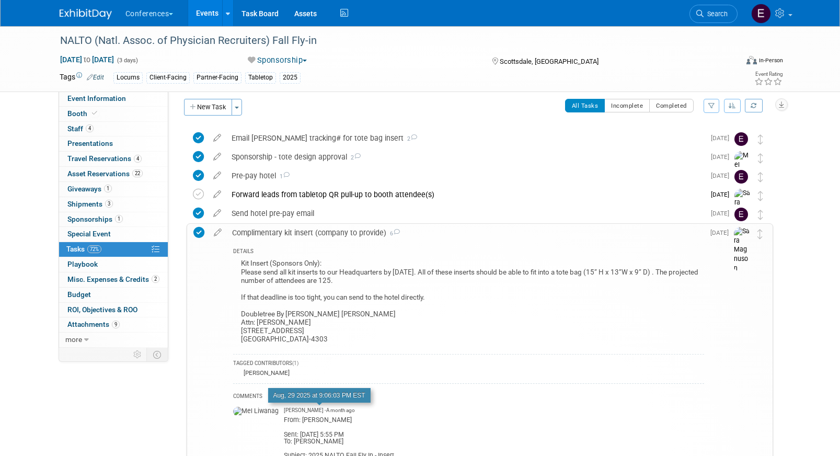
scroll to position [0, 0]
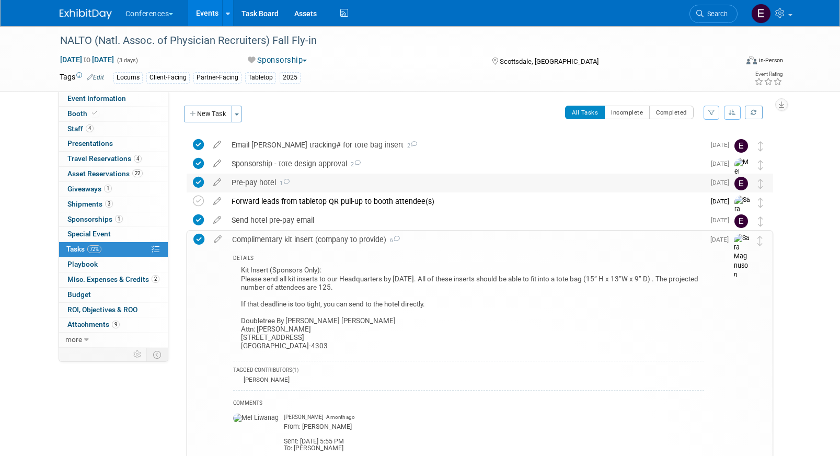
click at [326, 177] on div "Pre-pay hotel 1" at bounding box center [465, 183] width 478 height 18
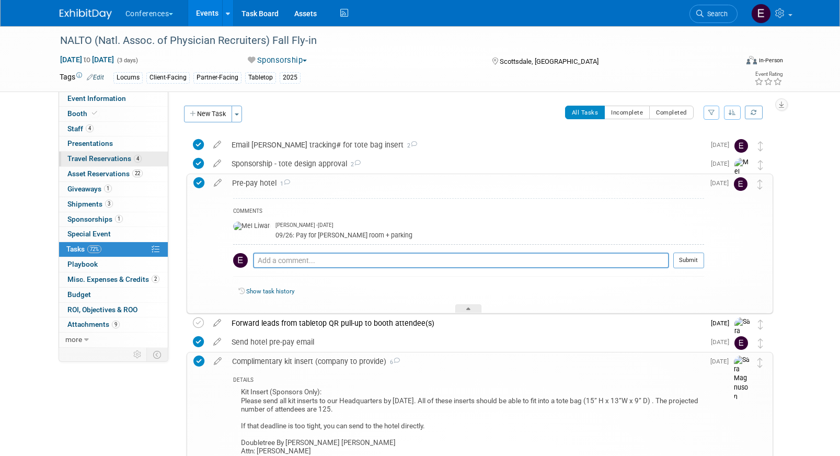
click at [105, 155] on span "Travel Reservations 4" at bounding box center [104, 158] width 74 height 8
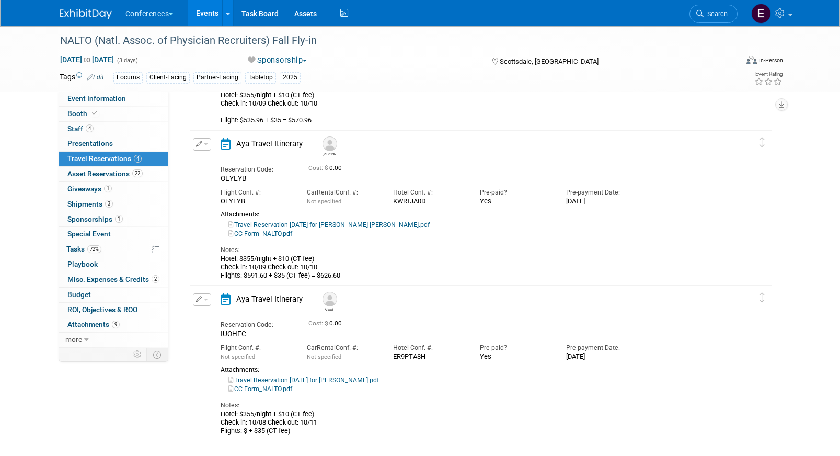
scroll to position [323, 0]
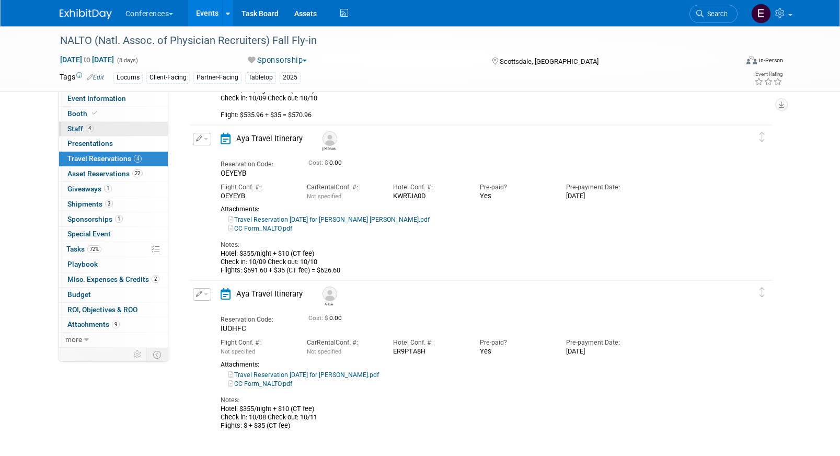
click at [124, 129] on link "4 Staff 4" at bounding box center [113, 129] width 109 height 15
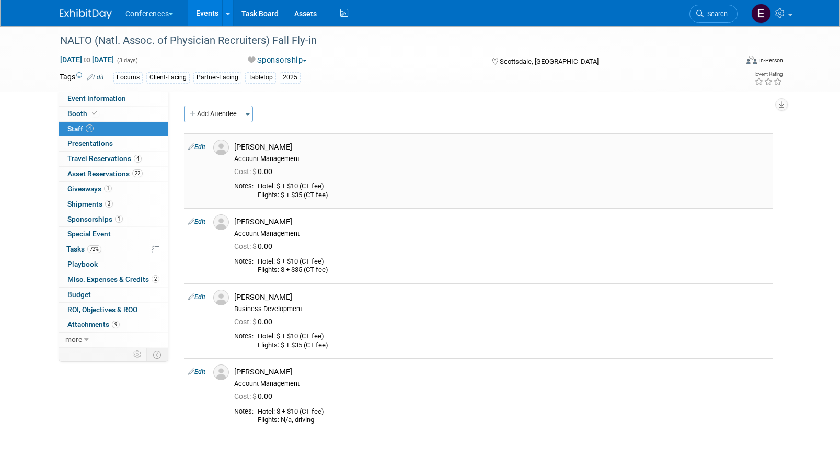
drag, startPoint x: 299, startPoint y: 145, endPoint x: 235, endPoint y: 144, distance: 63.8
click at [235, 144] on div "[PERSON_NAME]" at bounding box center [501, 147] width 535 height 10
copy div "[PERSON_NAME]"
click at [104, 247] on link "72% Tasks 72%" at bounding box center [113, 249] width 109 height 15
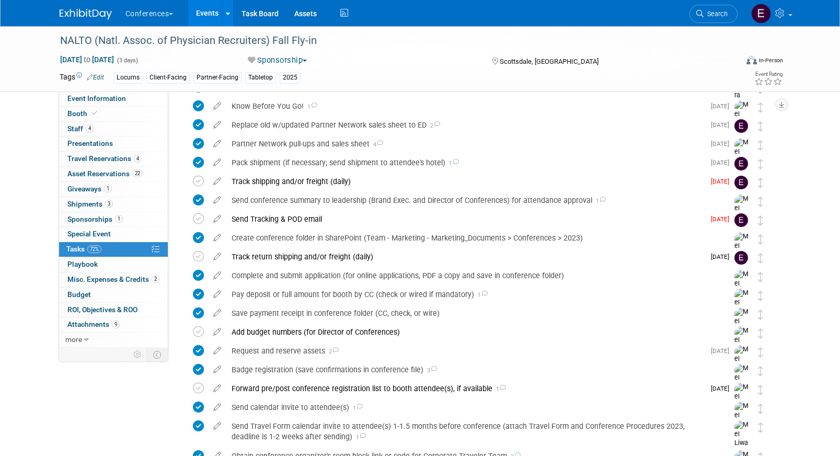
scroll to position [146, 0]
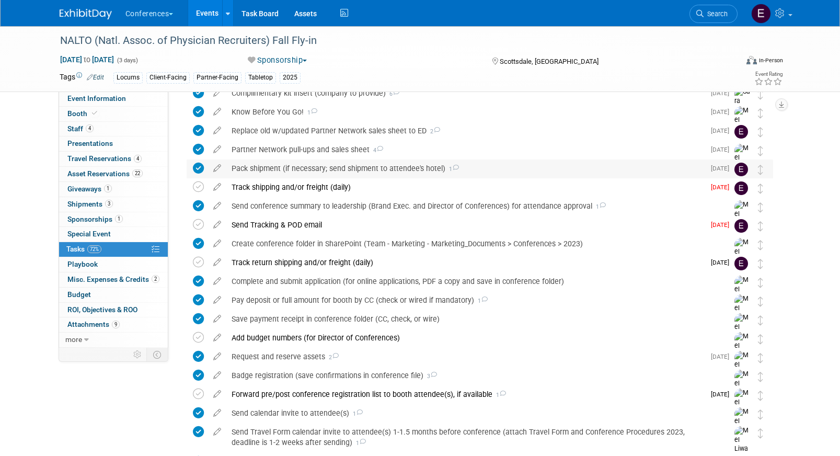
click at [278, 171] on div "Pack shipment (if necessary; send shipment to attendee's hotel) 1" at bounding box center [465, 168] width 478 height 18
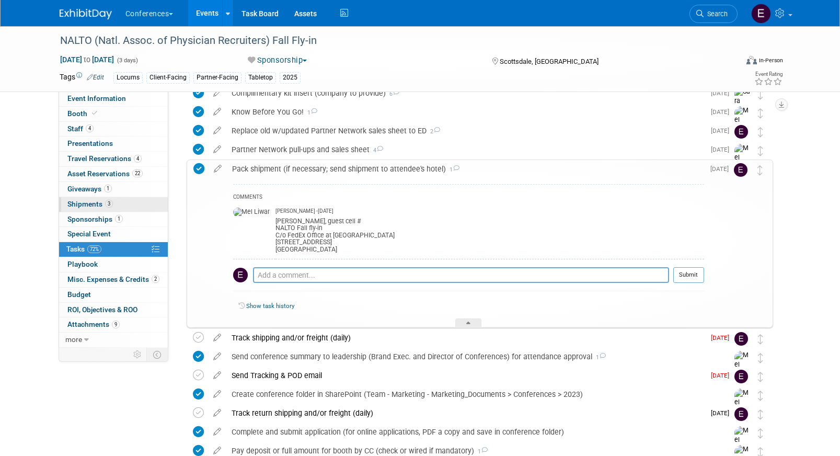
click at [108, 208] on span "3" at bounding box center [109, 204] width 8 height 8
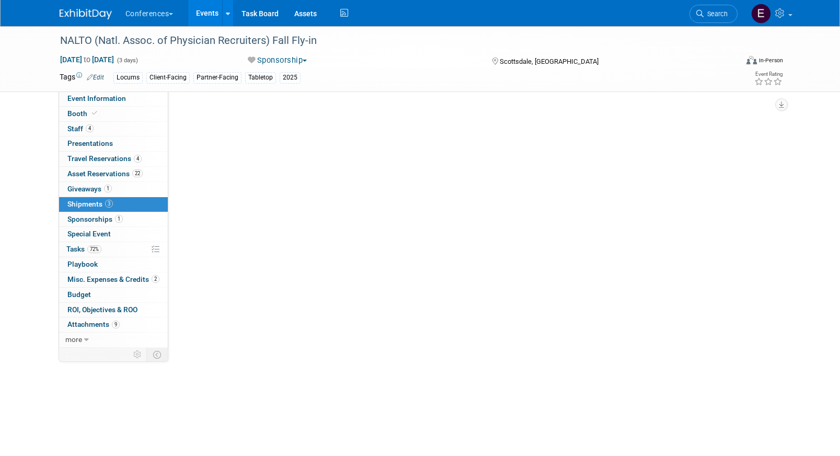
scroll to position [0, 0]
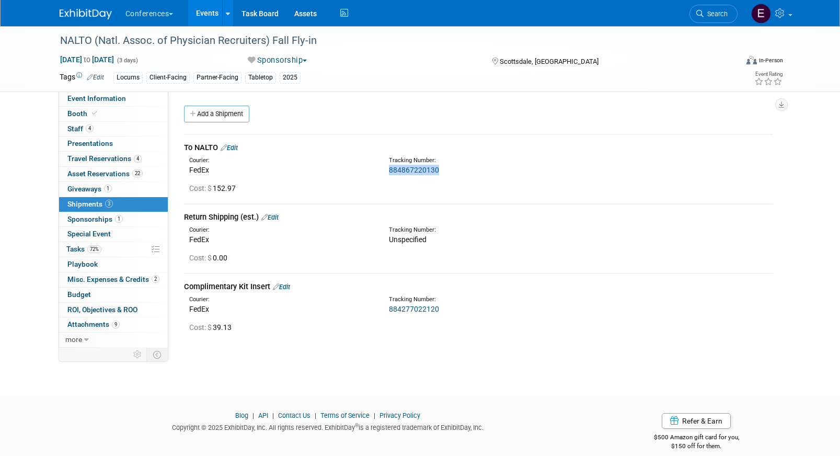
drag, startPoint x: 442, startPoint y: 173, endPoint x: 384, endPoint y: 172, distance: 58.0
click at [385, 172] on div "Tracking Number: 884867220130" at bounding box center [506, 165] width 250 height 19
copy link "884867220130"
click at [110, 161] on span "Travel Reservations 4" at bounding box center [104, 158] width 74 height 8
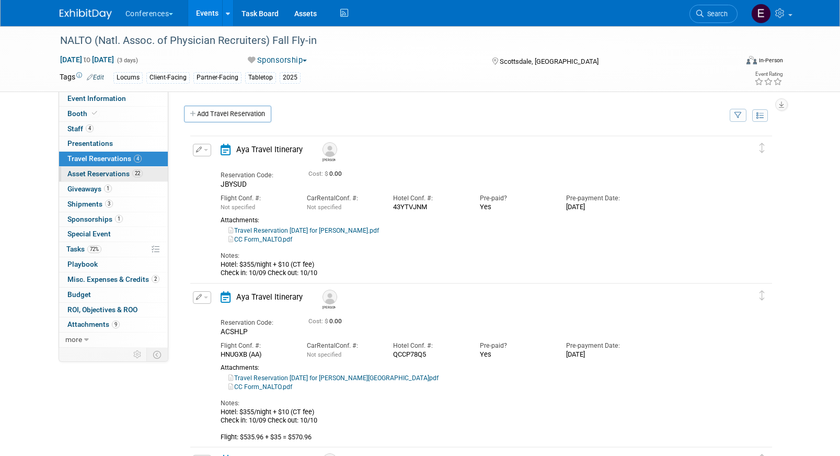
click at [110, 169] on link "22 Asset Reservations 22" at bounding box center [113, 174] width 109 height 15
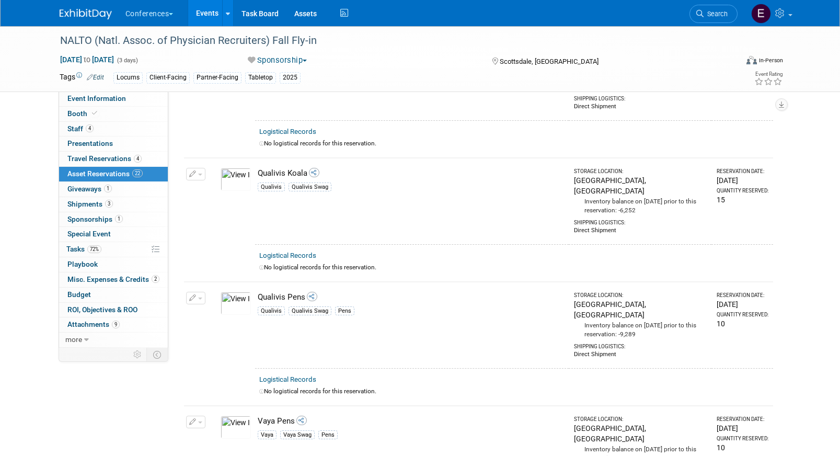
scroll to position [2313, 0]
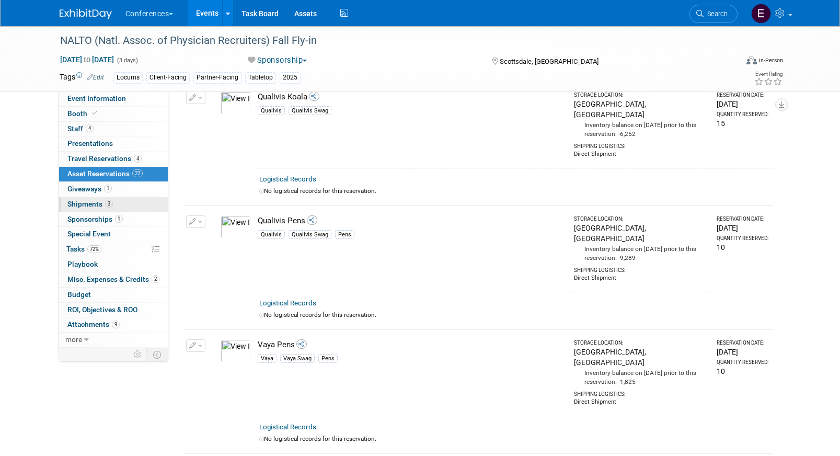
click at [87, 207] on span "Shipments 3" at bounding box center [89, 204] width 45 height 8
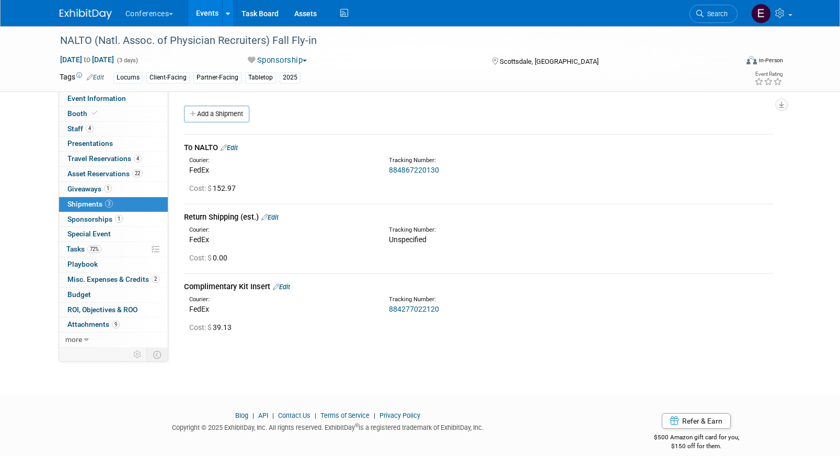
click at [408, 171] on link "884867220130" at bounding box center [414, 170] width 50 height 8
click at [118, 246] on link "72% Tasks 72%" at bounding box center [113, 249] width 109 height 15
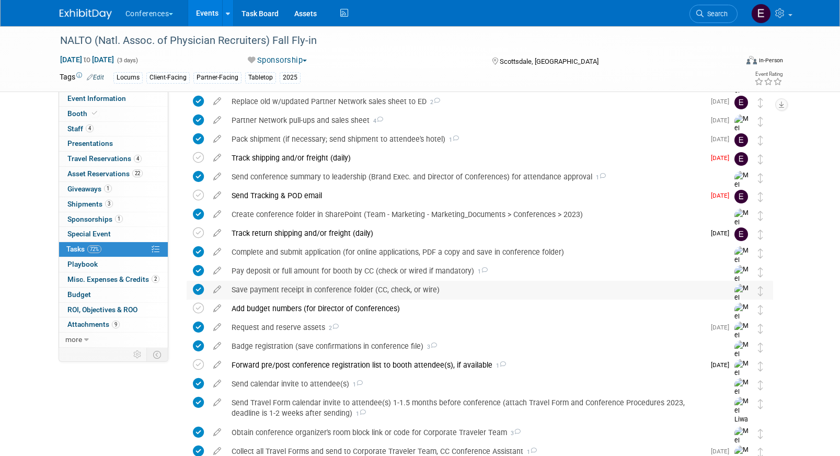
scroll to position [168, 0]
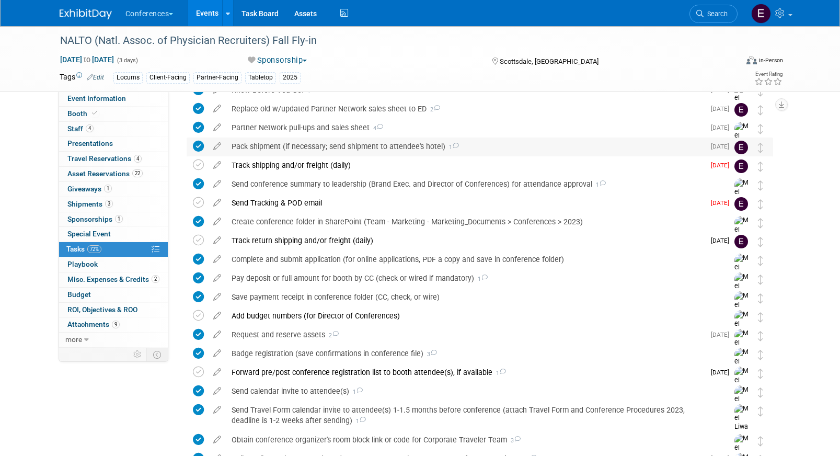
click at [318, 141] on div "Pack shipment (if necessary; send shipment to attendee's hotel) 1" at bounding box center [465, 147] width 478 height 18
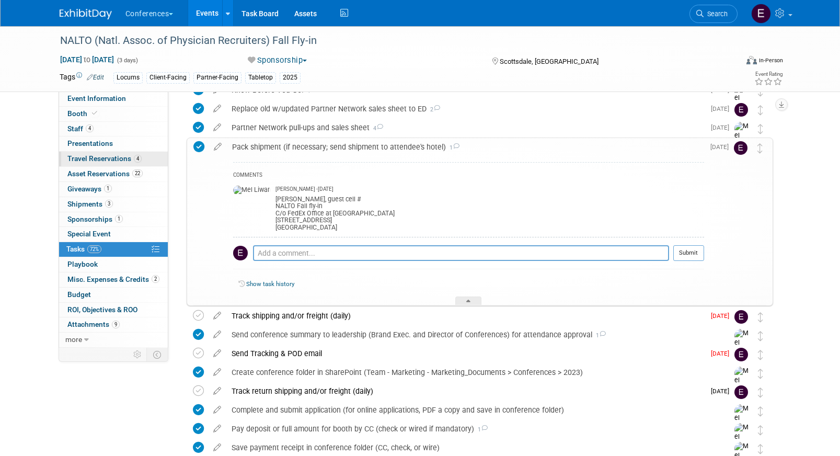
click at [131, 166] on link "4 Travel Reservations 4" at bounding box center [113, 159] width 109 height 15
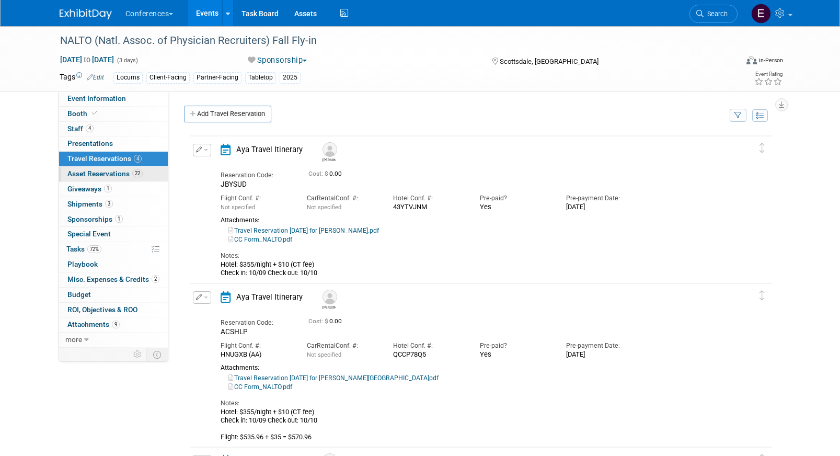
click at [130, 172] on span "Asset Reservations 22" at bounding box center [104, 173] width 75 height 8
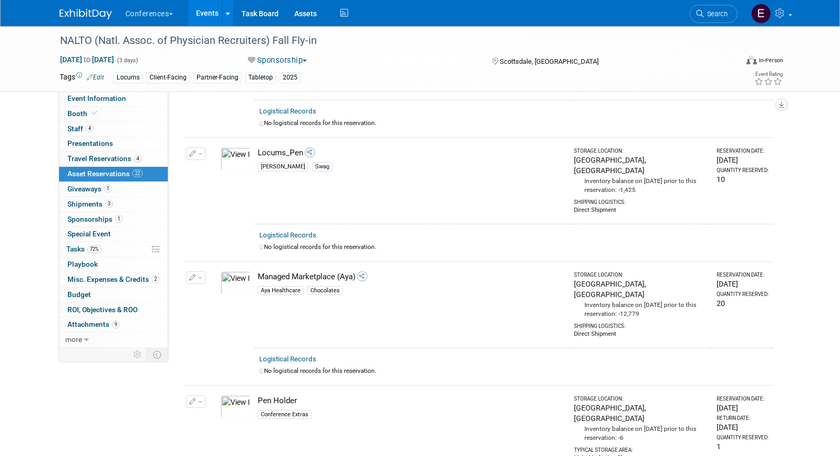
scroll to position [1859, 0]
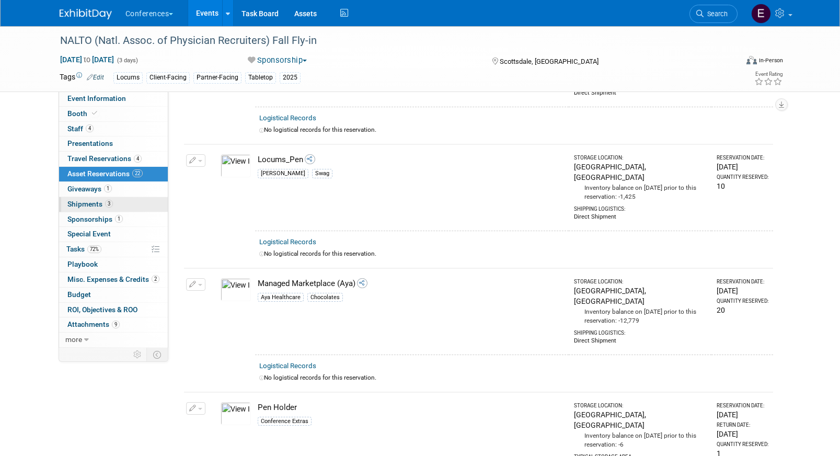
click at [99, 205] on span "Shipments 3" at bounding box center [89, 204] width 45 height 8
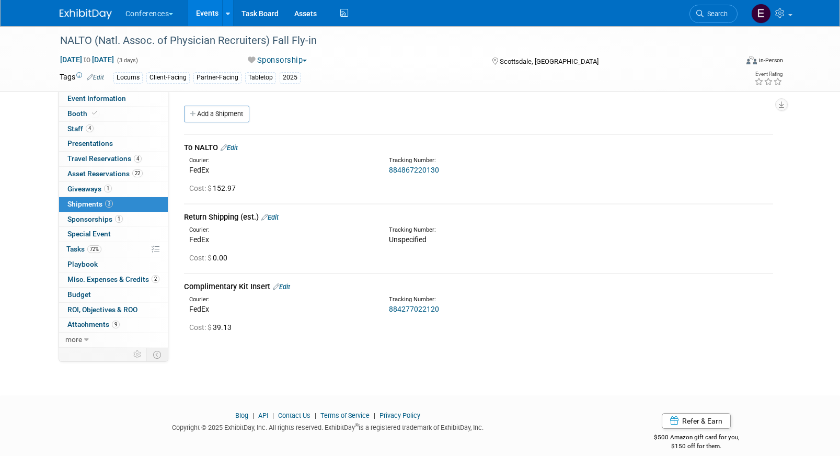
click at [409, 170] on link "884867220130" at bounding box center [414, 170] width 50 height 8
click at [110, 125] on link "4 Staff 4" at bounding box center [113, 129] width 109 height 15
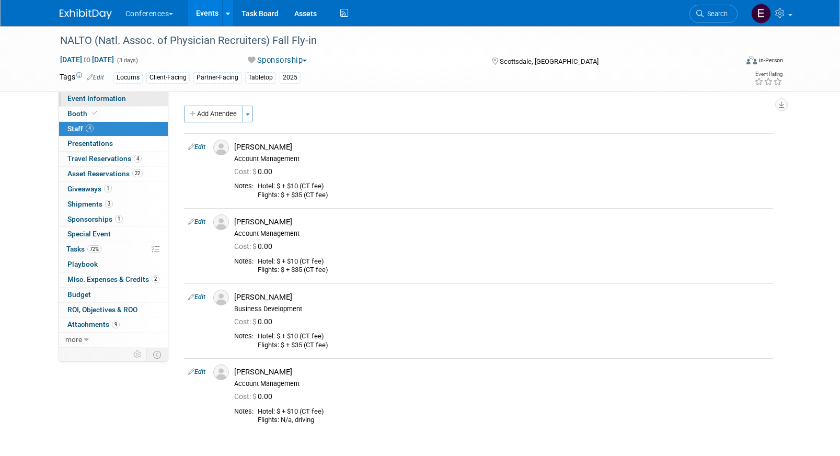
click at [115, 100] on span "Event Information" at bounding box center [96, 98] width 59 height 8
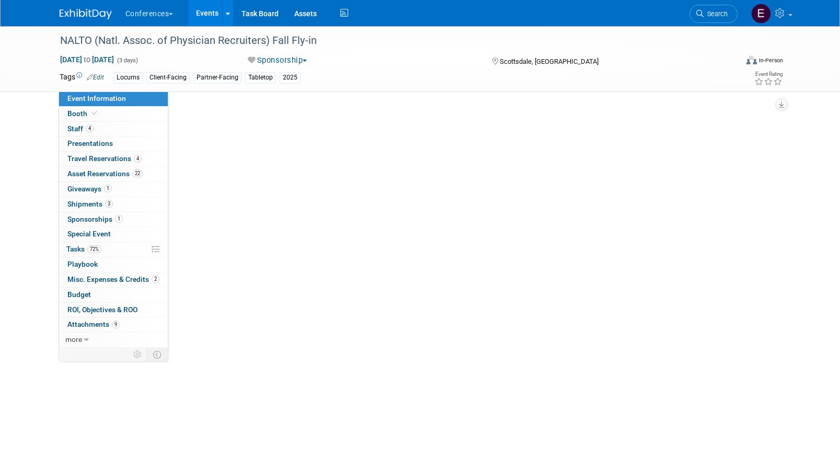
select select "Locums"
select select "Client-facing"
select select "[PERSON_NAME]"
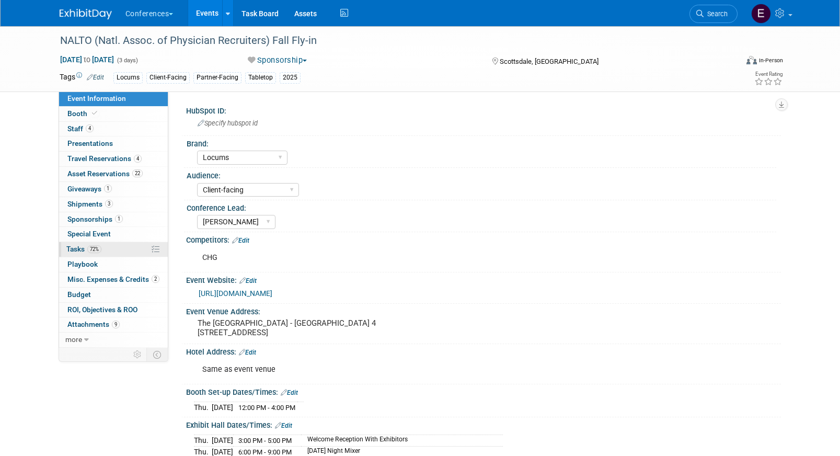
click at [112, 251] on link "72% Tasks 72%" at bounding box center [113, 249] width 109 height 15
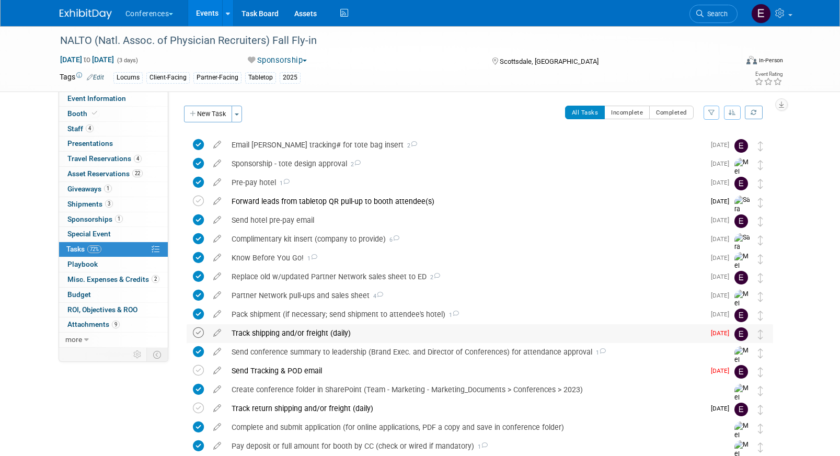
click at [201, 330] on icon at bounding box center [198, 332] width 11 height 11
click at [198, 373] on icon at bounding box center [198, 370] width 11 height 11
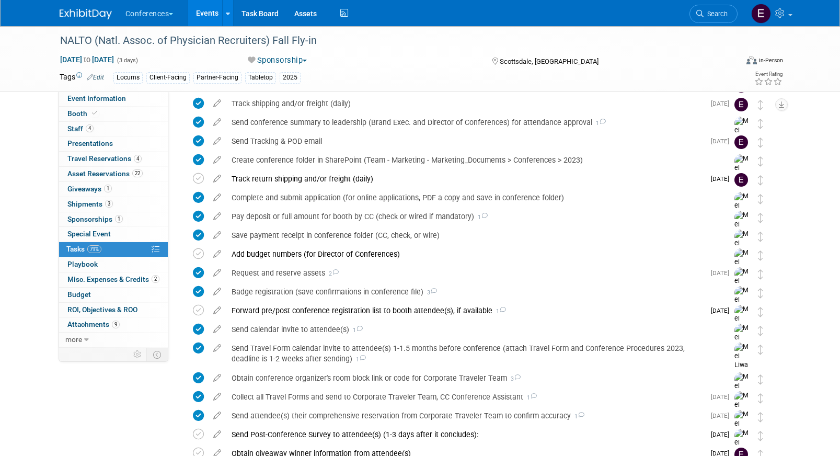
scroll to position [232, 0]
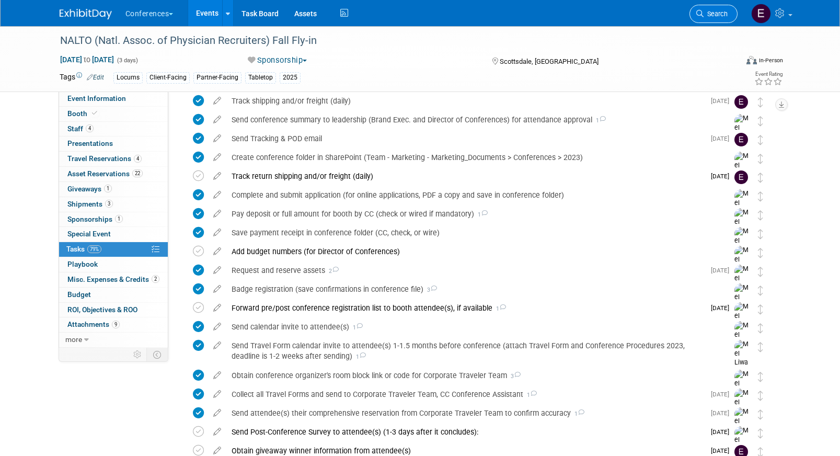
click at [725, 13] on span "Search" at bounding box center [716, 14] width 24 height 8
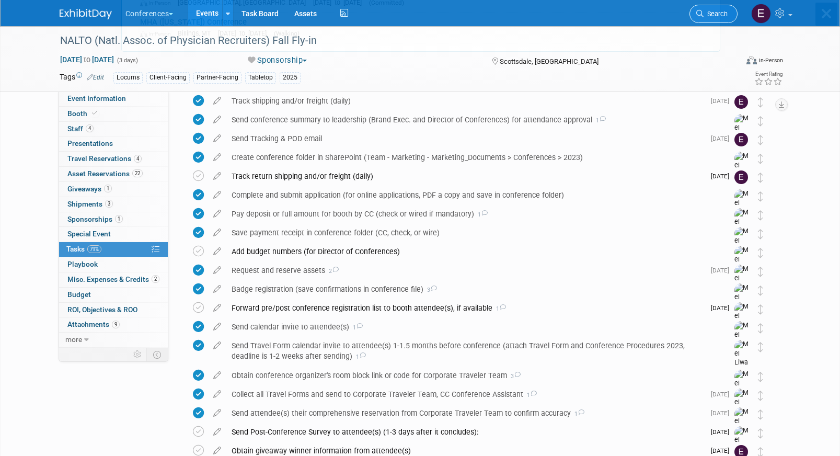
scroll to position [0, 0]
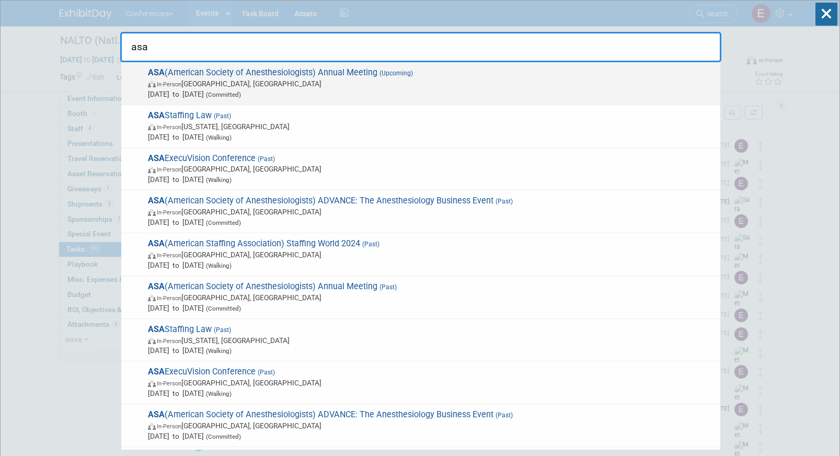
type input "asa"
click at [300, 83] on span "In-Person San Antonio, TX" at bounding box center [431, 83] width 567 height 10
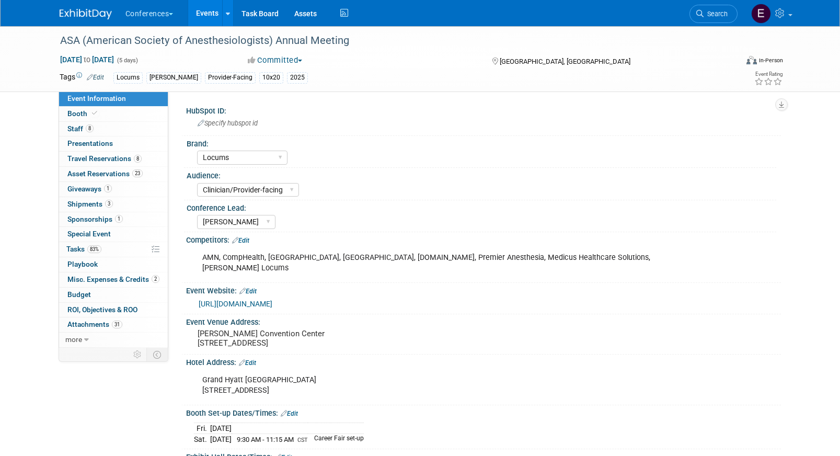
select select "Locums"
select select "Clinician/Provider-facing"
select select "[PERSON_NAME]"
click at [95, 246] on span "83%" at bounding box center [94, 249] width 14 height 8
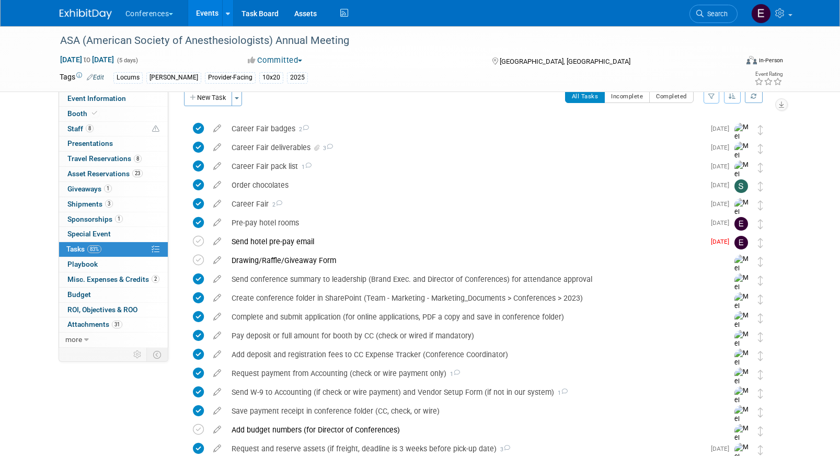
scroll to position [17, 0]
click at [143, 94] on link "Event Information" at bounding box center [113, 98] width 109 height 15
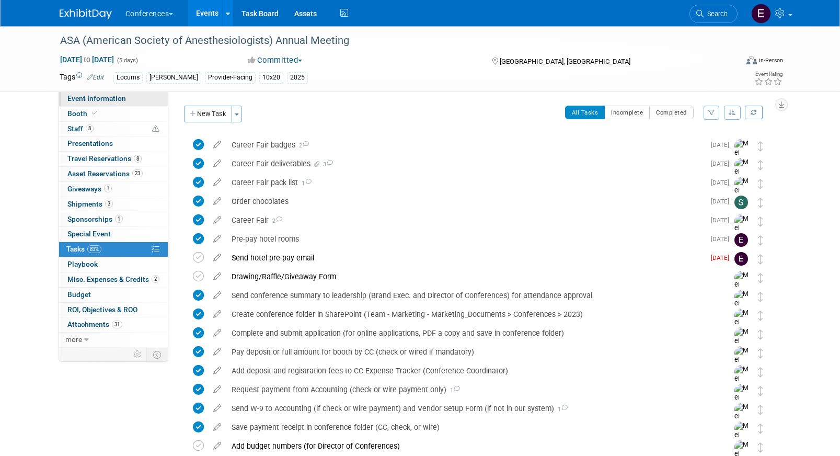
select select "Locums"
select select "Clinician/Provider-facing"
select select "[PERSON_NAME]"
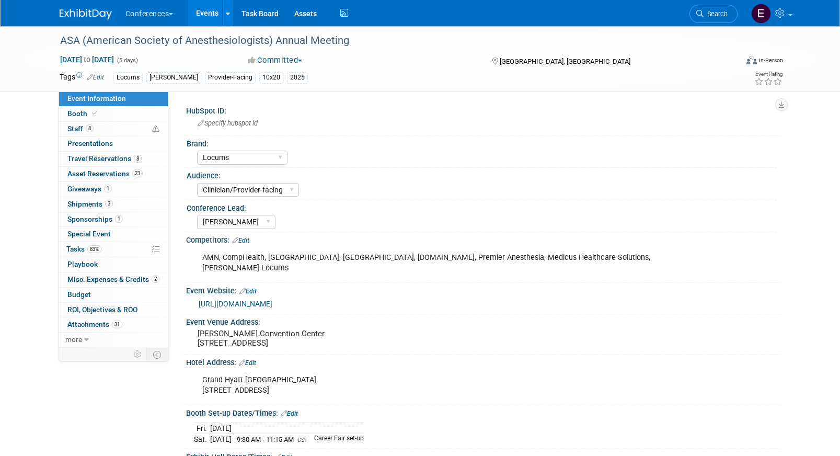
click at [280, 372] on div "Grand Hyatt San Antonio 600 EAST MARKET ST., SAN ANTONIO, TX 78205" at bounding box center [430, 385] width 471 height 31
drag, startPoint x: 288, startPoint y: 372, endPoint x: 190, endPoint y: 372, distance: 98.3
click at [190, 373] on div "Grand Hyatt San Antonio 600 EAST MARKET ST., SAN ANTONIO, TX 78205 X" at bounding box center [483, 384] width 595 height 35
copy div "Grand Hyatt San Antonio"
click at [109, 124] on link "8 Staff 8" at bounding box center [113, 129] width 109 height 15
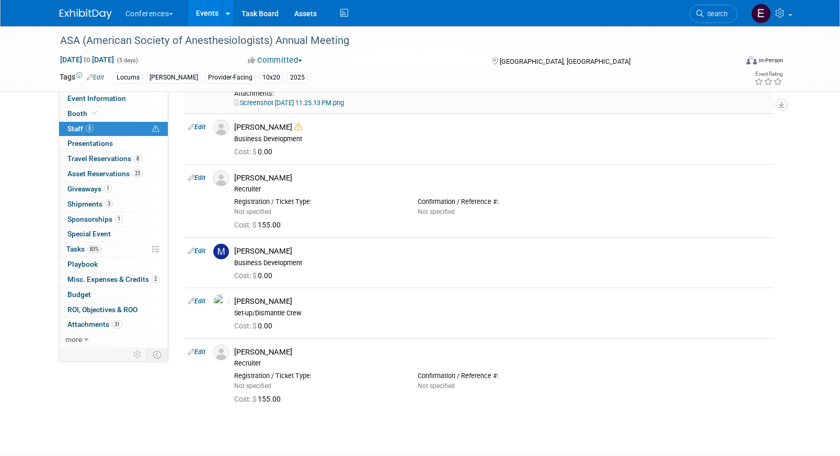
scroll to position [266, 0]
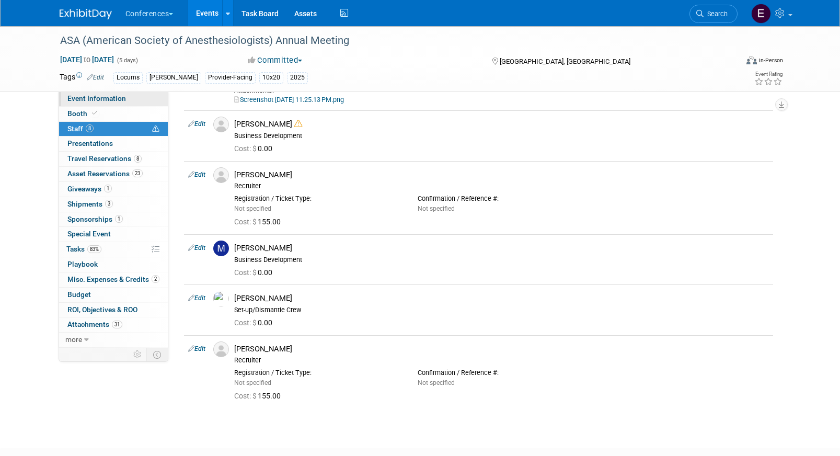
click at [98, 95] on span "Event Information" at bounding box center [96, 98] width 59 height 8
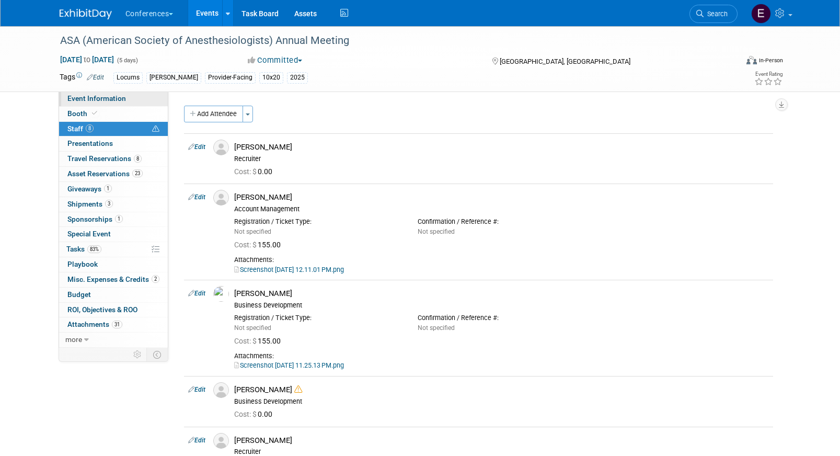
select select "Locums"
select select "Clinician/Provider-facing"
select select "[PERSON_NAME]"
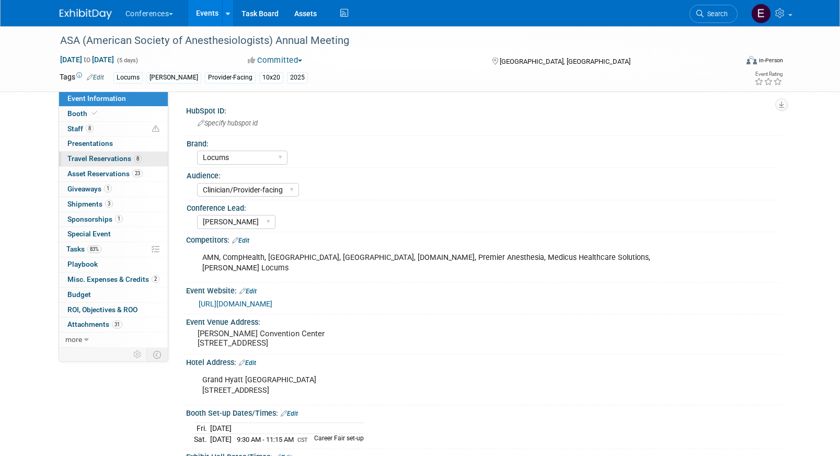
click at [88, 159] on span "Travel Reservations 8" at bounding box center [104, 158] width 74 height 8
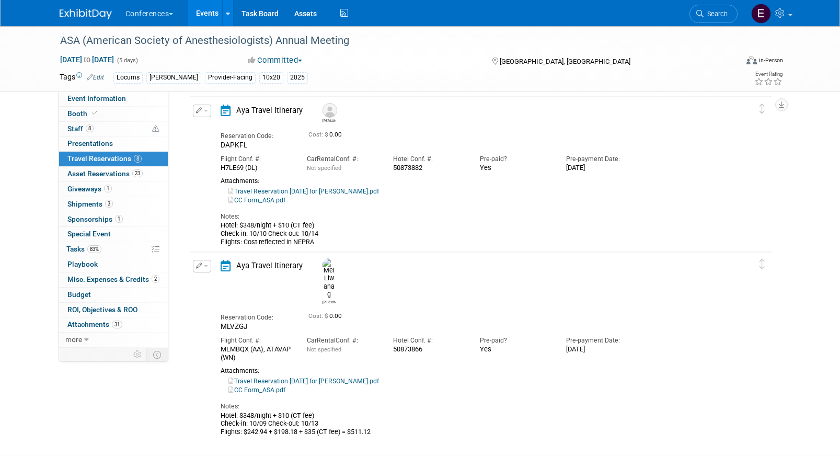
scroll to position [1036, 0]
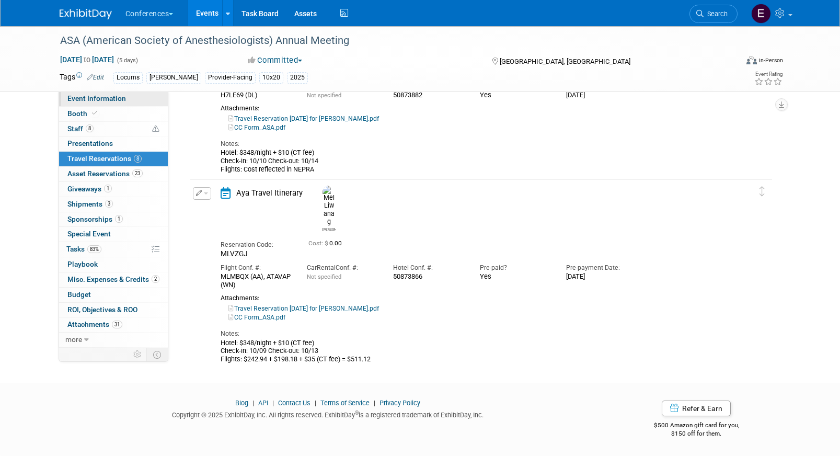
click at [93, 95] on span "Event Information" at bounding box center [96, 98] width 59 height 8
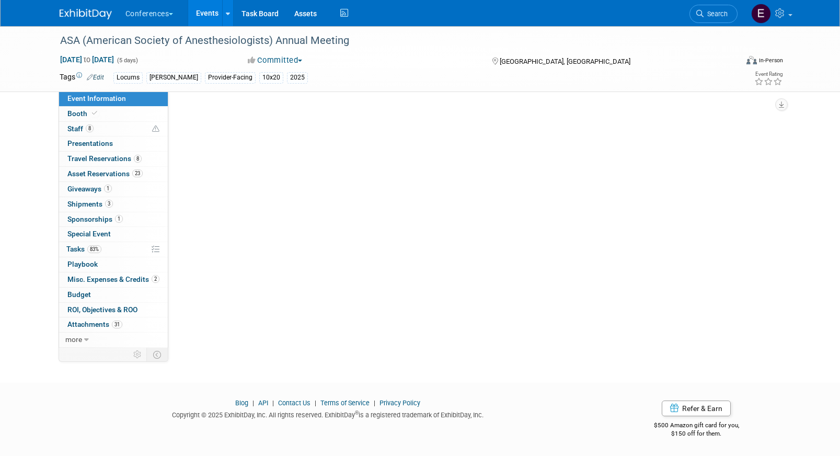
scroll to position [0, 0]
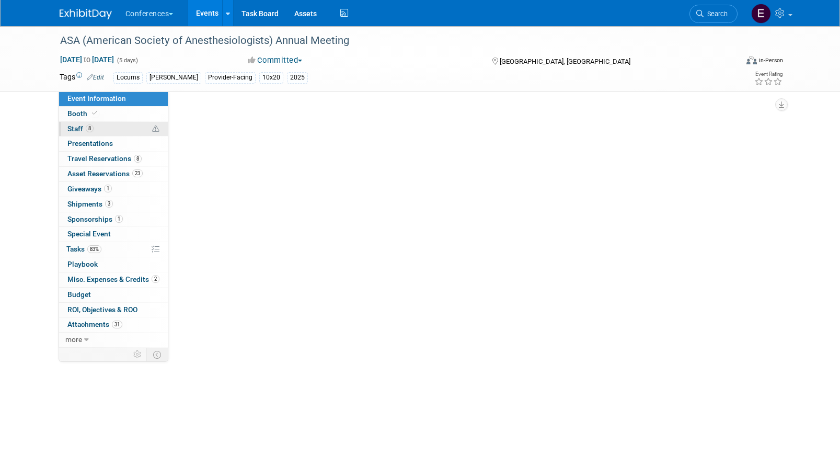
select select "Locums"
select select "Clinician/Provider-facing"
select select "[PERSON_NAME]"
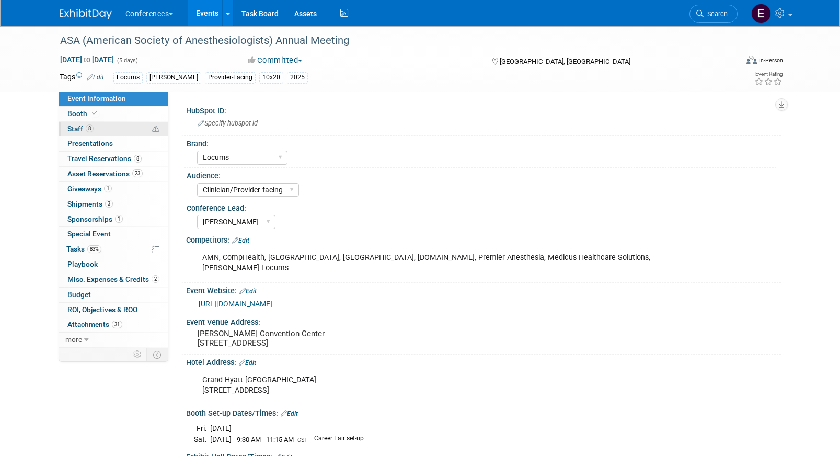
click at [93, 133] on link "8 Staff 8" at bounding box center [113, 129] width 109 height 15
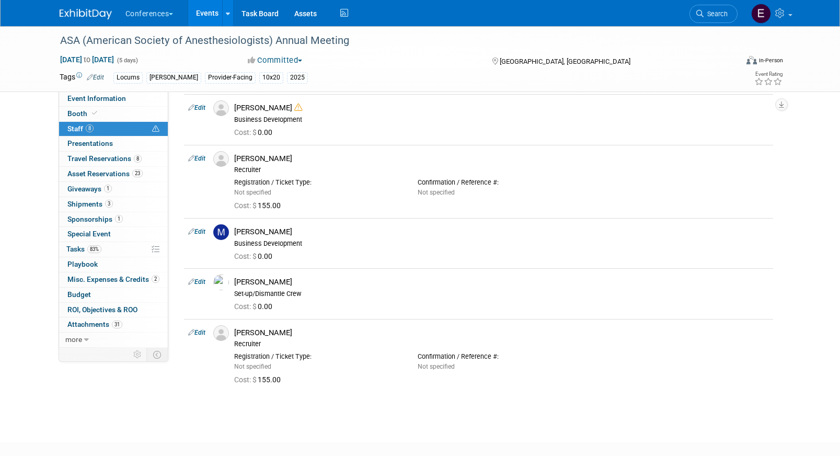
scroll to position [341, 0]
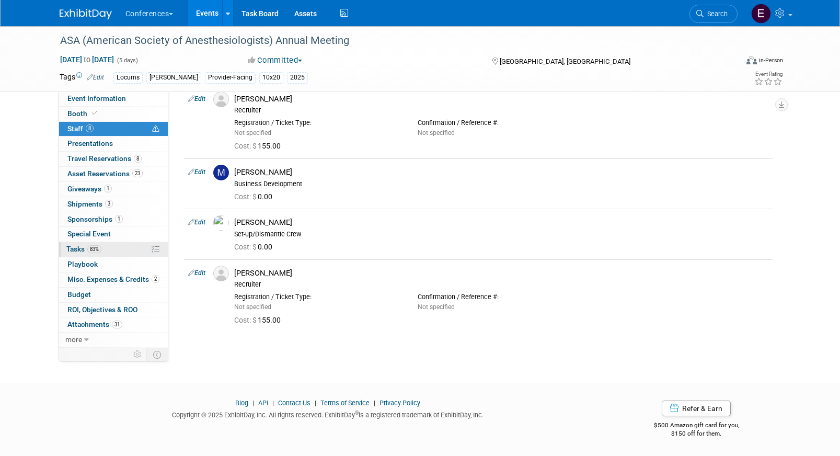
click at [104, 245] on link "83% Tasks 83%" at bounding box center [113, 249] width 109 height 15
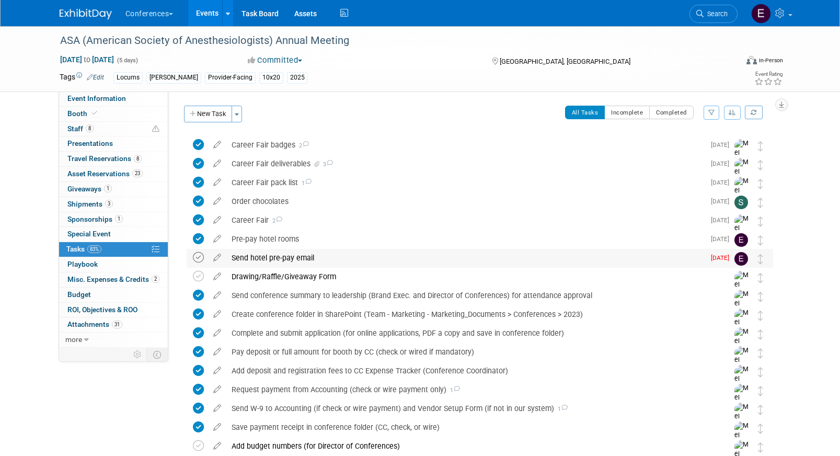
click at [194, 258] on icon at bounding box center [198, 257] width 11 height 11
click at [267, 17] on link "Task Board" at bounding box center [260, 13] width 53 height 26
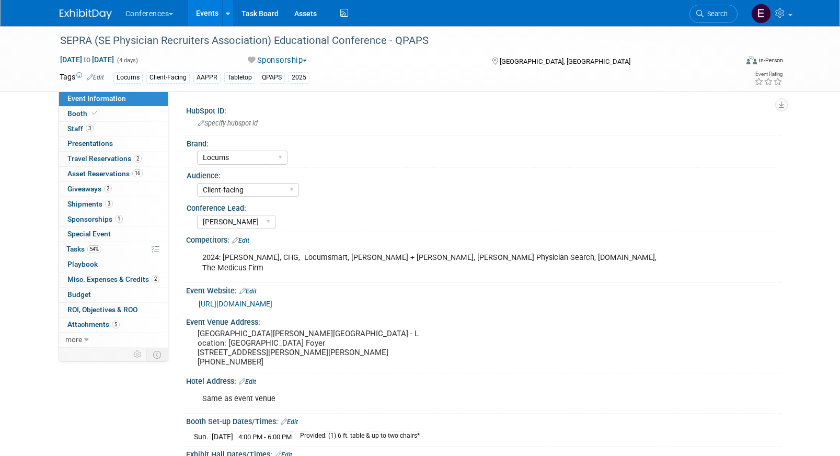
select select "Locums"
select select "Client-facing"
select select "[PERSON_NAME]"
click at [83, 163] on link "2 Travel Reservations 2" at bounding box center [113, 159] width 109 height 15
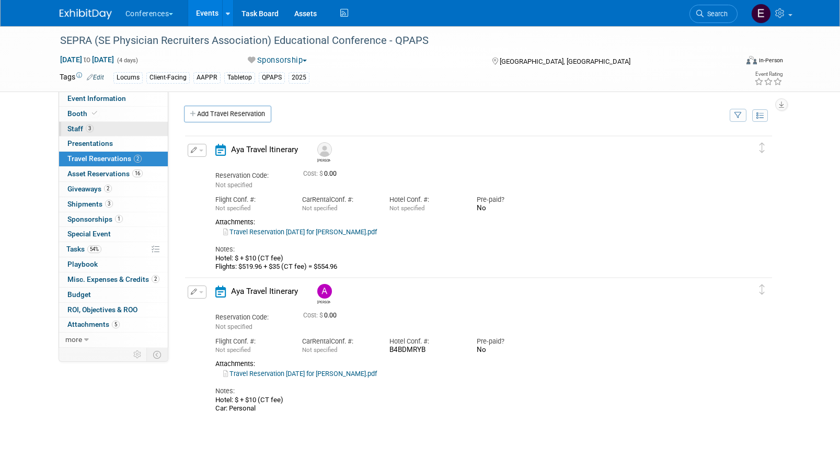
click at [107, 128] on link "3 Staff 3" at bounding box center [113, 129] width 109 height 15
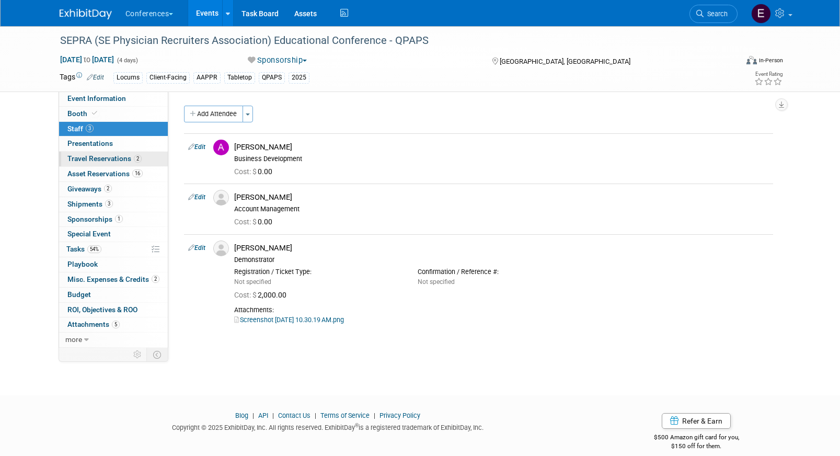
click at [153, 157] on link "2 Travel Reservations 2" at bounding box center [113, 159] width 109 height 15
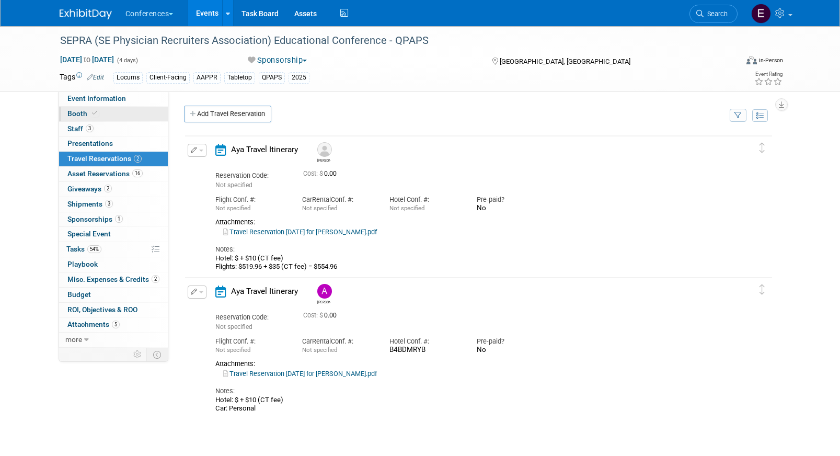
click at [133, 120] on link "Booth" at bounding box center [113, 114] width 109 height 15
select select "6' tabletop"
select select "No"
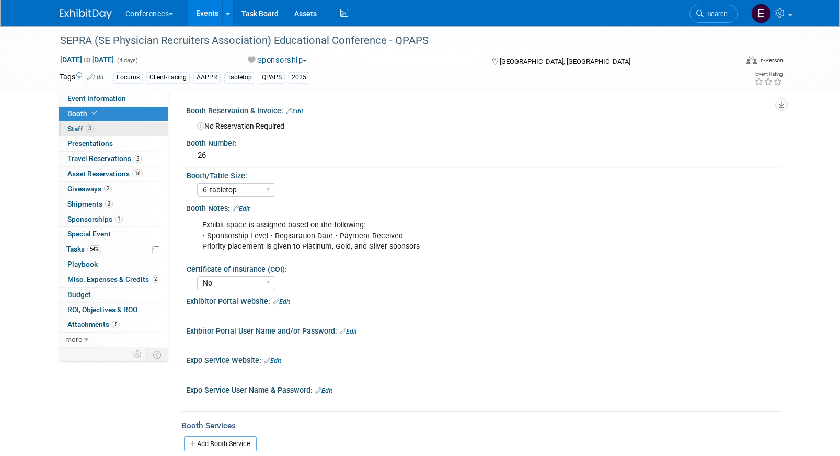
click at [136, 128] on link "3 Staff 3" at bounding box center [113, 129] width 109 height 15
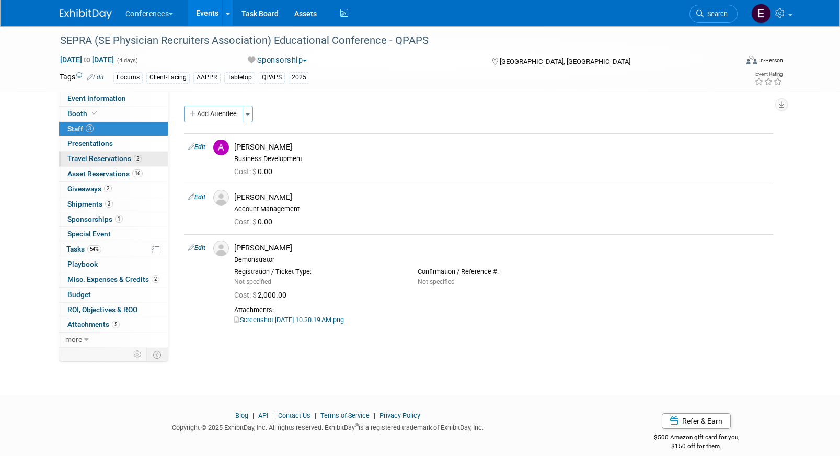
click at [128, 155] on span "Travel Reservations 2" at bounding box center [104, 158] width 74 height 8
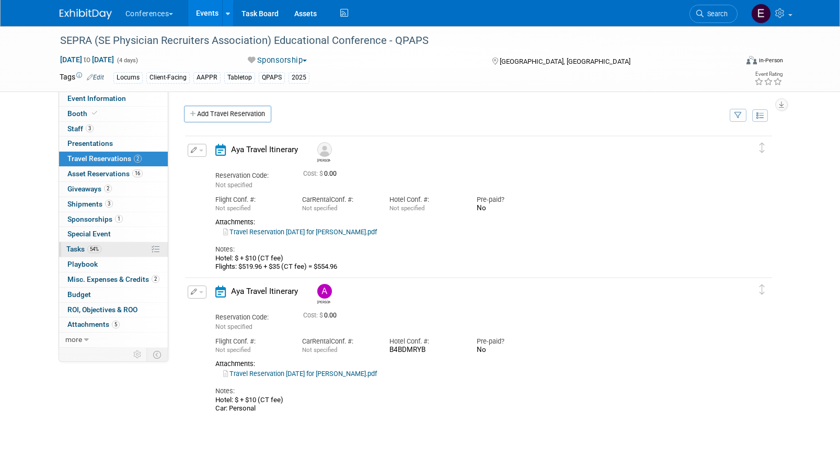
click at [109, 249] on link "54% Tasks 54%" at bounding box center [113, 249] width 109 height 15
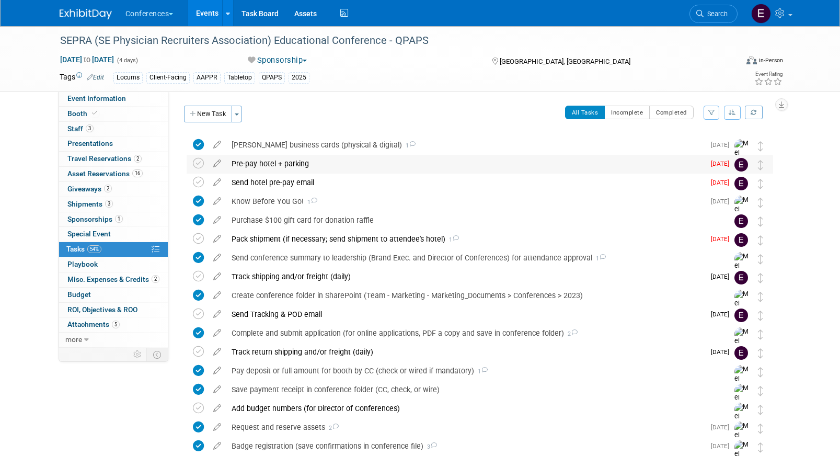
click at [354, 162] on div "Pre-pay hotel + parking" at bounding box center [465, 164] width 478 height 18
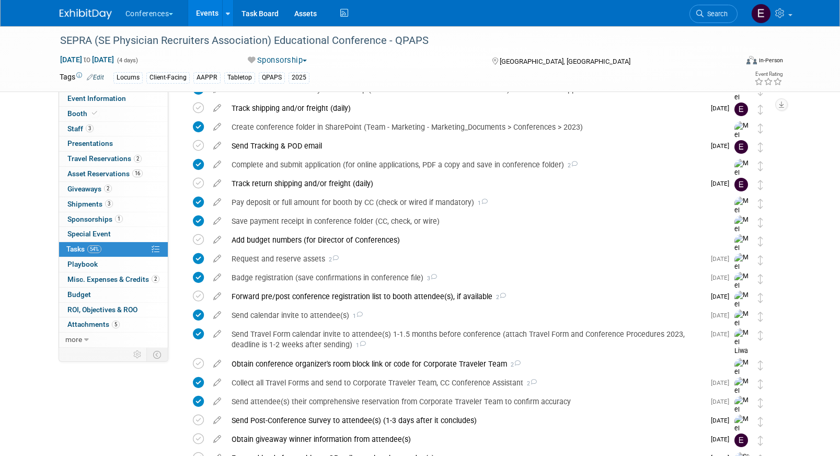
scroll to position [320, 0]
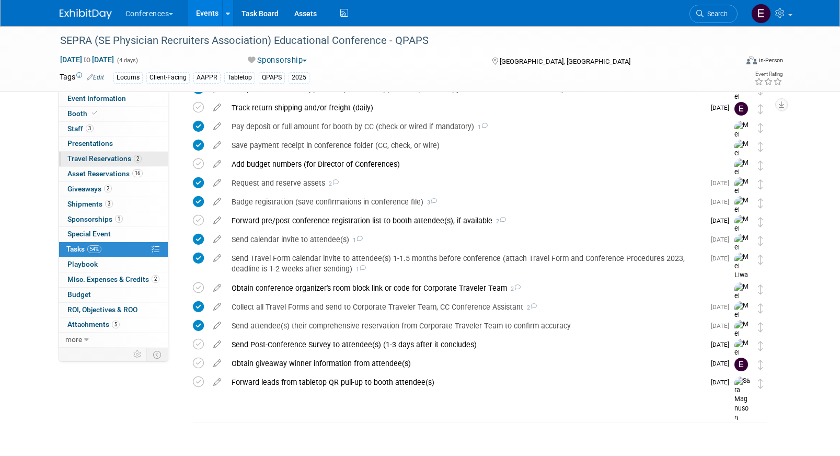
click at [84, 164] on link "2 Travel Reservations 2" at bounding box center [113, 159] width 109 height 15
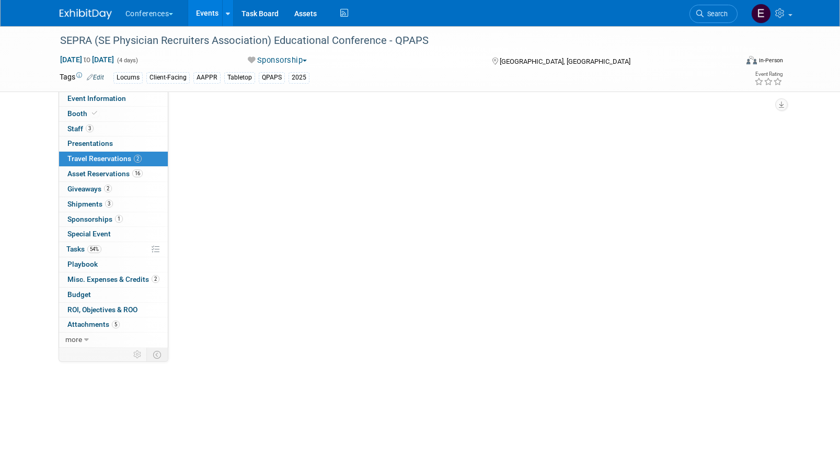
scroll to position [0, 0]
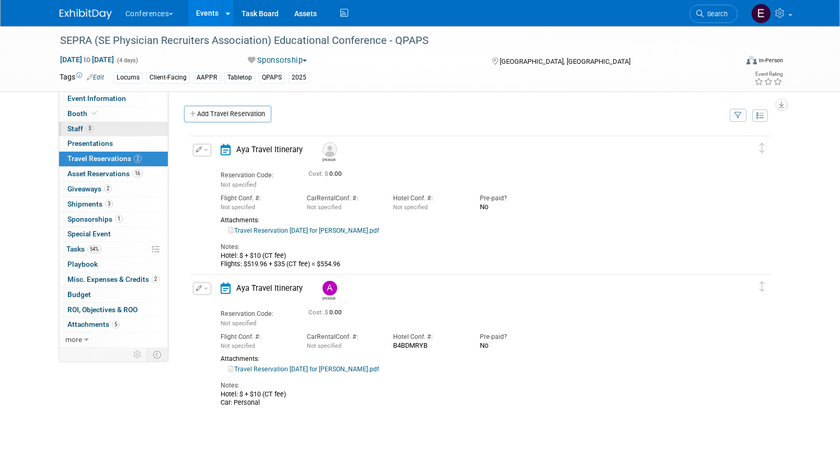
click at [137, 125] on link "3 Staff 3" at bounding box center [113, 129] width 109 height 15
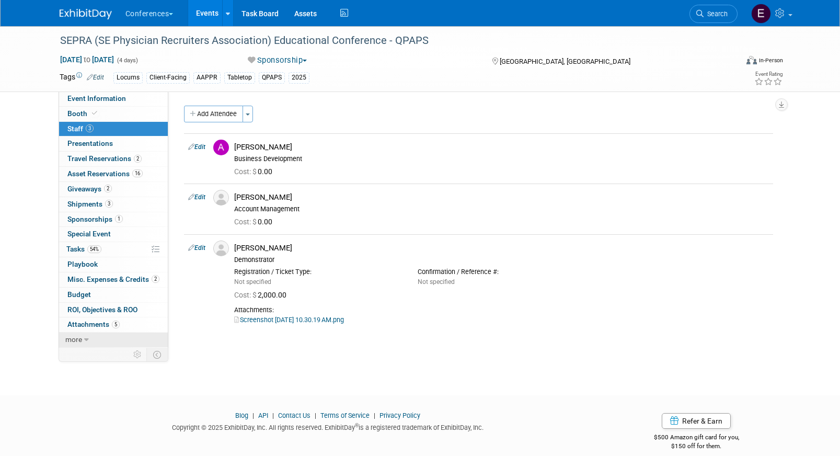
click at [111, 337] on link "more" at bounding box center [113, 340] width 109 height 15
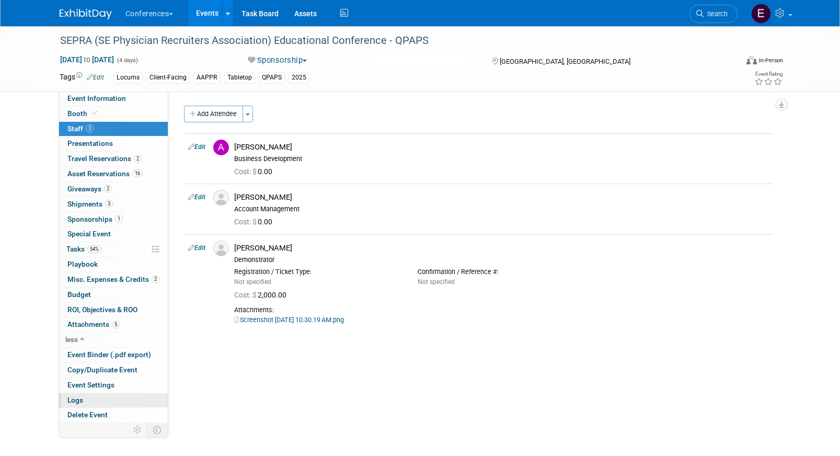
click at [87, 398] on link "Logs" at bounding box center [113, 400] width 109 height 15
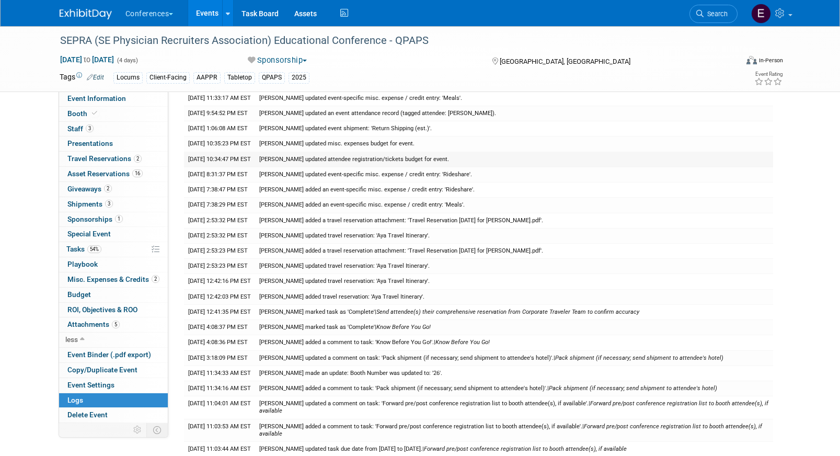
scroll to position [206, 0]
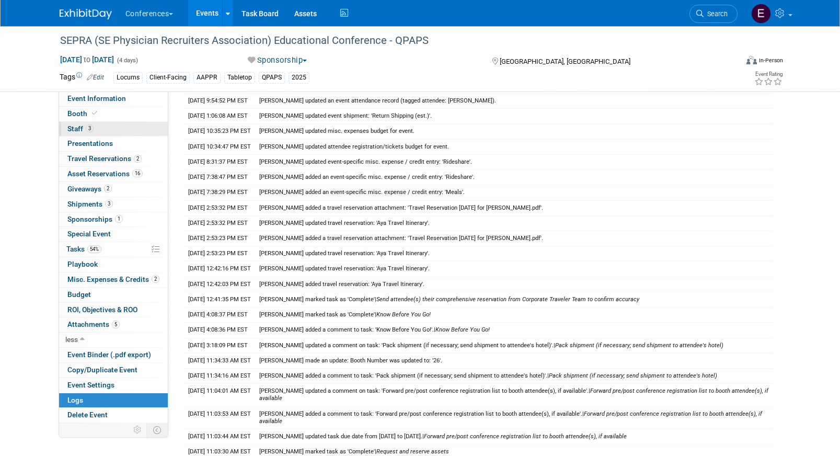
click at [131, 129] on link "3 Staff 3" at bounding box center [113, 129] width 109 height 15
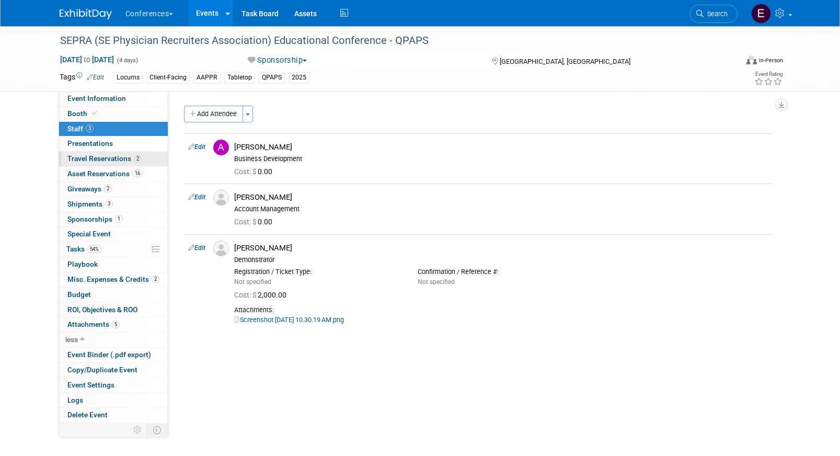
click at [102, 160] on span "Travel Reservations 2" at bounding box center [104, 158] width 74 height 8
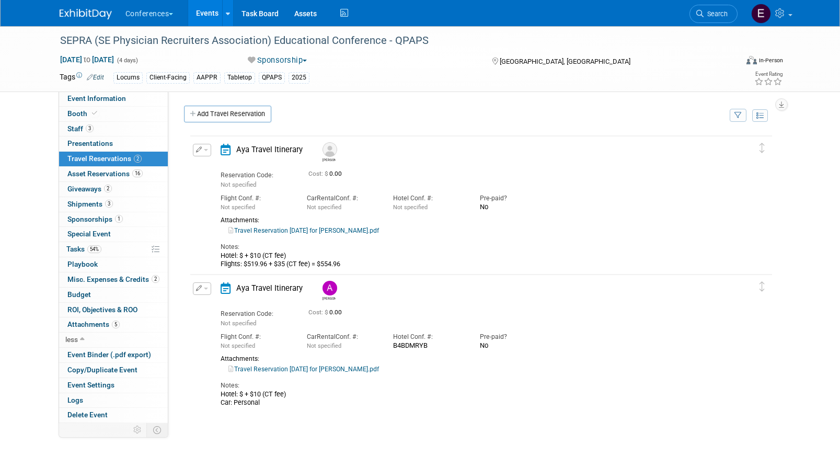
click at [279, 233] on link "Travel Reservation [DATE] for [PERSON_NAME].pdf" at bounding box center [303, 230] width 151 height 7
click at [196, 155] on button "button" at bounding box center [202, 150] width 18 height 13
click at [213, 165] on button "Edit Reservation" at bounding box center [237, 168] width 88 height 15
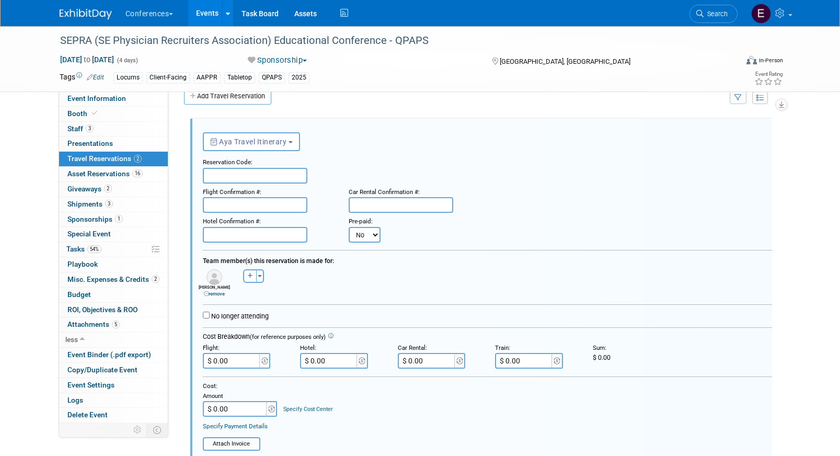
click at [224, 175] on input "text" at bounding box center [255, 176] width 105 height 16
paste input "CJZALM"
type input "CJZALM"
click at [218, 202] on input "text" at bounding box center [255, 205] width 105 height 16
paste input "CI8T6X (WN)"
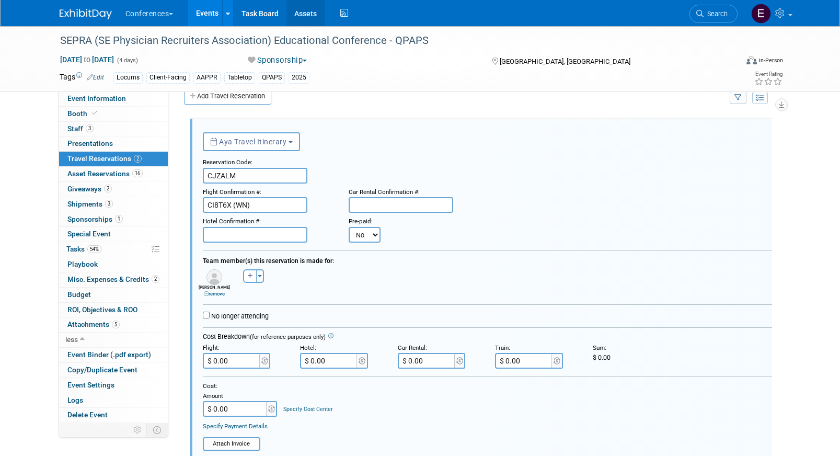
type input "CI8T6X (WN)"
click at [268, 238] on input "text" at bounding box center [255, 235] width 105 height 16
paste input "TXPTXEX4"
type input "TXPTXEX4"
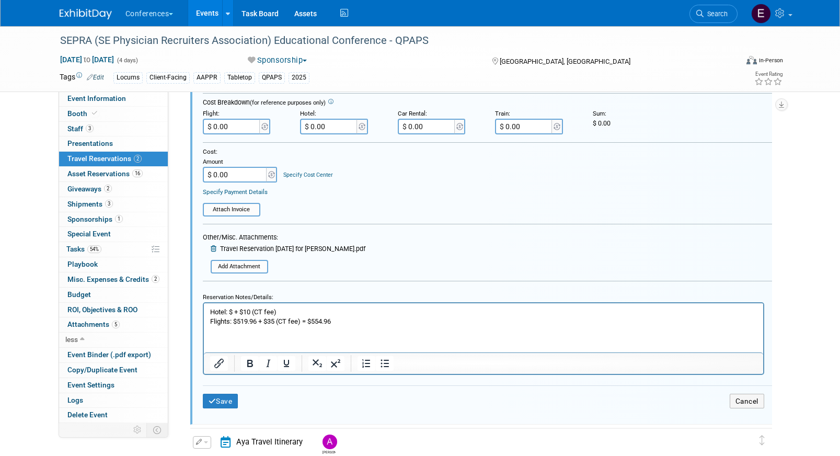
scroll to position [270, 0]
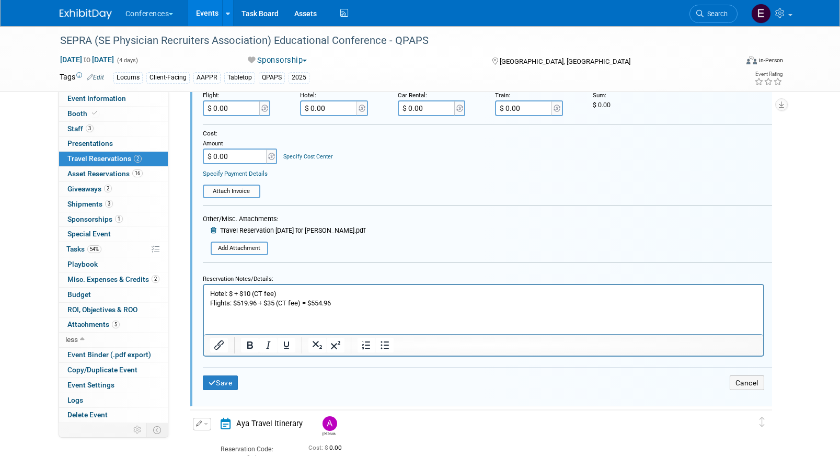
click at [233, 295] on p "Hotel: $ + $10 (CT fee) Flights: $519.96 + $35 (CT fee) = $554.96" at bounding box center [483, 298] width 547 height 19
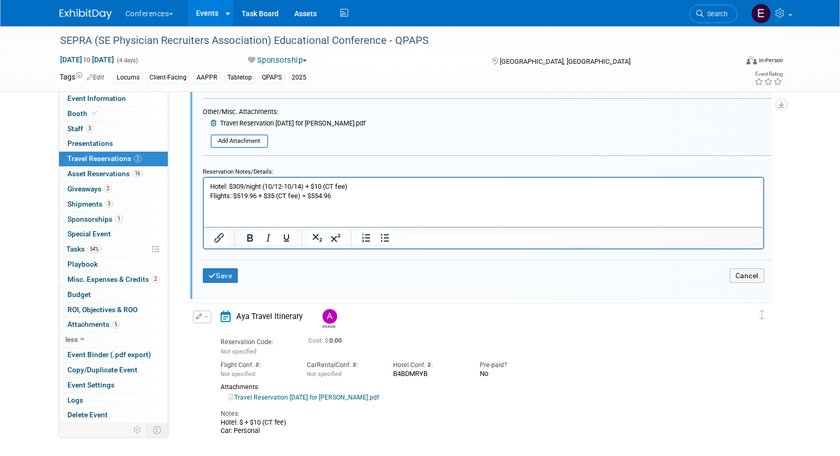
scroll to position [396, 0]
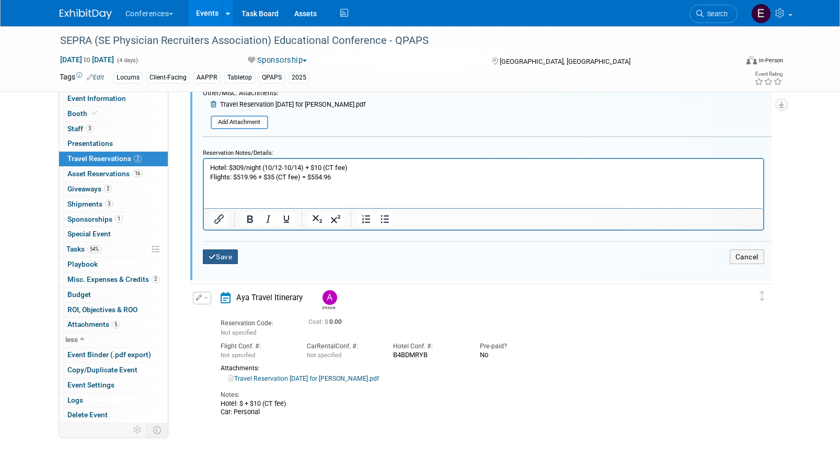
click at [228, 257] on button "Save" at bounding box center [221, 256] width 36 height 15
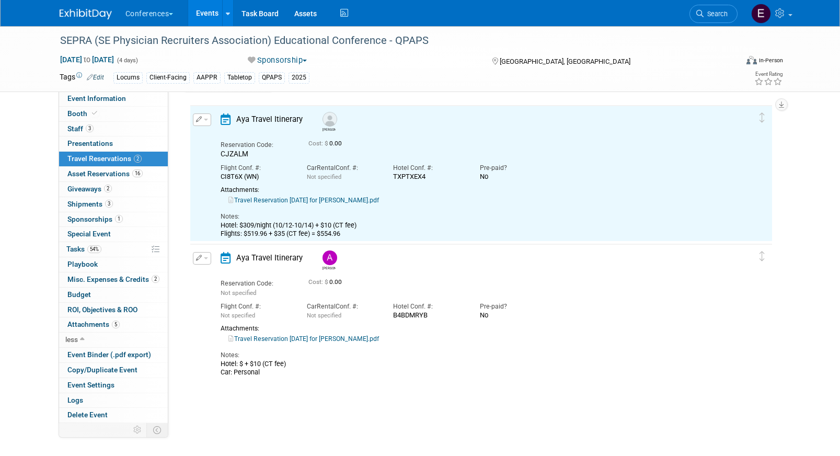
scroll to position [18, 0]
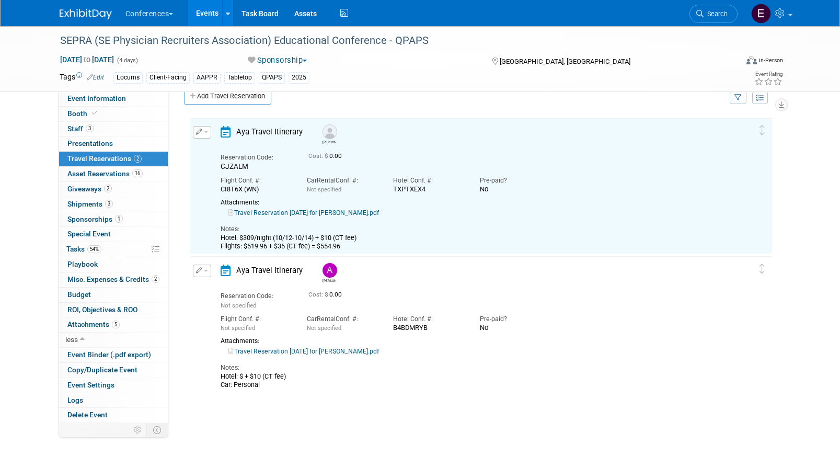
click at [314, 353] on link "Travel Reservation October 12 for ANDREA FISHER.pdf" at bounding box center [303, 351] width 151 height 7
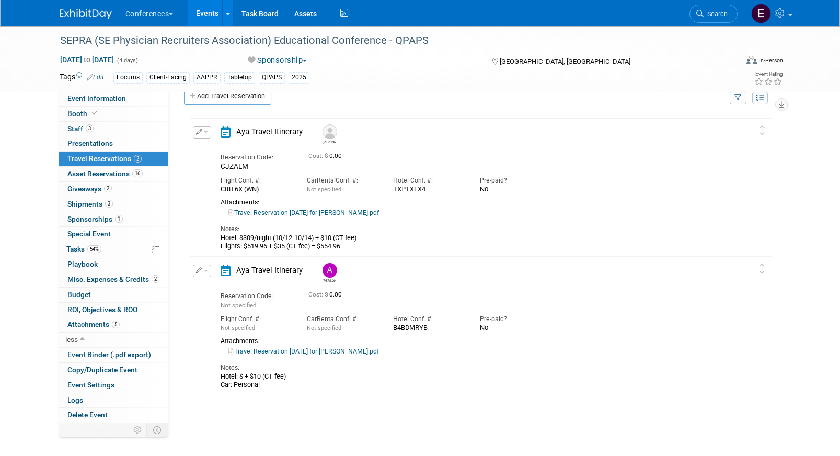
click at [197, 269] on icon "button" at bounding box center [199, 270] width 6 height 6
click at [219, 293] on button "Edit Reservation" at bounding box center [237, 288] width 88 height 15
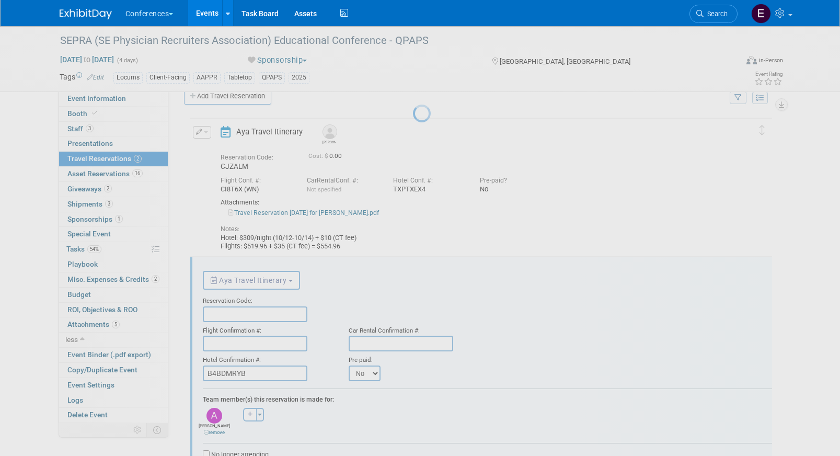
scroll to position [156, 0]
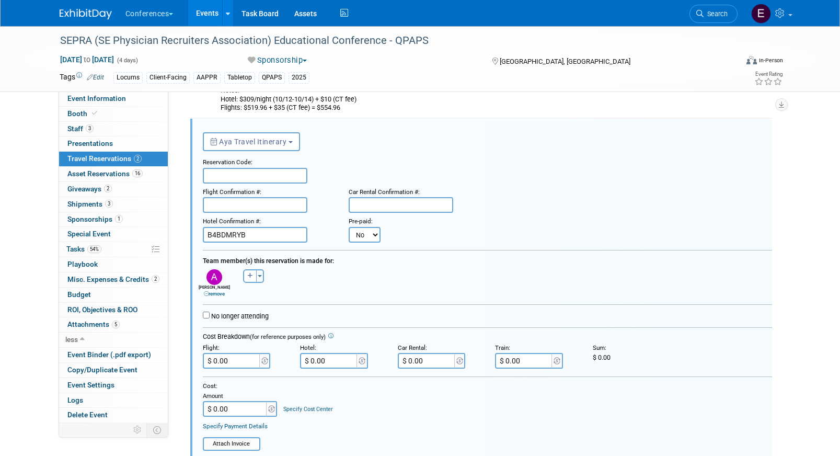
click at [247, 172] on input "text" at bounding box center [255, 176] width 105 height 16
paste input "GXOMSP"
type input "GXOMSP"
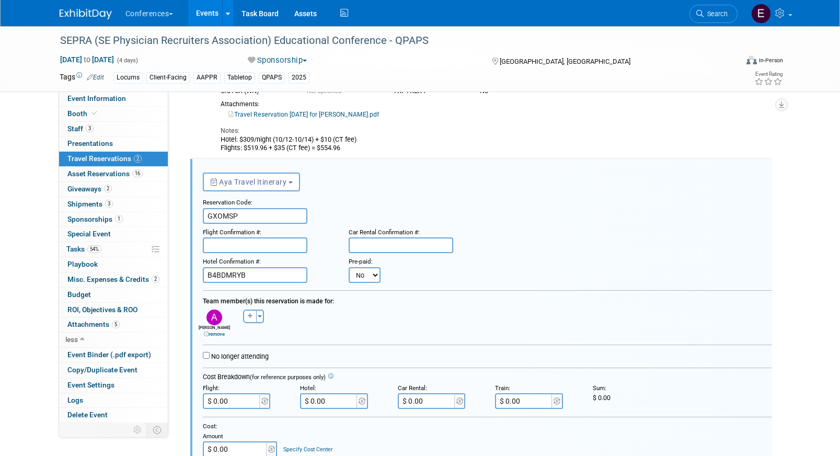
scroll to position [0, 0]
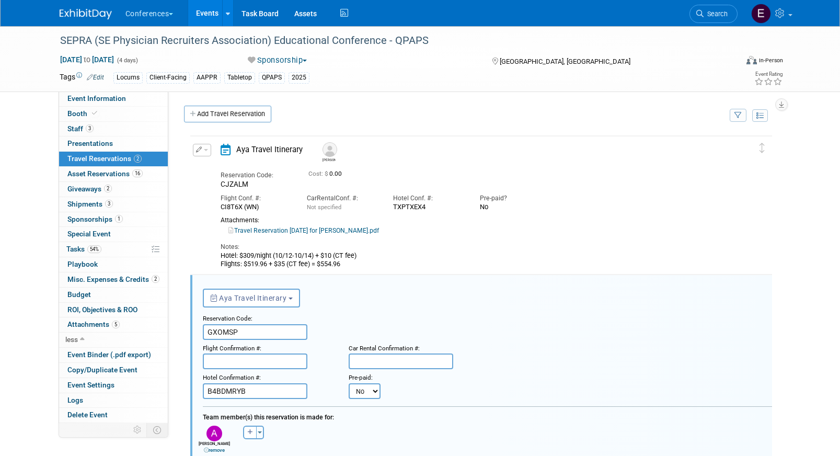
drag, startPoint x: 243, startPoint y: 255, endPoint x: 315, endPoint y: 254, distance: 72.2
click at [315, 254] on div "Hotel: $309/night (10/12-10/14) + $10 (CT fee) Flights: $519.96 + $35 (CT fee) …" at bounding box center [472, 259] width 503 height 17
copy div "309/night (10/12-10/14)"
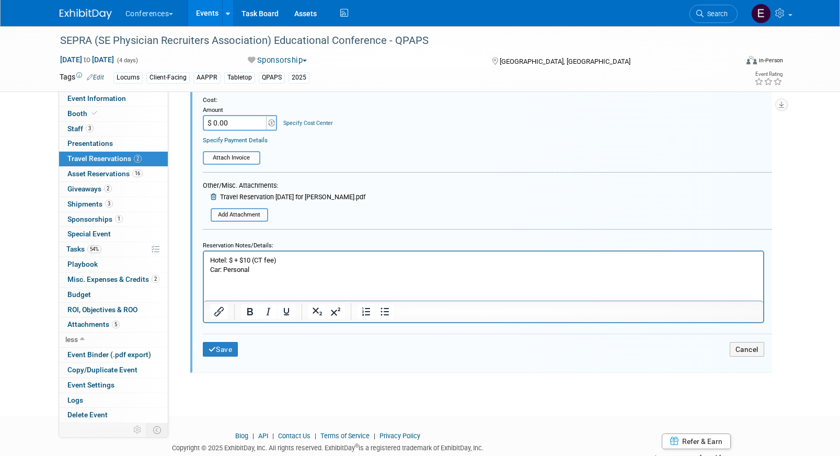
scroll to position [476, 0]
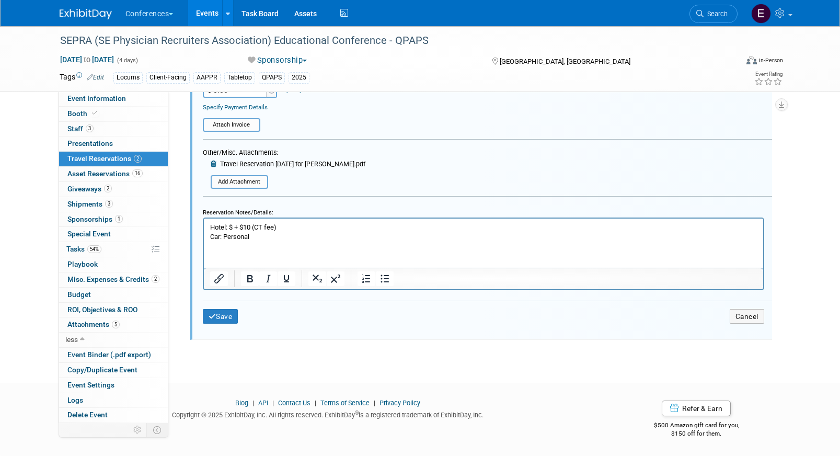
click at [232, 226] on p "Hotel: $ + $10 (CT fee) Car: Personal" at bounding box center [483, 231] width 547 height 19
click at [226, 320] on button "Save" at bounding box center [221, 316] width 36 height 15
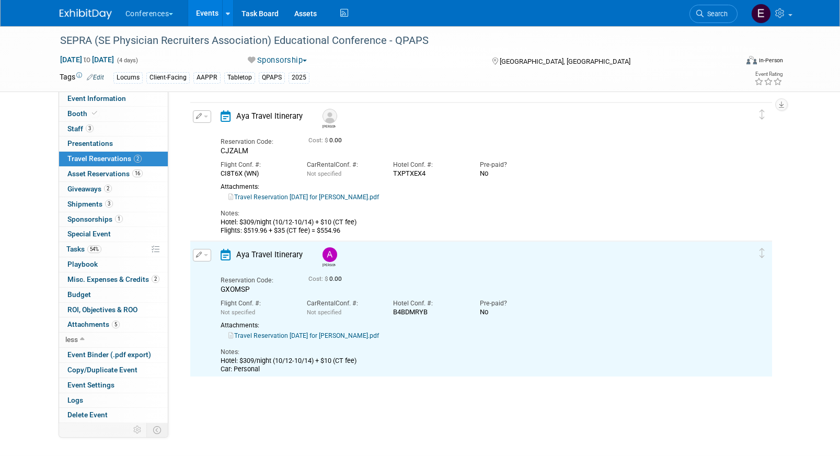
scroll to position [28, 0]
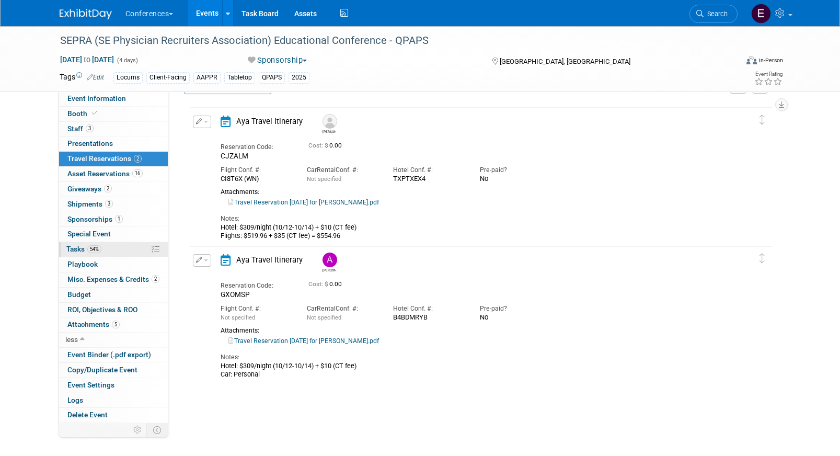
click at [102, 252] on link "54% Tasks 54%" at bounding box center [113, 249] width 109 height 15
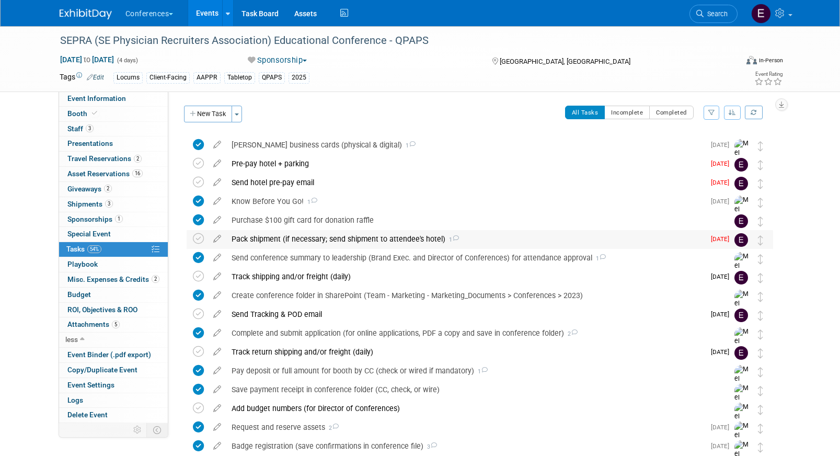
click at [247, 235] on div "Pack shipment (if necessary; send shipment to attendee's hotel) 1" at bounding box center [465, 239] width 478 height 18
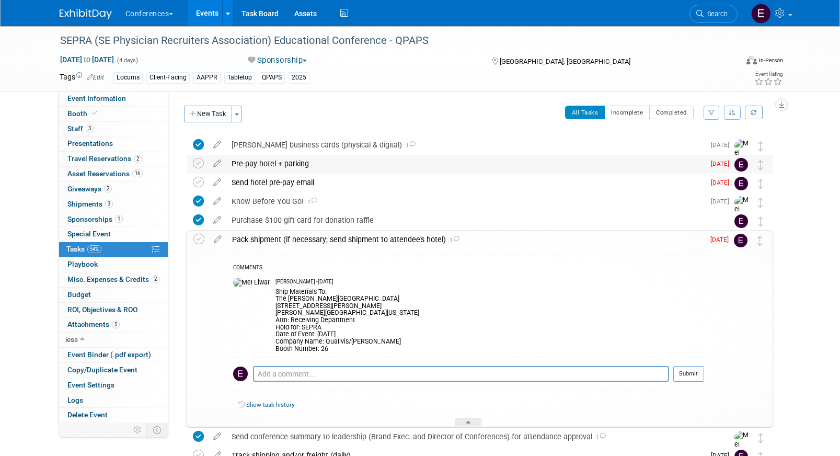
click at [291, 166] on div "Pre-pay hotel + parking" at bounding box center [465, 164] width 478 height 18
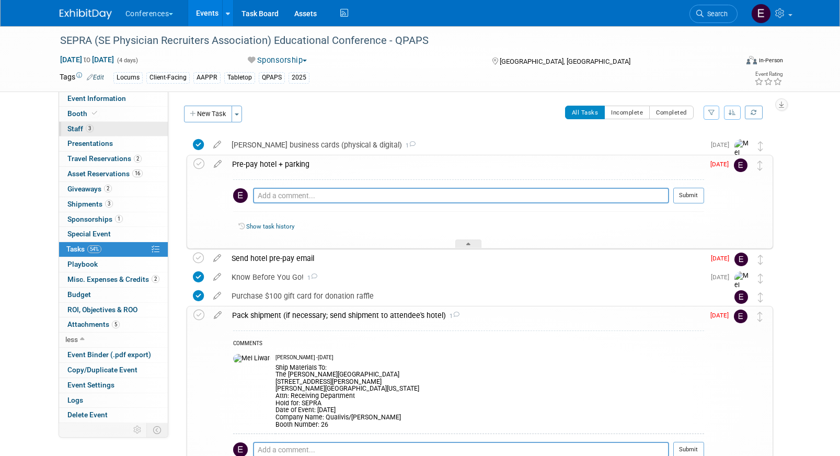
click at [132, 131] on link "3 Staff 3" at bounding box center [113, 129] width 109 height 15
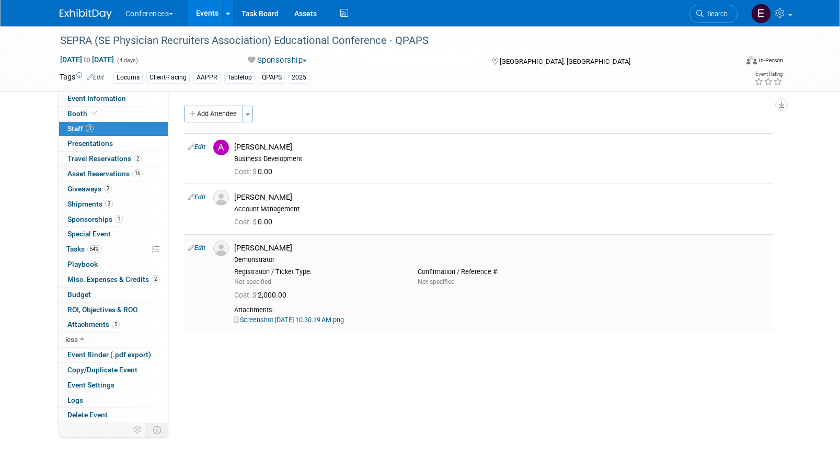
click at [296, 319] on link "Screenshot 2025-09-02 at 10.30.19 AM.png" at bounding box center [289, 320] width 110 height 8
click at [120, 251] on link "54% Tasks 54%" at bounding box center [113, 249] width 109 height 15
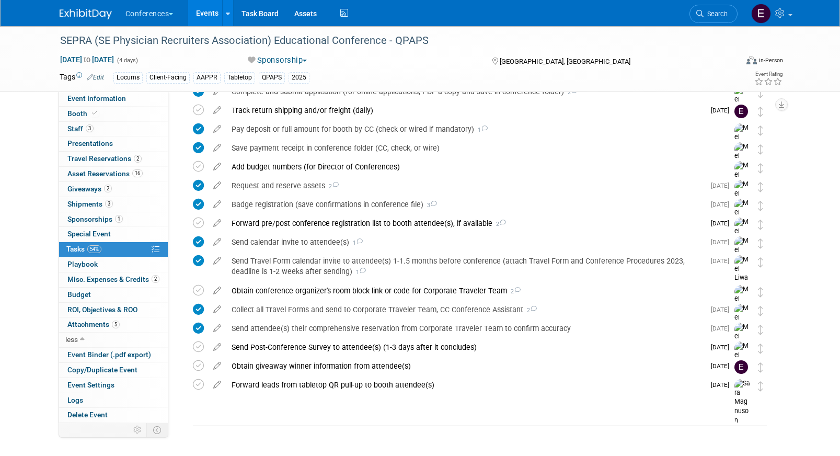
scroll to position [244, 0]
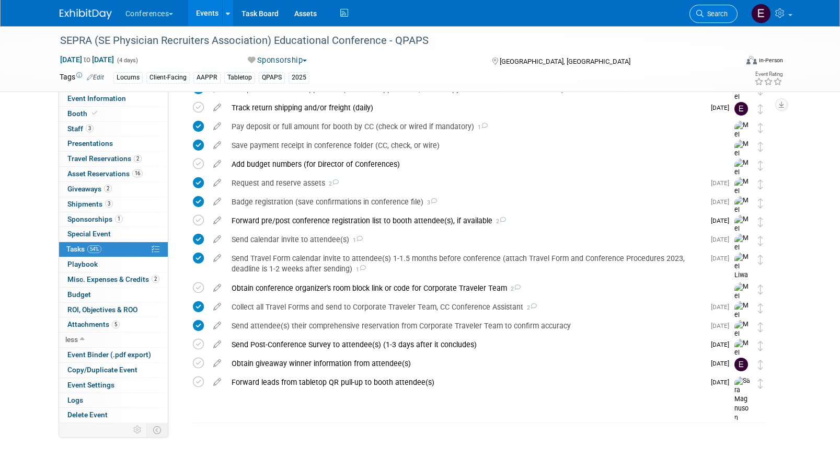
click at [722, 9] on link "Search" at bounding box center [714, 14] width 48 height 18
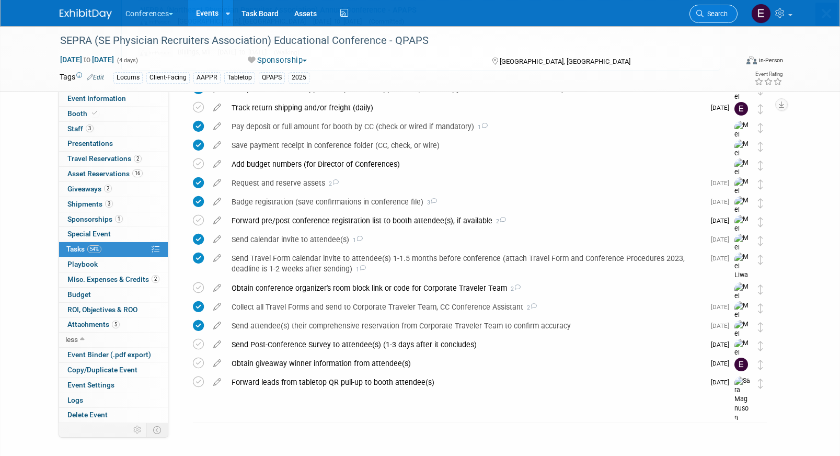
scroll to position [0, 0]
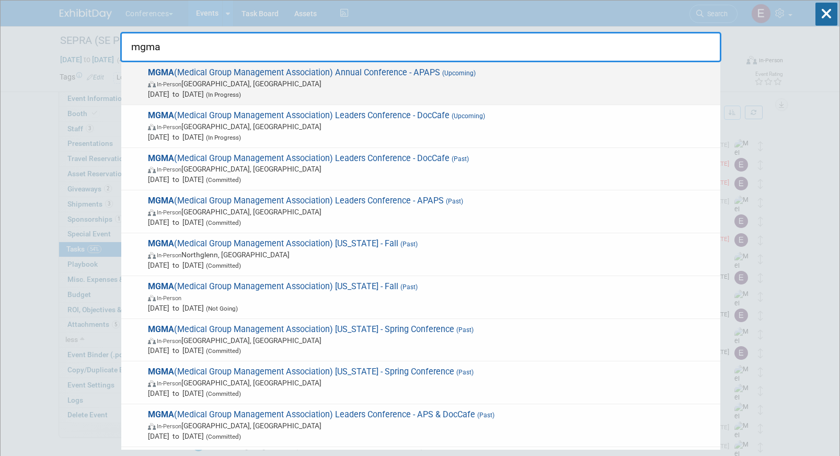
type input "mgma"
click at [448, 83] on span "In-Person San Antonio, TX" at bounding box center [431, 83] width 567 height 10
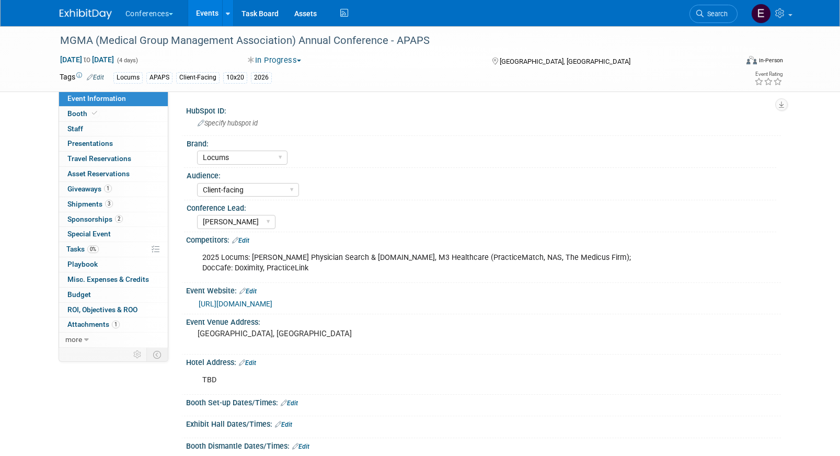
select select "Locums"
select select "Client-facing"
select select "[PERSON_NAME]"
click at [704, 16] on span "Search" at bounding box center [716, 14] width 24 height 8
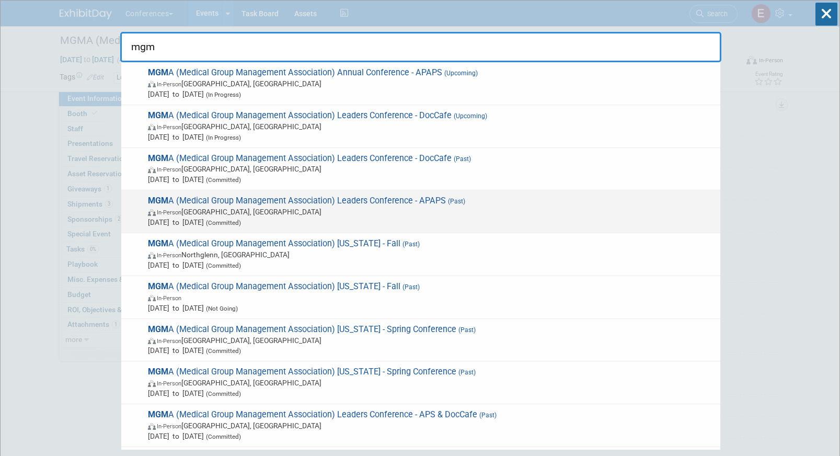
type input "mgm"
click at [391, 209] on span "In-Person [GEOGRAPHIC_DATA], [GEOGRAPHIC_DATA]" at bounding box center [431, 212] width 567 height 10
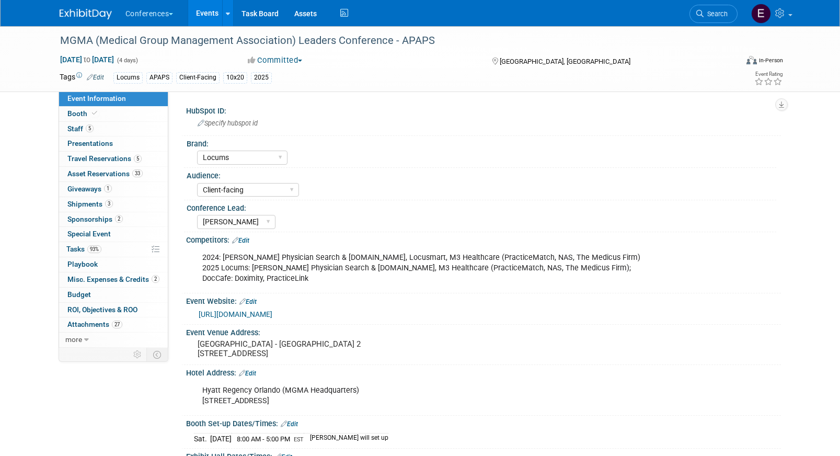
select select "Locums"
select select "Client-facing"
select select "[PERSON_NAME]"
click at [113, 131] on link "5 Staff 5" at bounding box center [113, 129] width 109 height 15
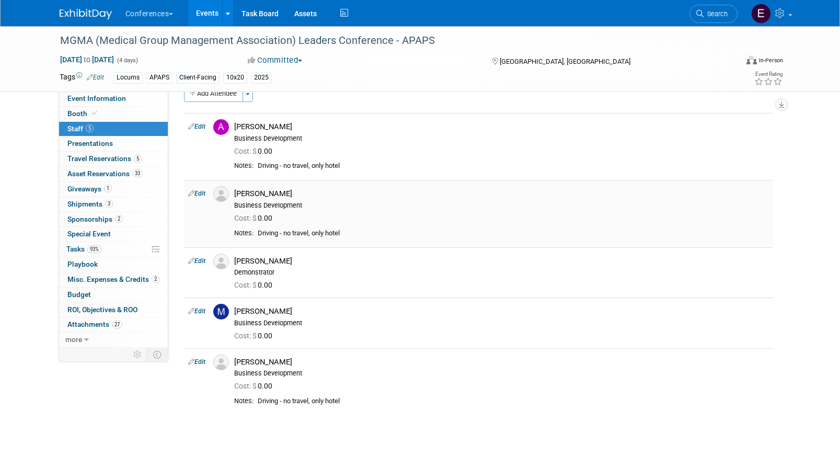
scroll to position [21, 0]
click at [111, 154] on span "Travel Reservations 5" at bounding box center [104, 158] width 74 height 8
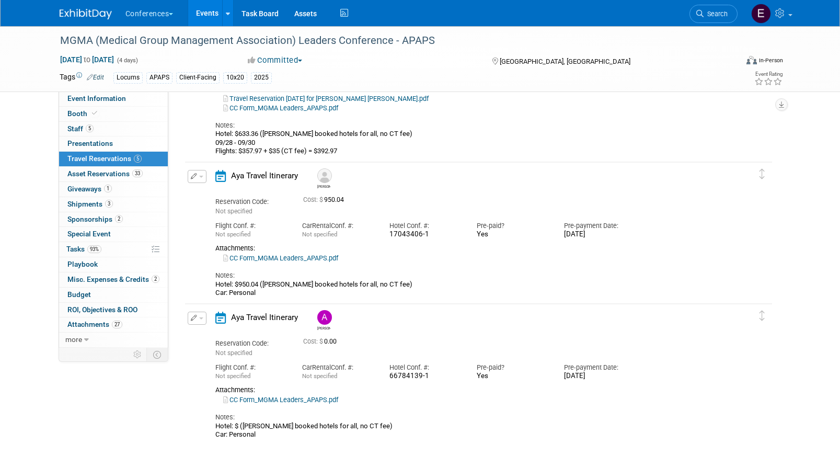
scroll to position [459, 0]
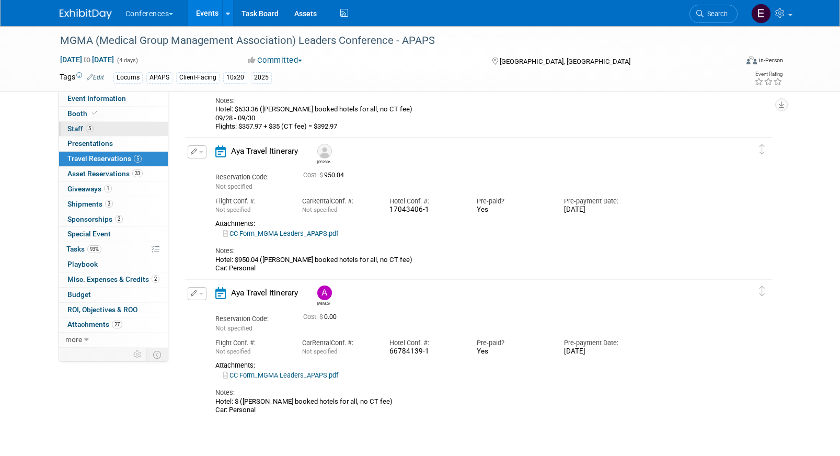
click at [129, 127] on link "5 Staff 5" at bounding box center [113, 129] width 109 height 15
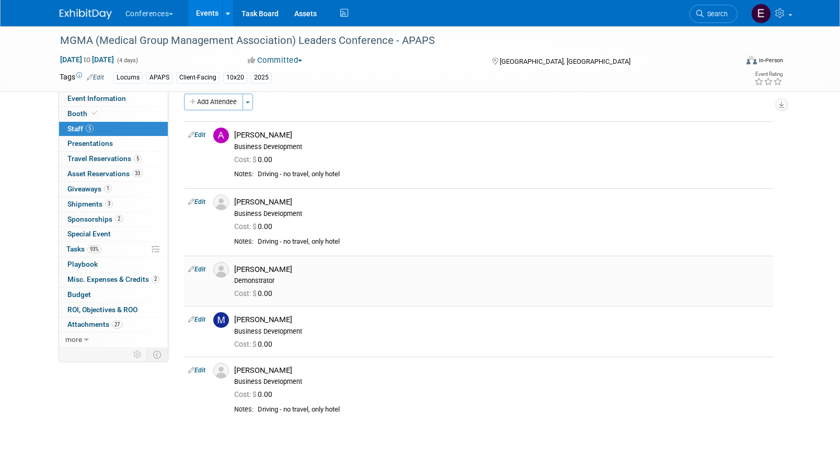
scroll to position [14, 0]
drag, startPoint x: 349, startPoint y: 174, endPoint x: 256, endPoint y: 176, distance: 92.6
click at [256, 176] on td "Driving - no travel, only hotel" at bounding box center [512, 172] width 516 height 9
click at [93, 157] on span "Travel Reservations 5" at bounding box center [104, 158] width 74 height 8
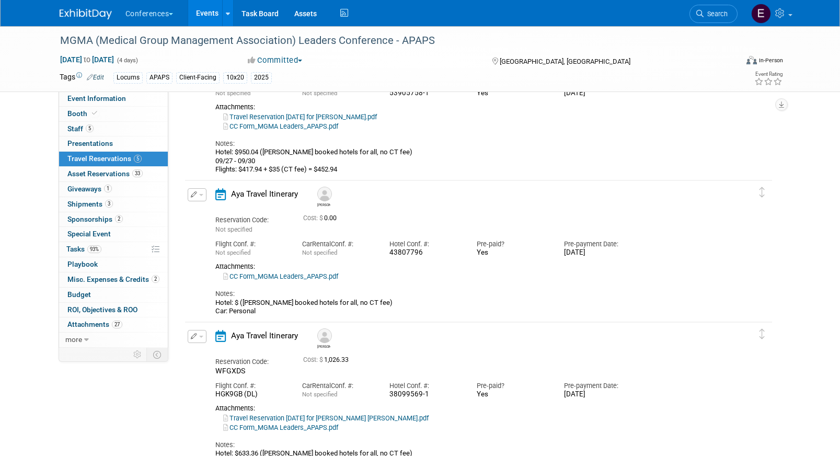
scroll to position [112, 0]
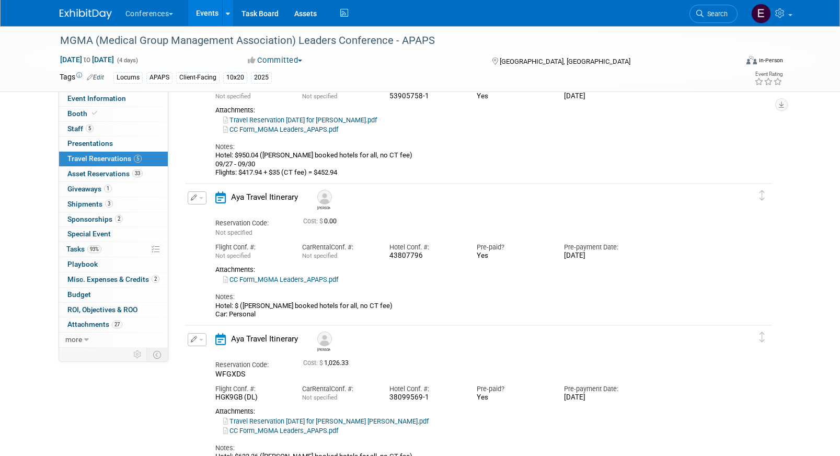
click at [200, 201] on button "button" at bounding box center [197, 197] width 19 height 13
click at [215, 216] on button "Edit Reservation" at bounding box center [232, 216] width 88 height 15
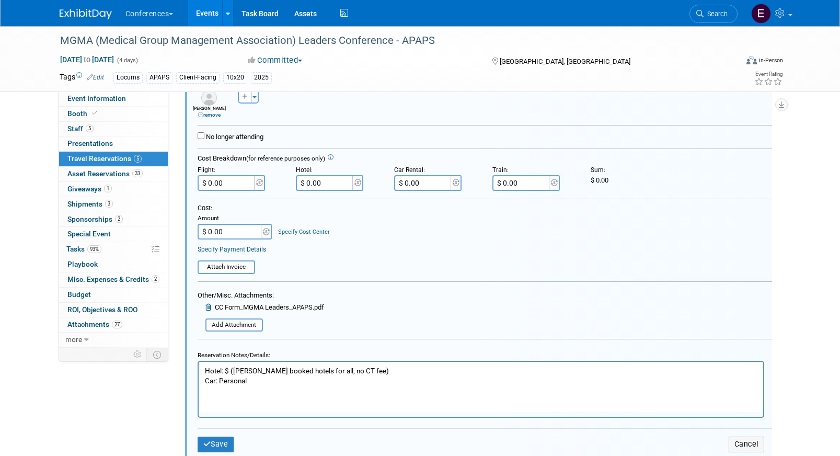
scroll to position [370, 0]
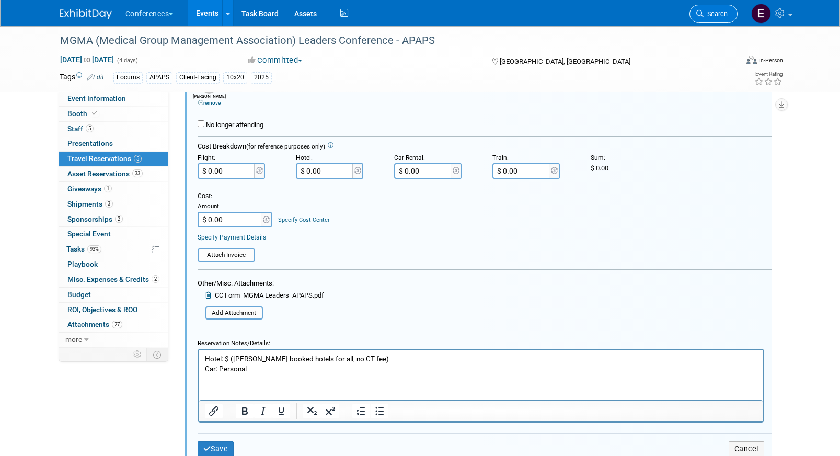
click at [704, 17] on span "Search" at bounding box center [716, 14] width 24 height 8
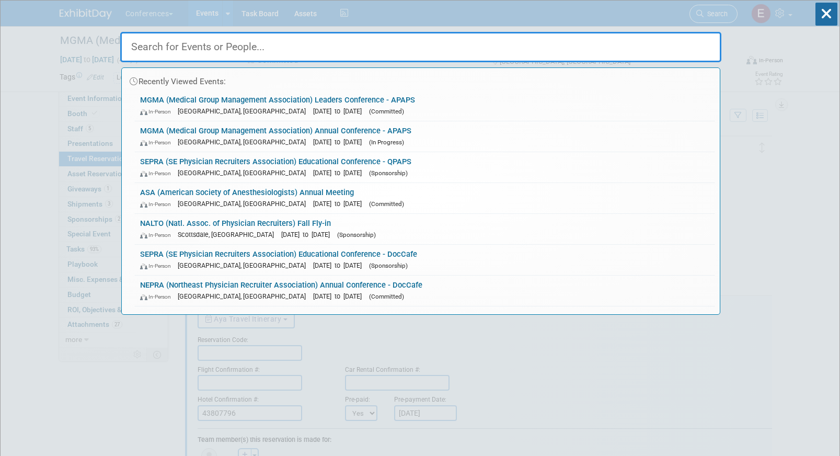
type input "s"
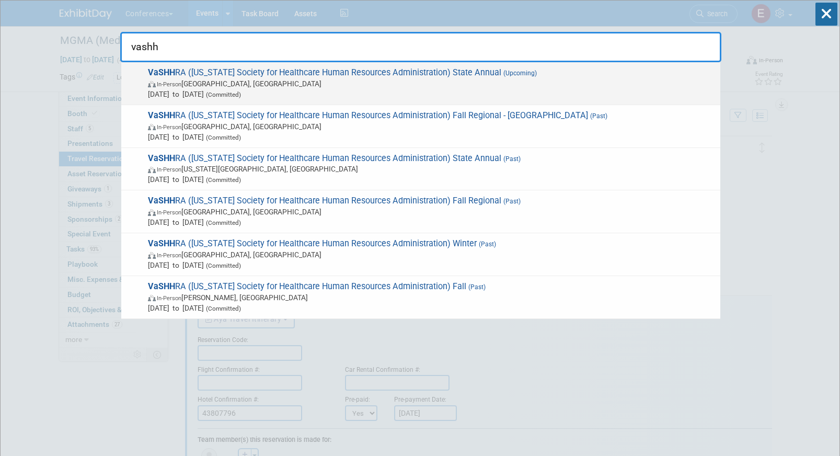
type input "vashh"
click at [581, 95] on span "Oct 10, 2025 to Oct 10, 2025 (Committed)" at bounding box center [431, 94] width 567 height 10
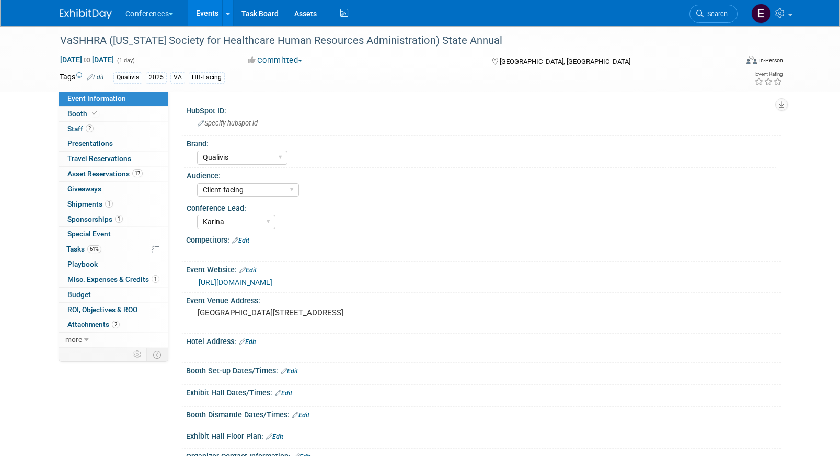
select select "Qualivis"
select select "Client-facing"
select select "Karina"
click at [101, 256] on link "61% Tasks 61%" at bounding box center [113, 249] width 109 height 15
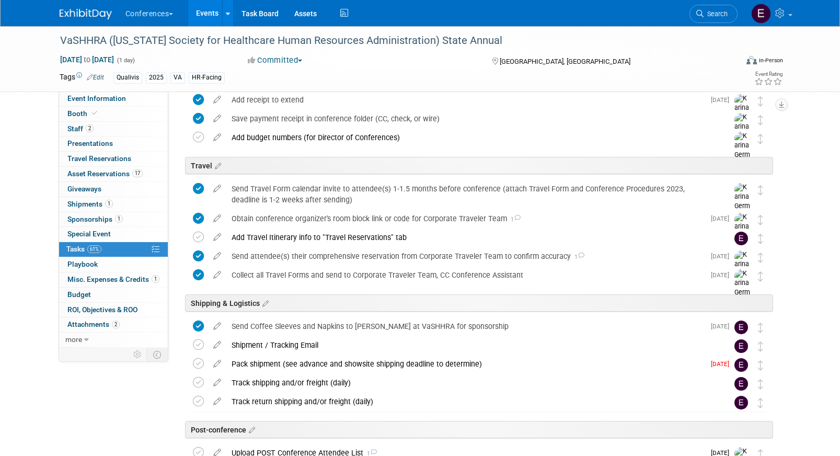
scroll to position [434, 0]
